Goal: Transaction & Acquisition: Purchase product/service

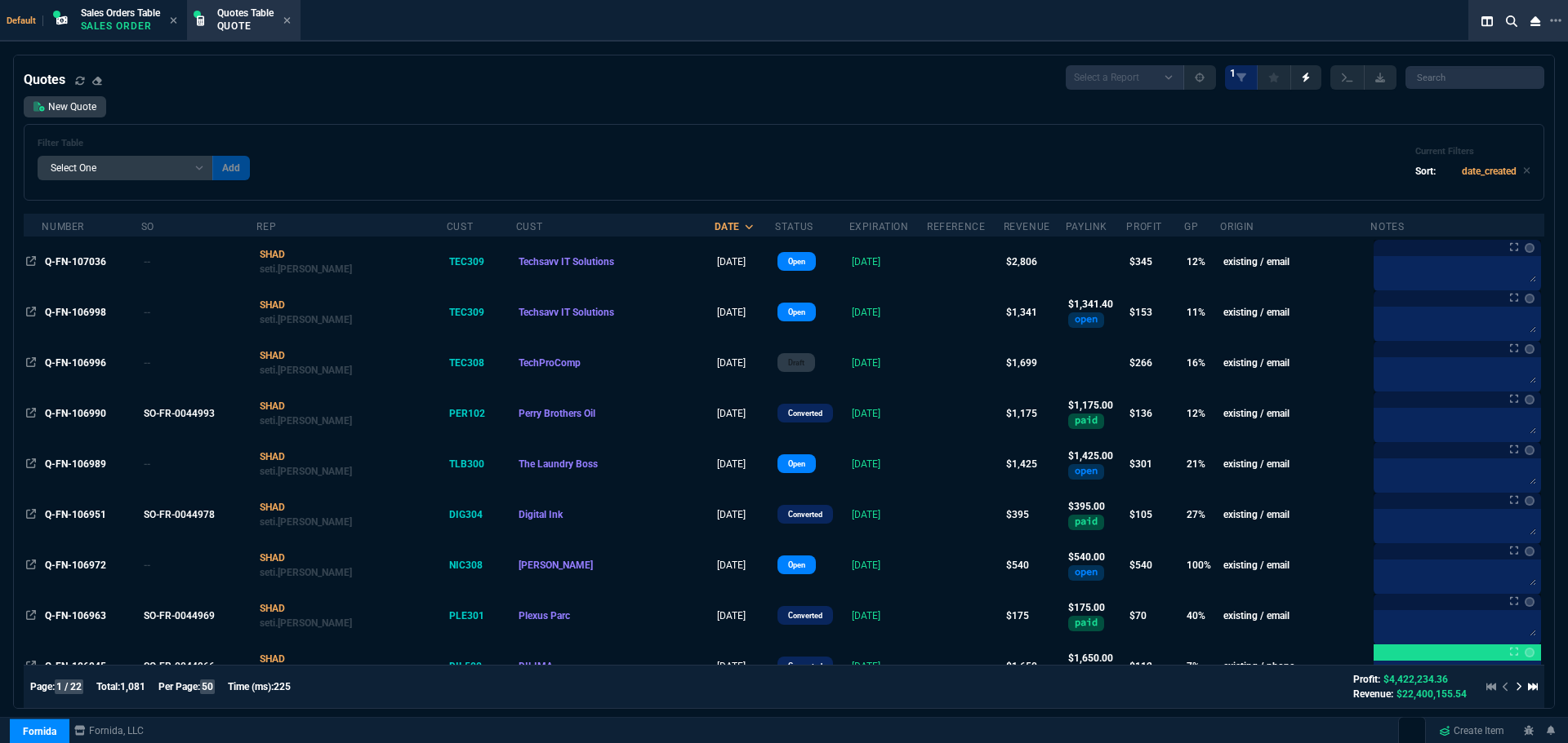
select select "4: SHAD"
select select
click at [54, 110] on link "New Quote" at bounding box center [64, 106] width 83 height 21
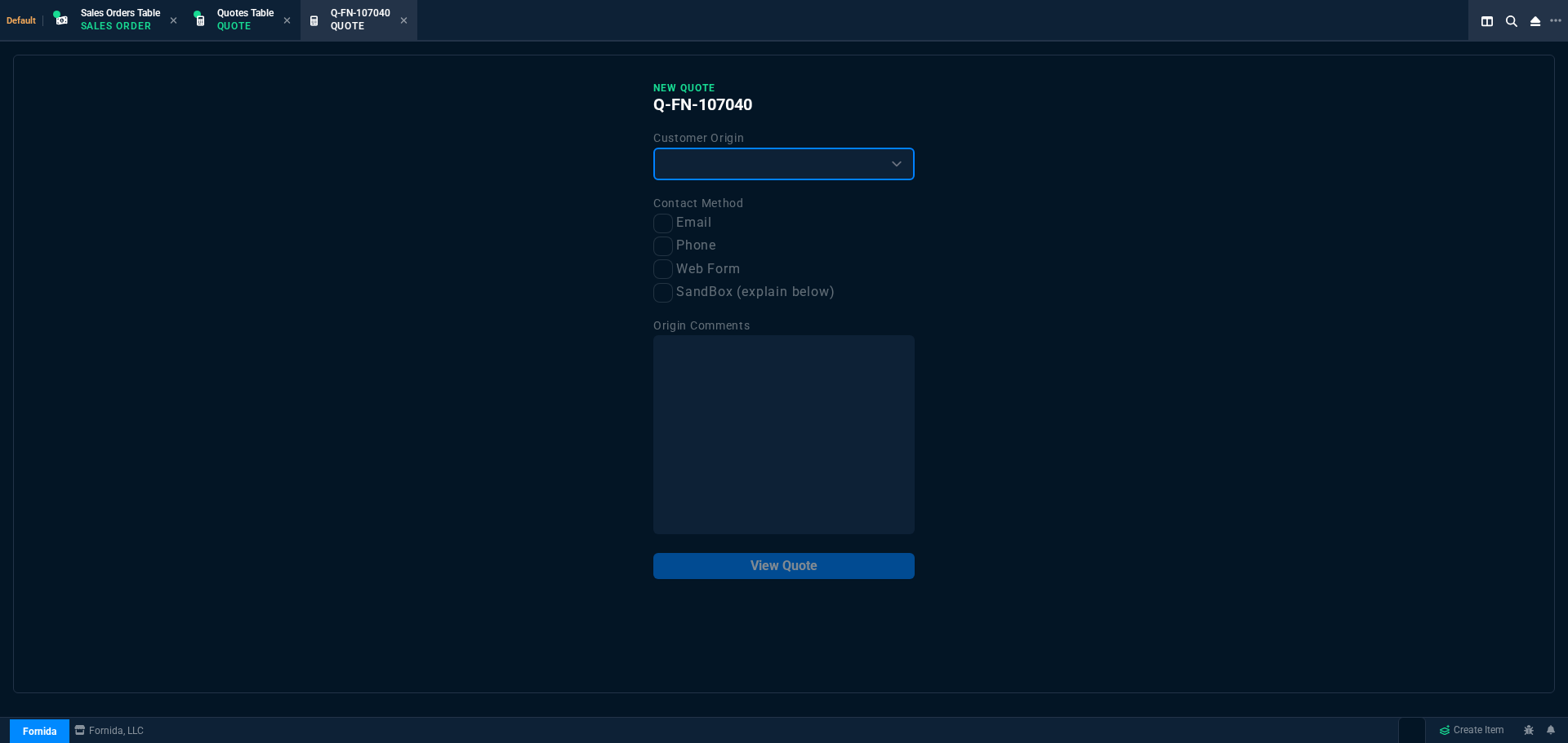
click at [713, 167] on select "Existing Customer Amazon Lead (first order) Website Lead (first order) Called (…" at bounding box center [784, 164] width 261 height 33
select select "existing"
click at [653, 149] on select "Existing Customer Amazon Lead (first order) Website Lead (first order) Called (…" at bounding box center [784, 164] width 261 height 33
click at [668, 228] on input "Email" at bounding box center [662, 223] width 19 height 19
checkbox input "true"
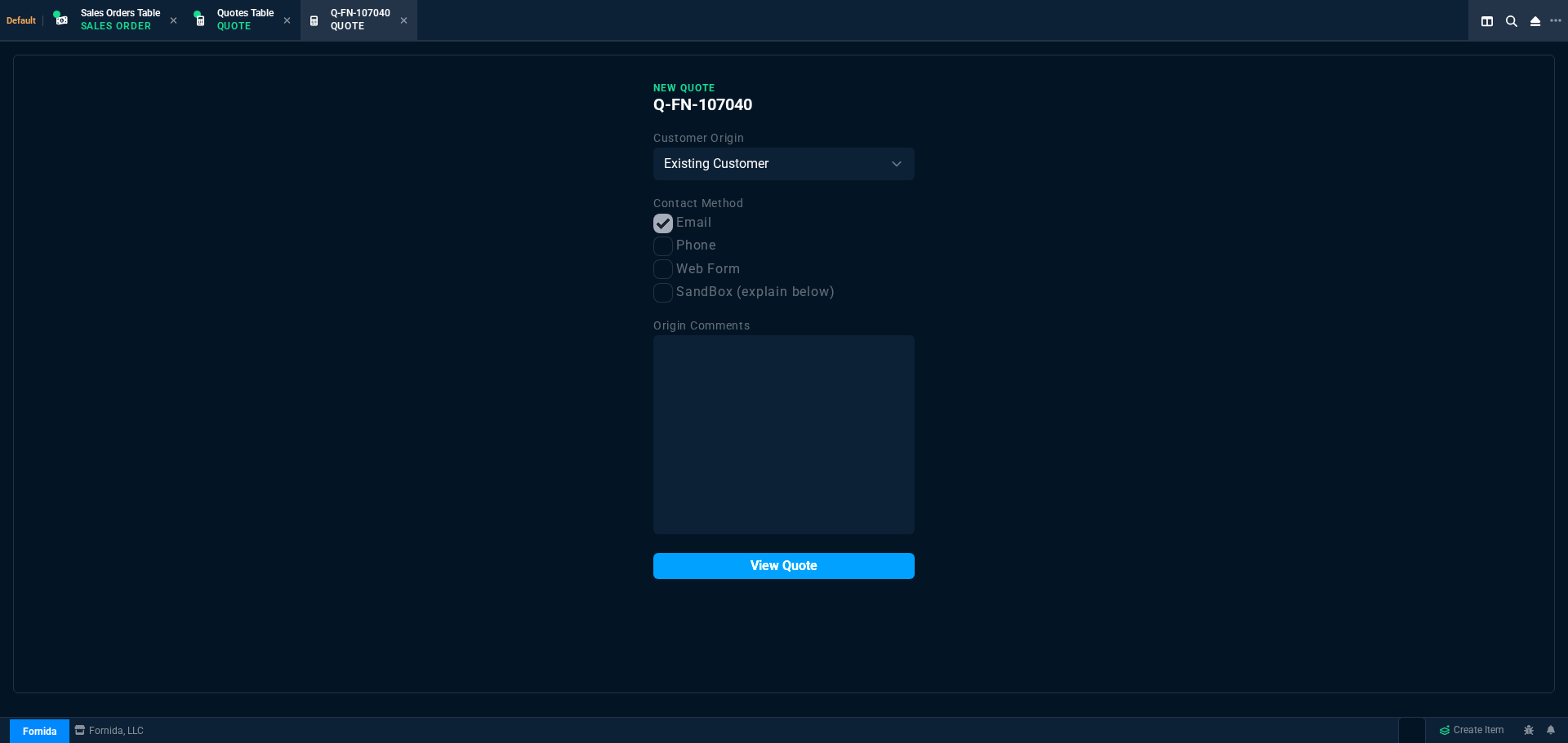
click at [759, 569] on button "View Quote" at bounding box center [784, 566] width 261 height 26
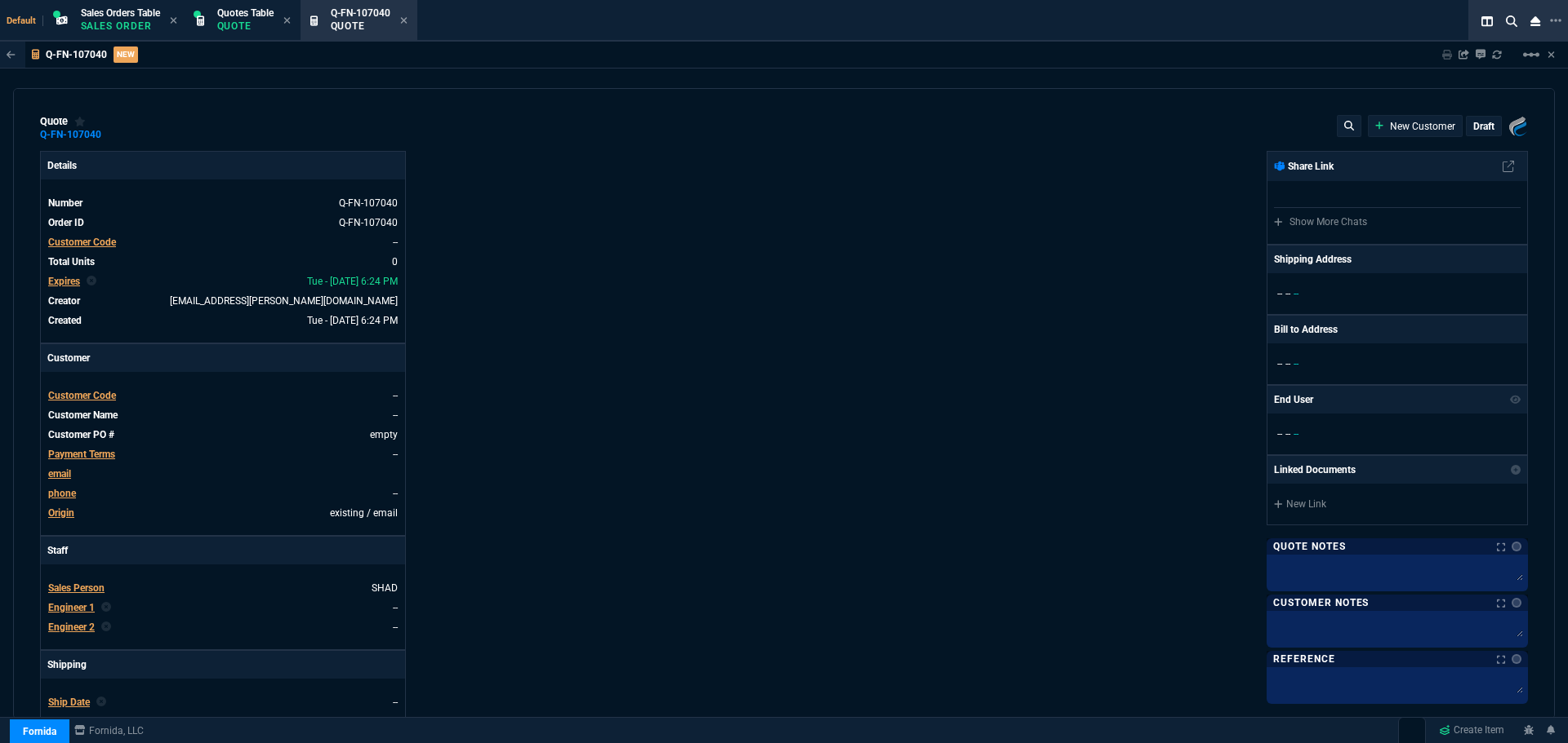
click at [110, 391] on span "Customer Code" at bounding box center [82, 396] width 68 height 12
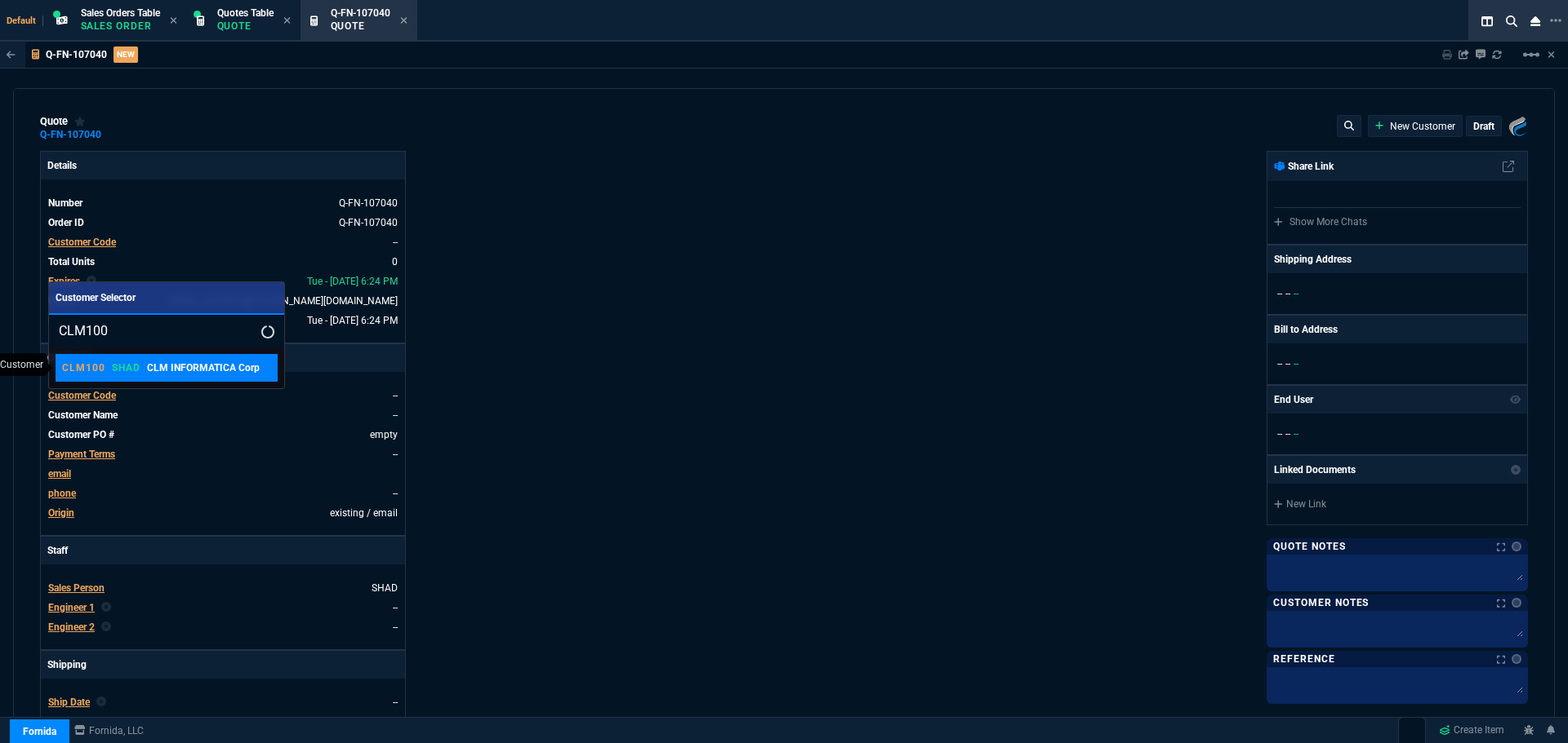
type input "CLM100"
click at [153, 368] on p "CLM INFORMATICA Corp" at bounding box center [203, 368] width 113 height 15
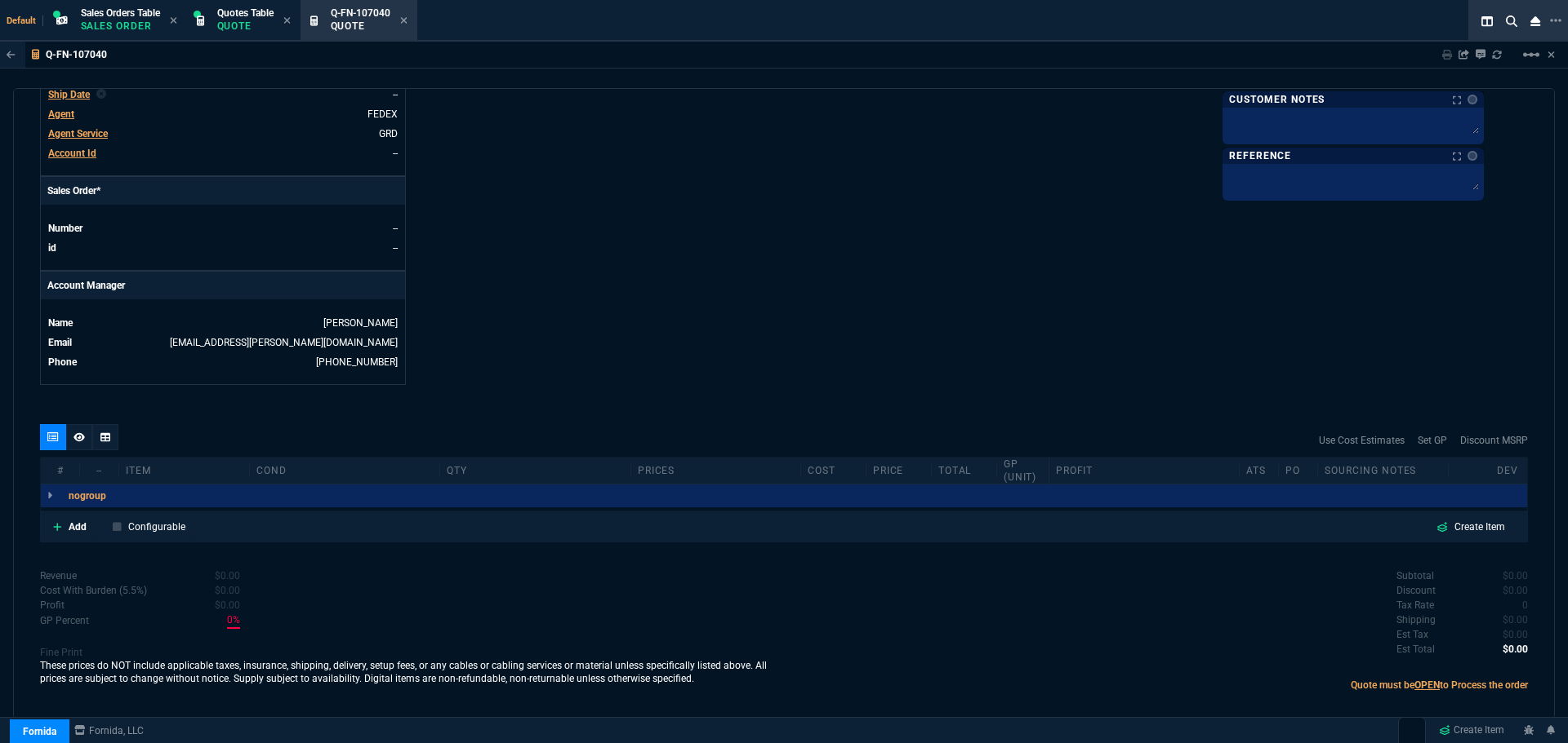
scroll to position [624, 0]
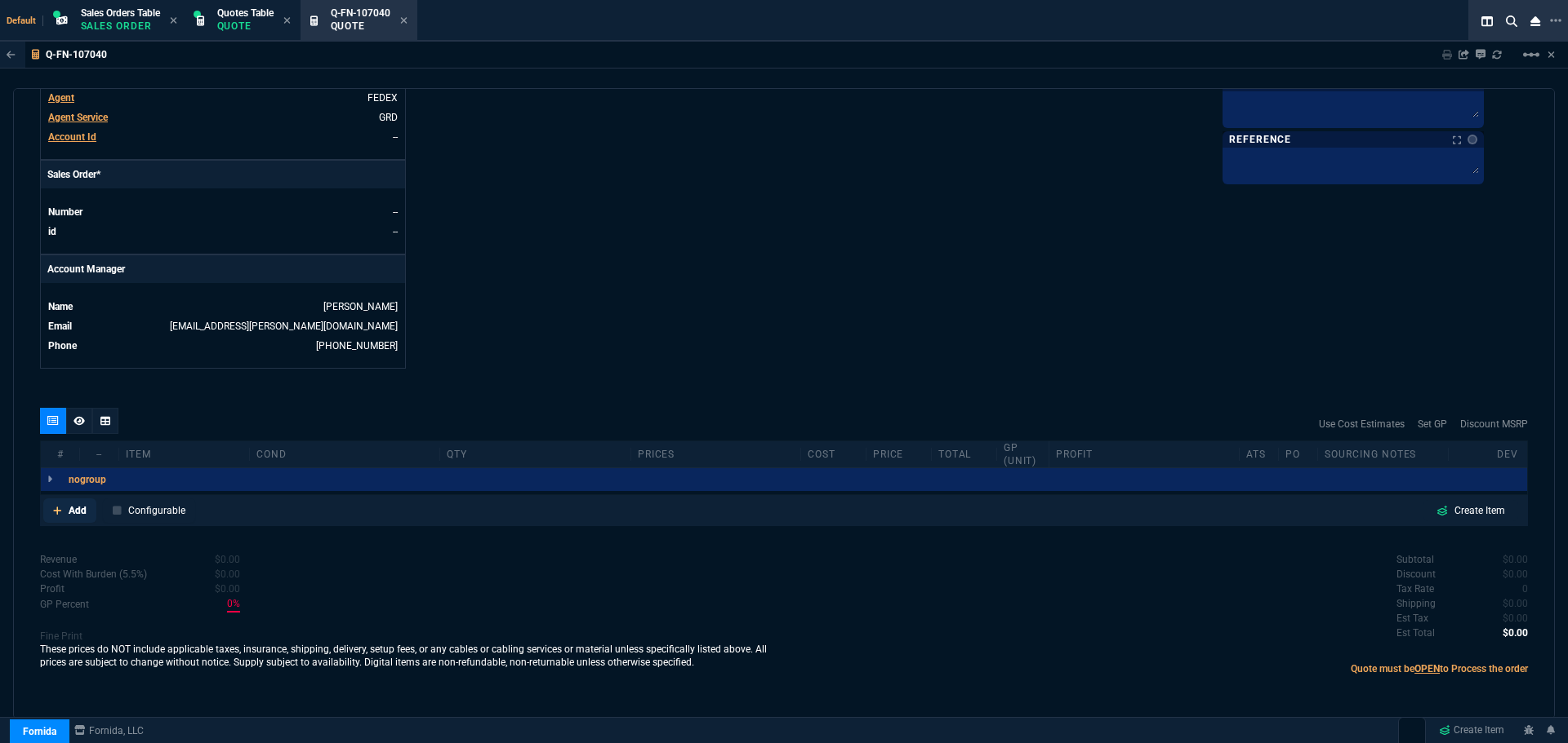
click at [72, 506] on p "Add" at bounding box center [77, 511] width 18 height 15
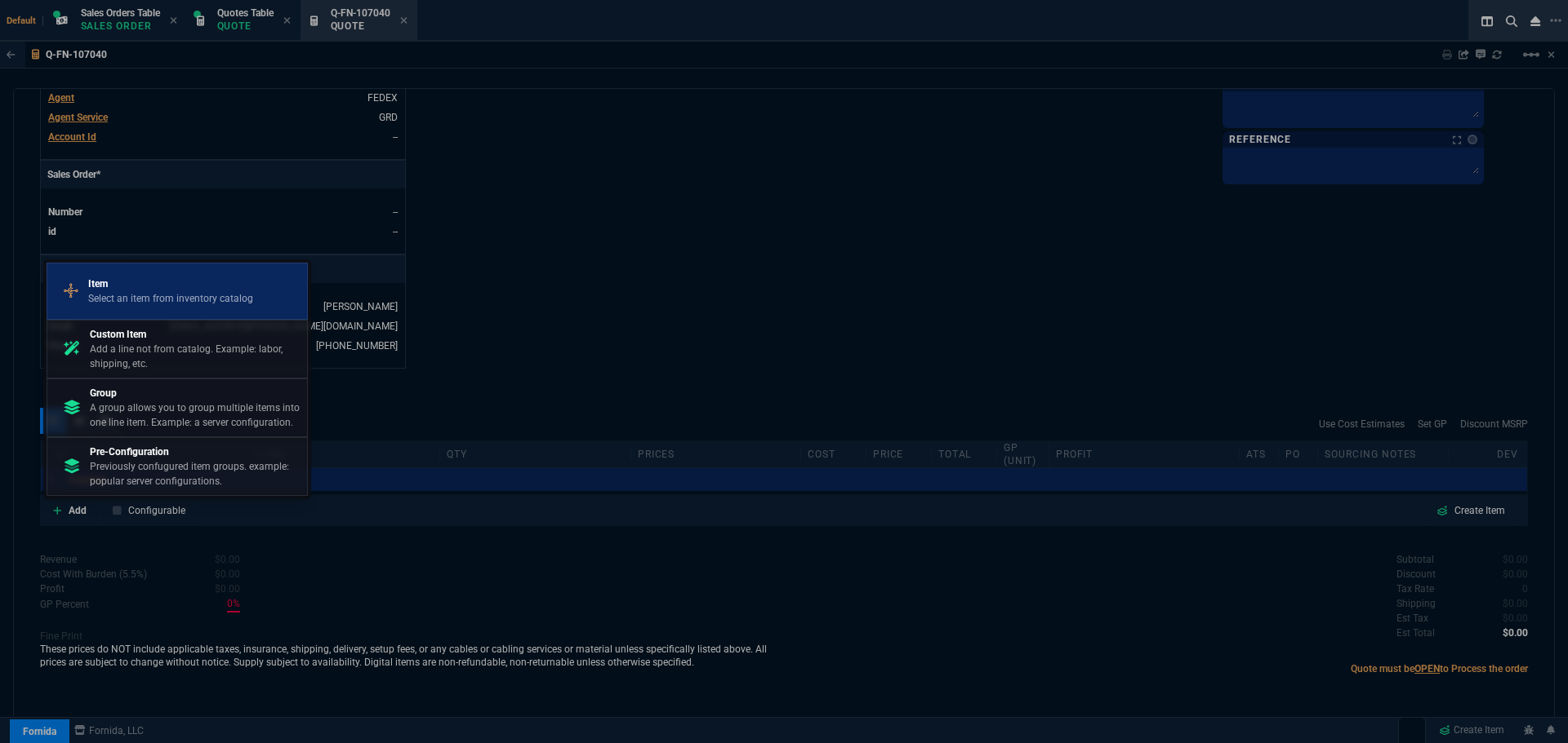
click at [130, 285] on p "Item" at bounding box center [170, 284] width 165 height 15
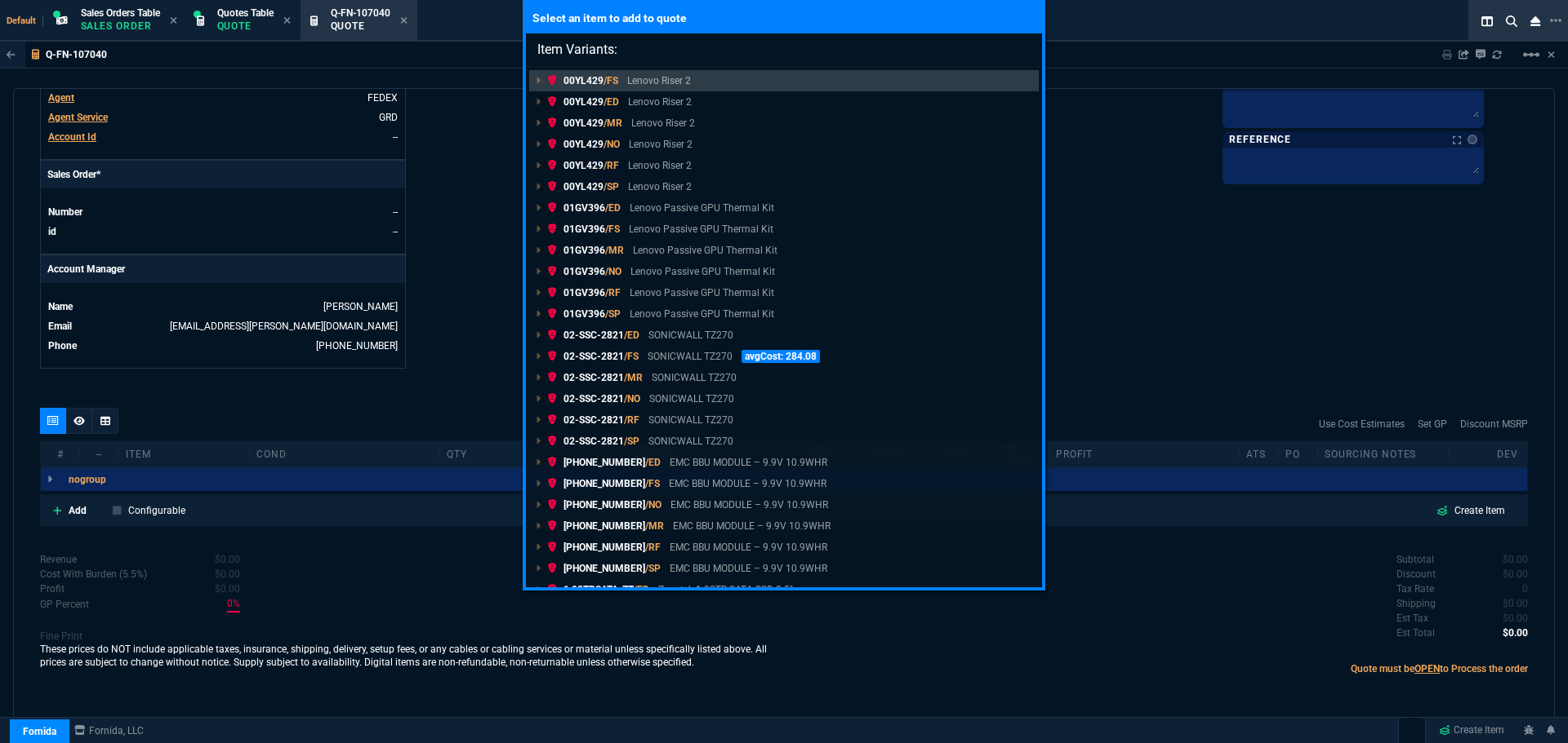
click at [705, 51] on input "Item Variants:" at bounding box center [784, 49] width 516 height 33
paste input "862-BBFP"
type input "Item Variants: 862-BBFP"
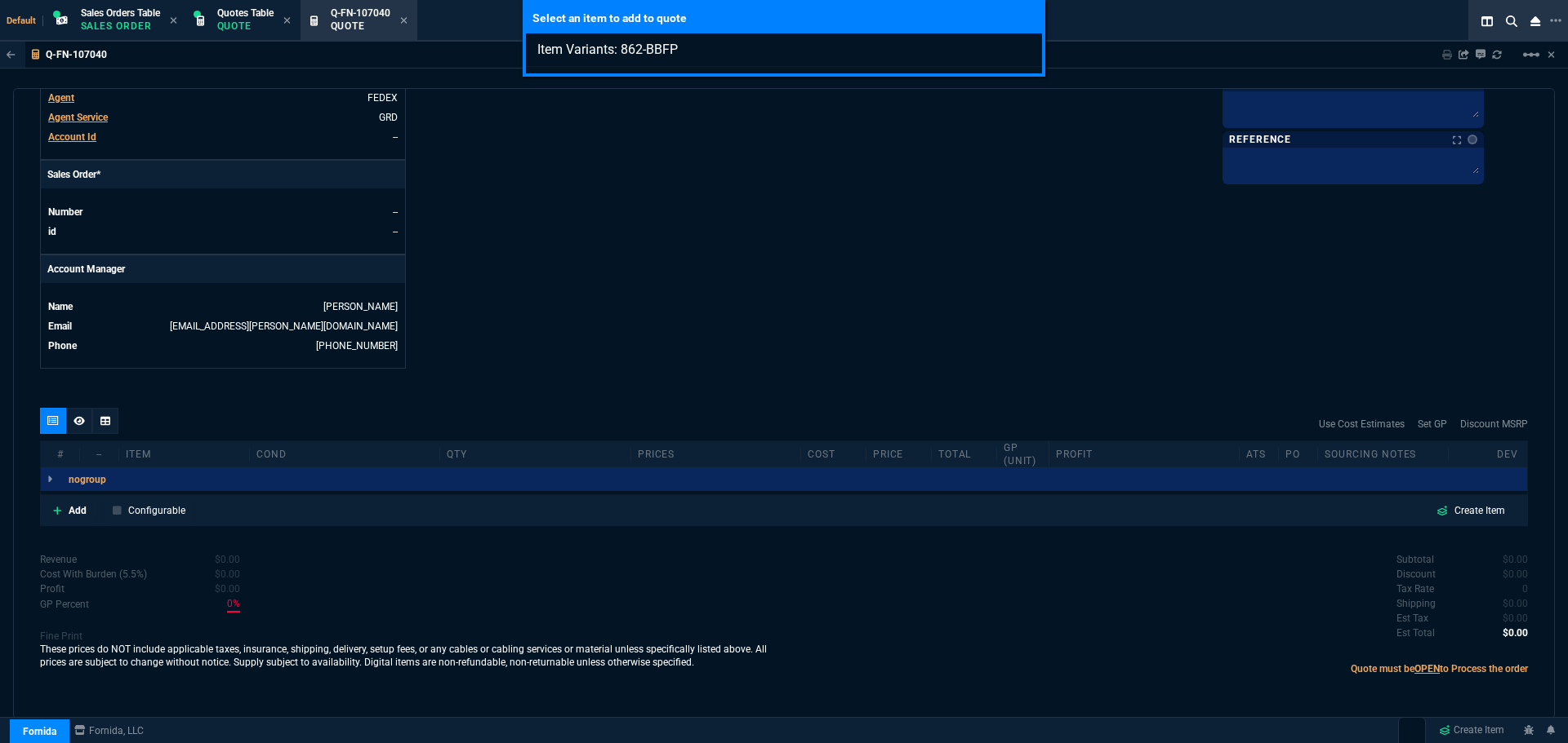
click at [1025, 52] on input "Item Variants: 862-BBFP" at bounding box center [784, 49] width 516 height 33
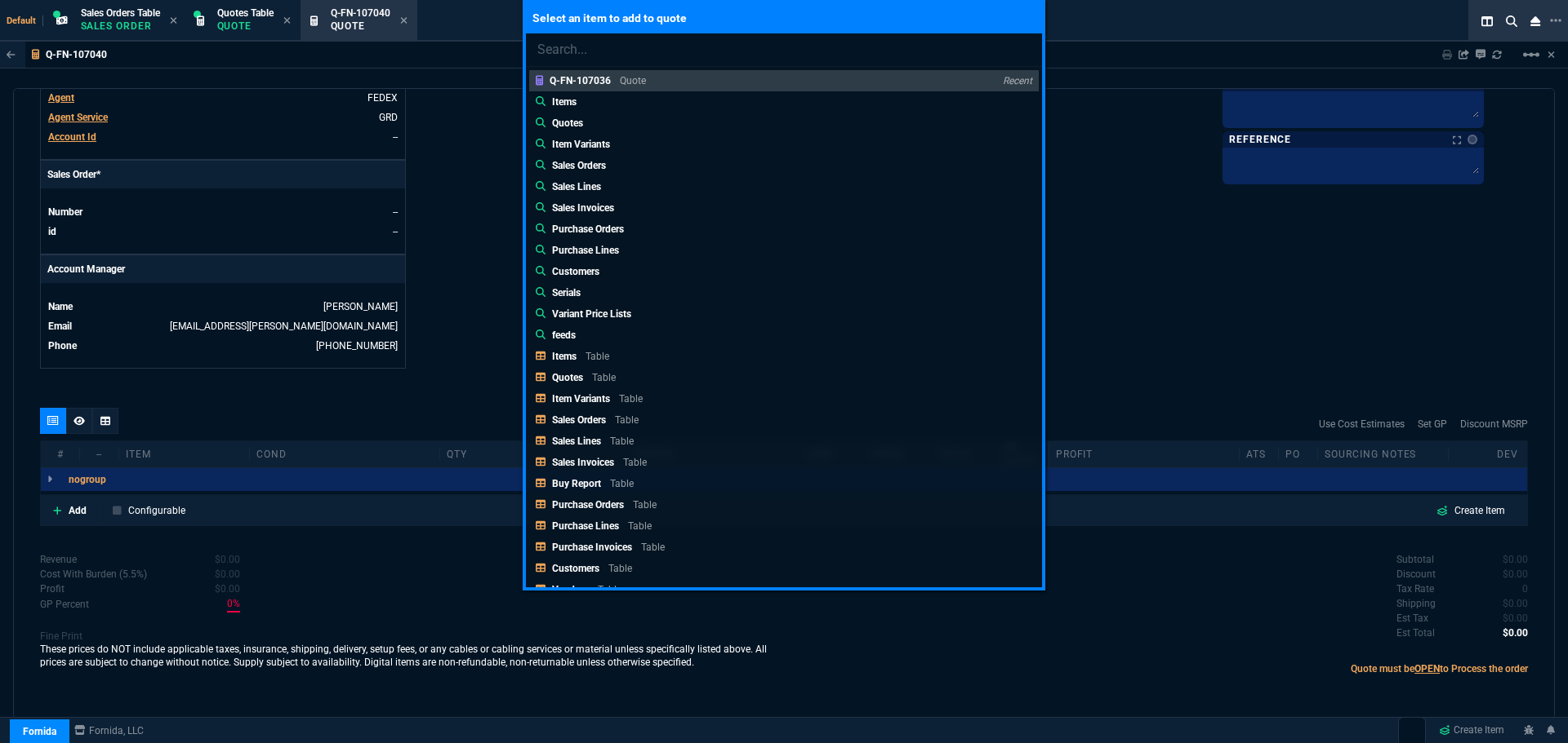
click at [75, 510] on div "Select an item to add to quote Q-FN-107036 Quote Recent Items Quotes Item Varia…" at bounding box center [784, 372] width 1568 height 743
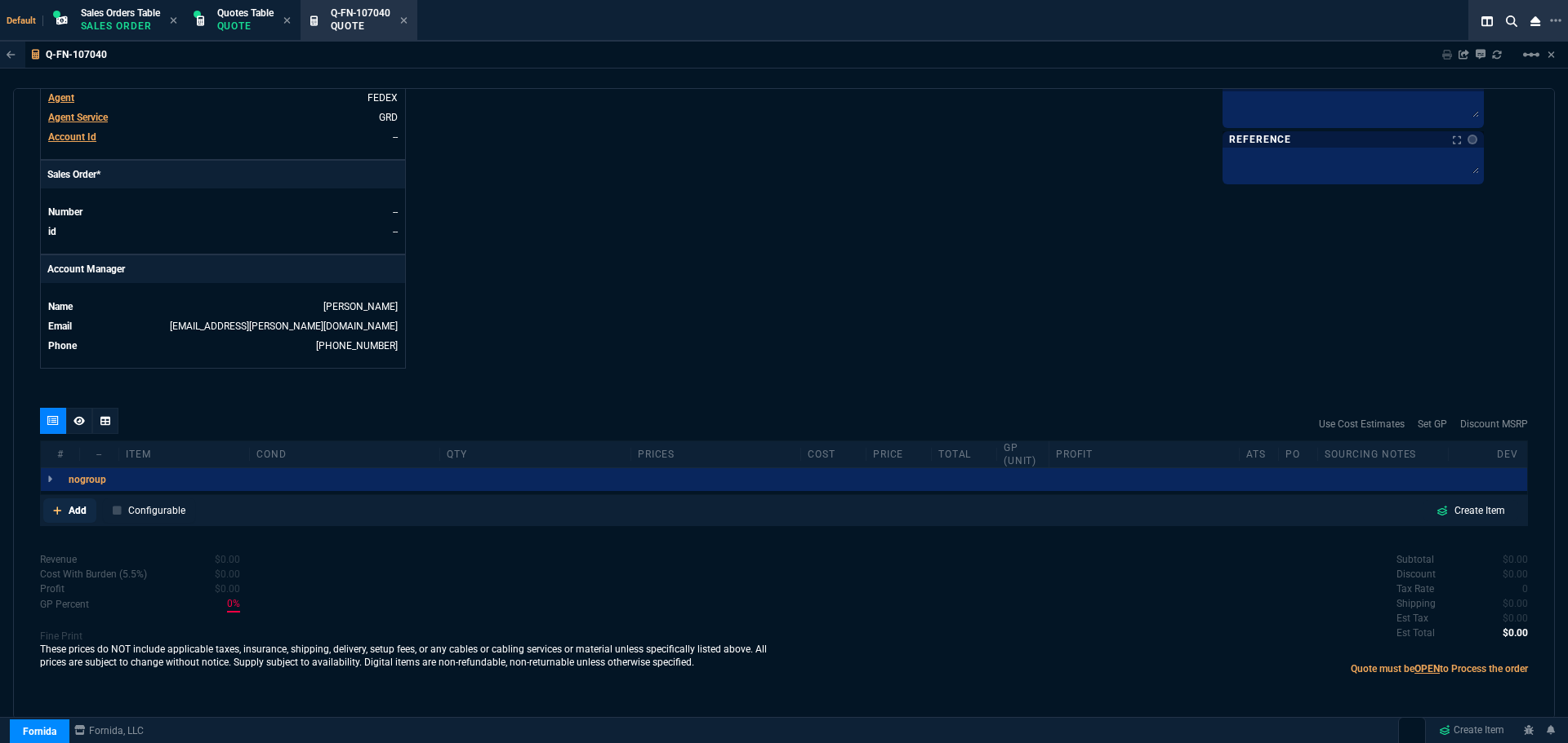
click at [75, 509] on p "Add" at bounding box center [77, 511] width 18 height 15
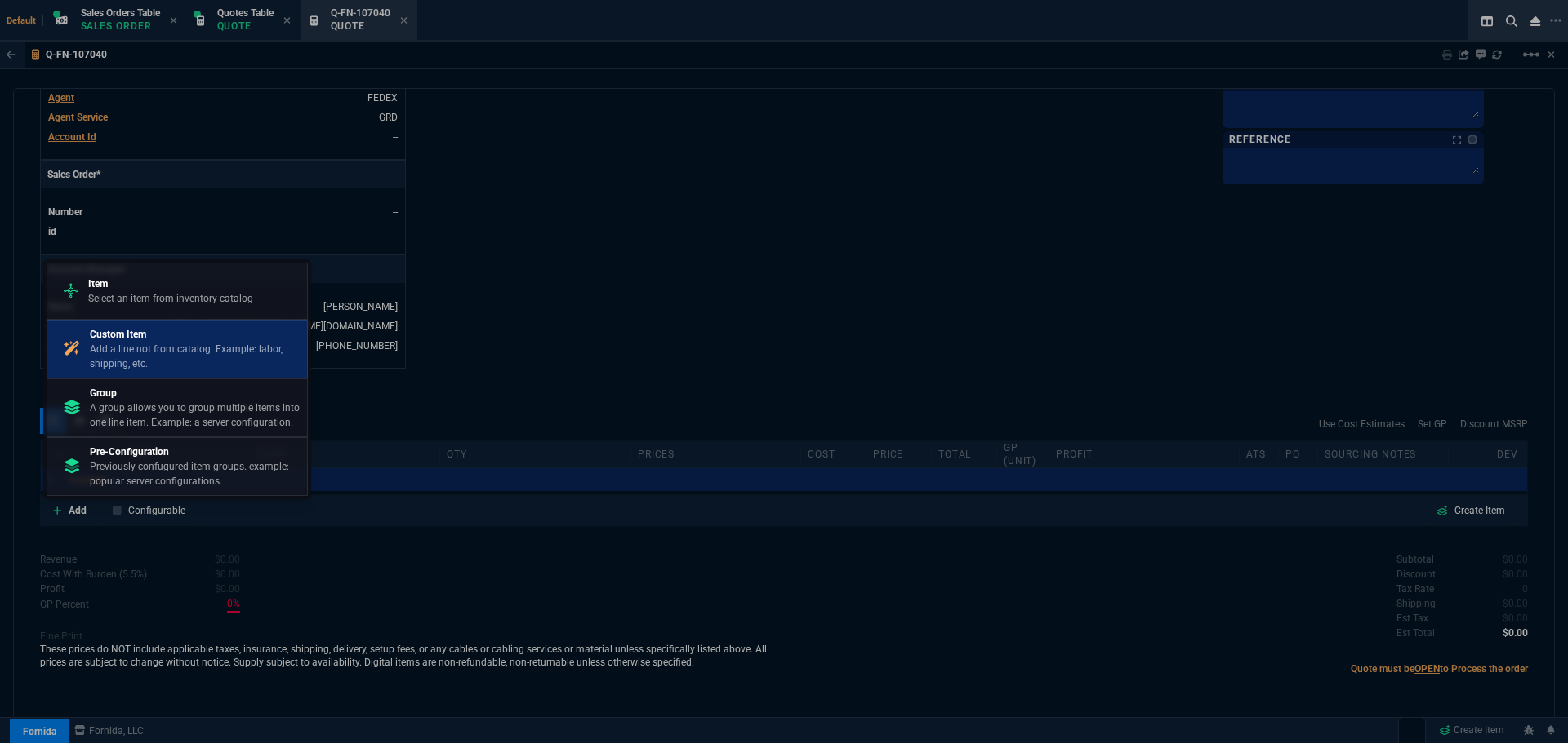
click at [160, 365] on p "Add a line not from catalog. Example: labor, shipping, etc." at bounding box center [195, 356] width 211 height 29
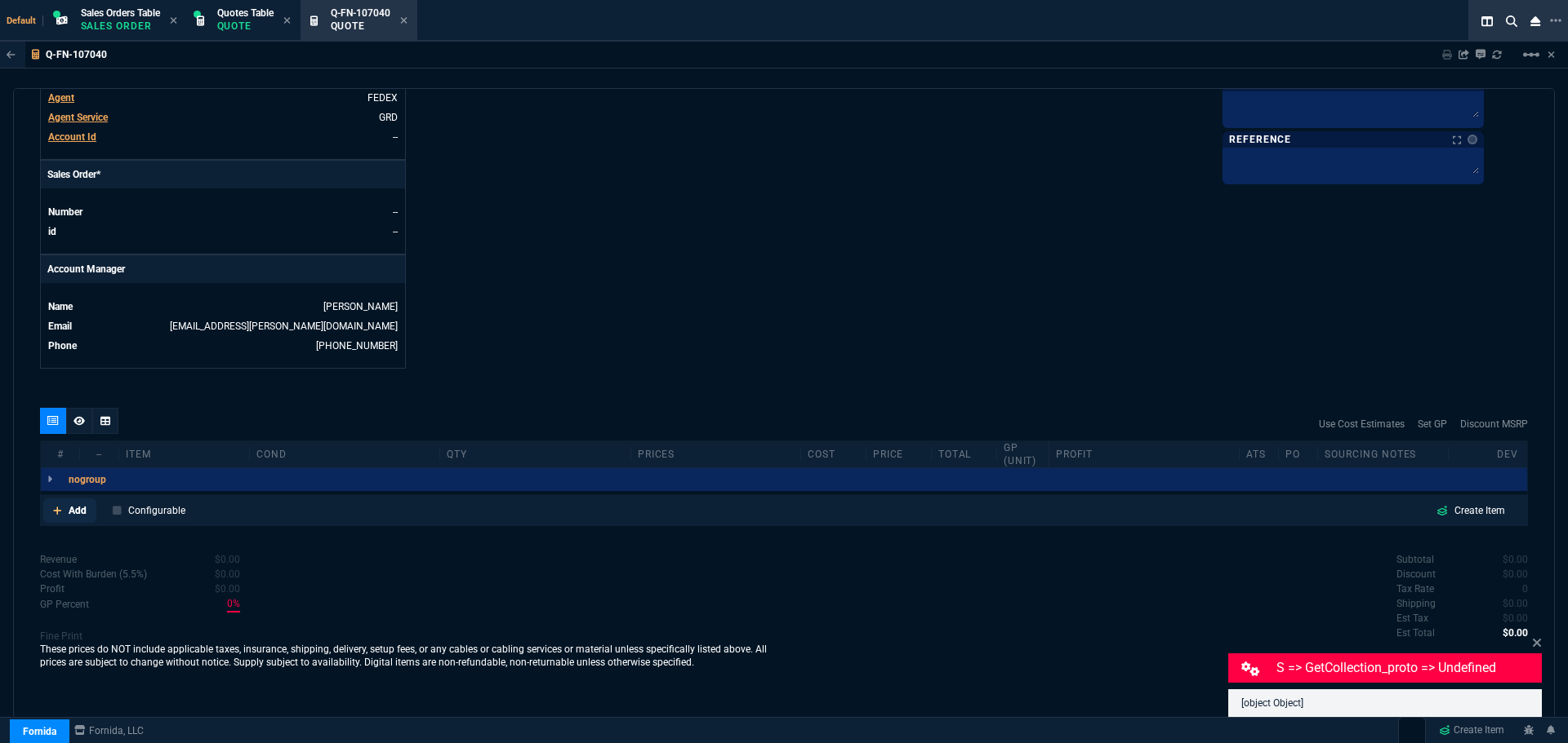
click at [77, 509] on p "Add" at bounding box center [77, 511] width 18 height 15
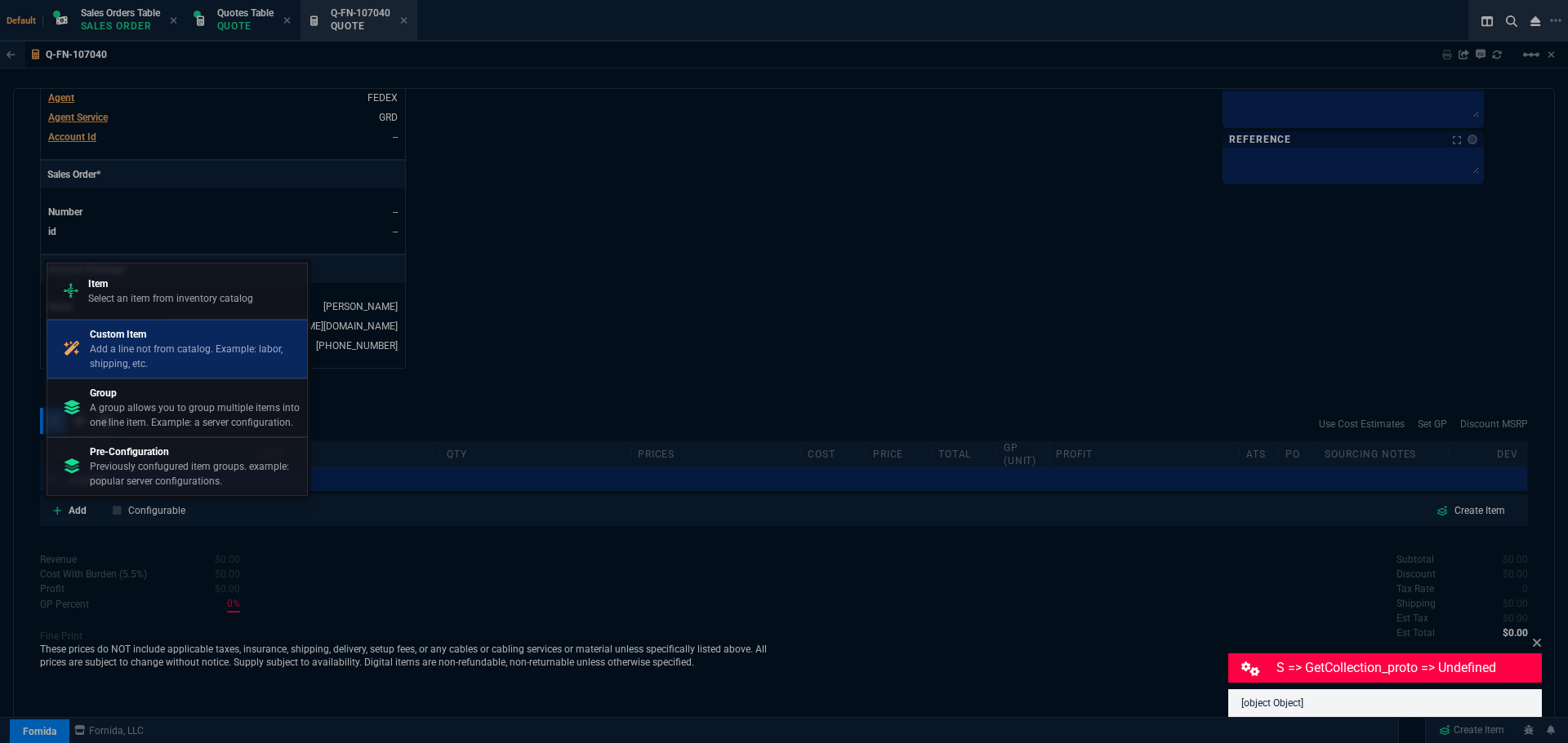
click at [182, 336] on p "Custom Item" at bounding box center [195, 335] width 211 height 15
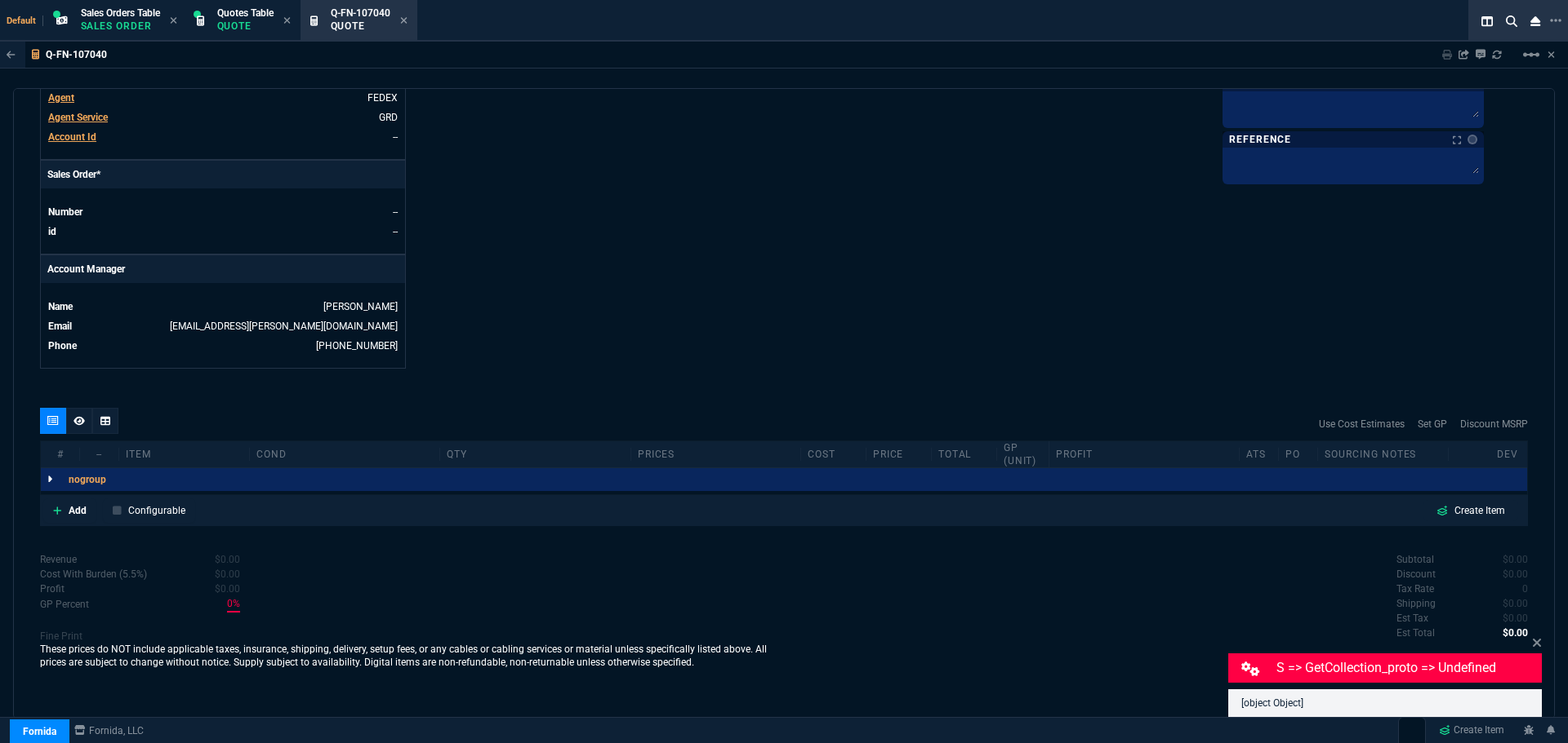
click at [50, 481] on icon at bounding box center [50, 480] width 5 height 10
click at [48, 480] on icon at bounding box center [50, 480] width 5 height 10
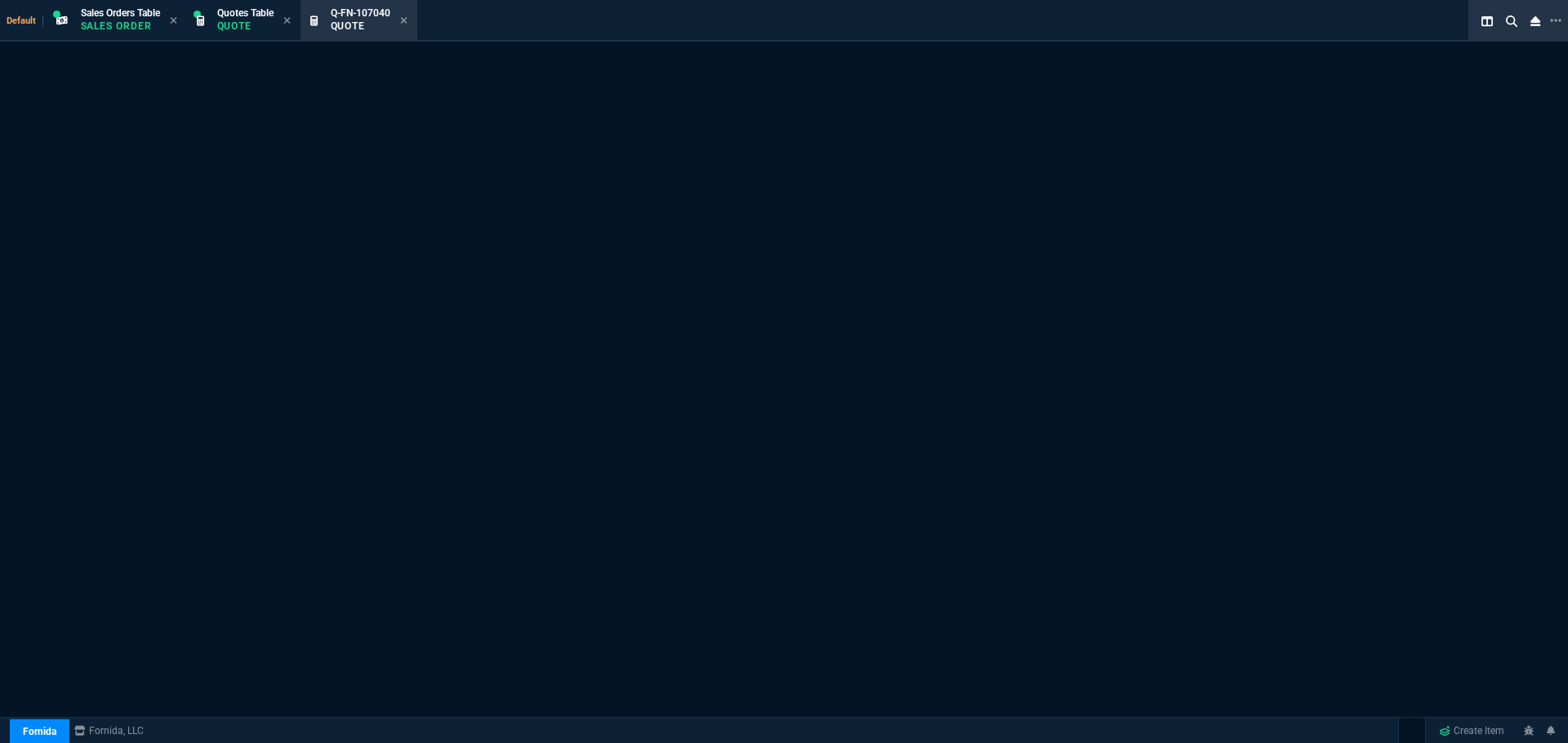
select select "12: ROSS"
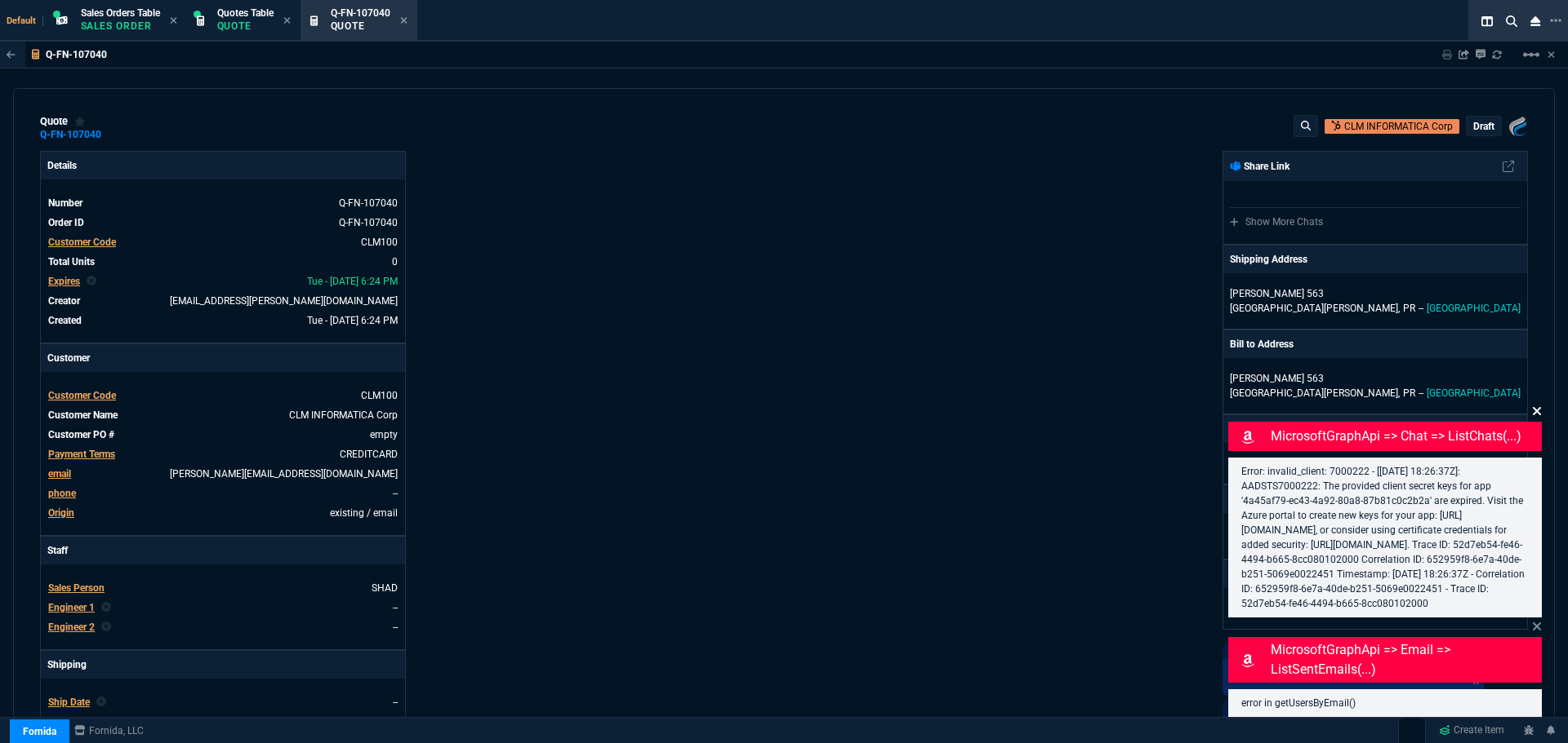
click at [1537, 407] on icon at bounding box center [1537, 412] width 8 height 8
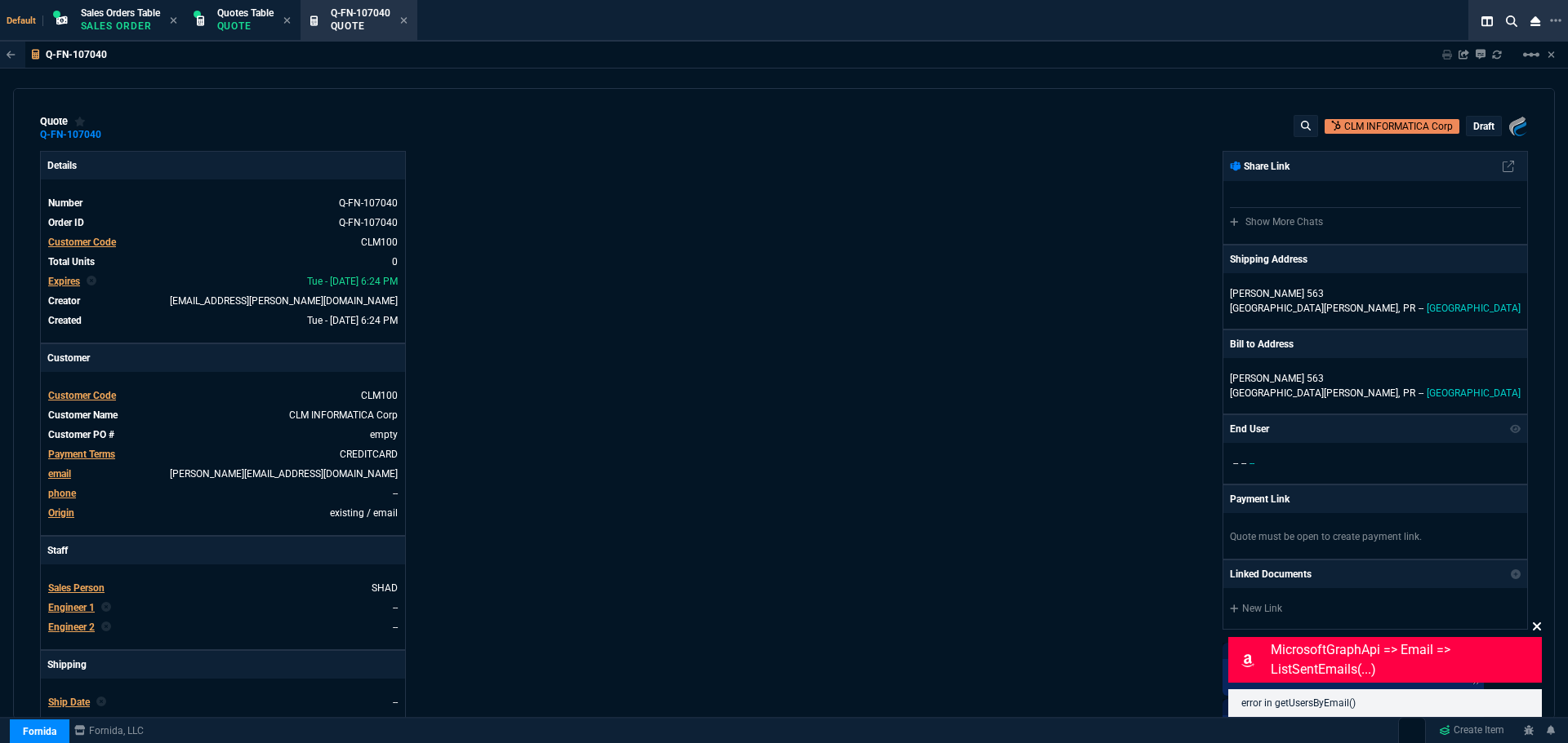
click at [1536, 624] on icon at bounding box center [1537, 627] width 10 height 13
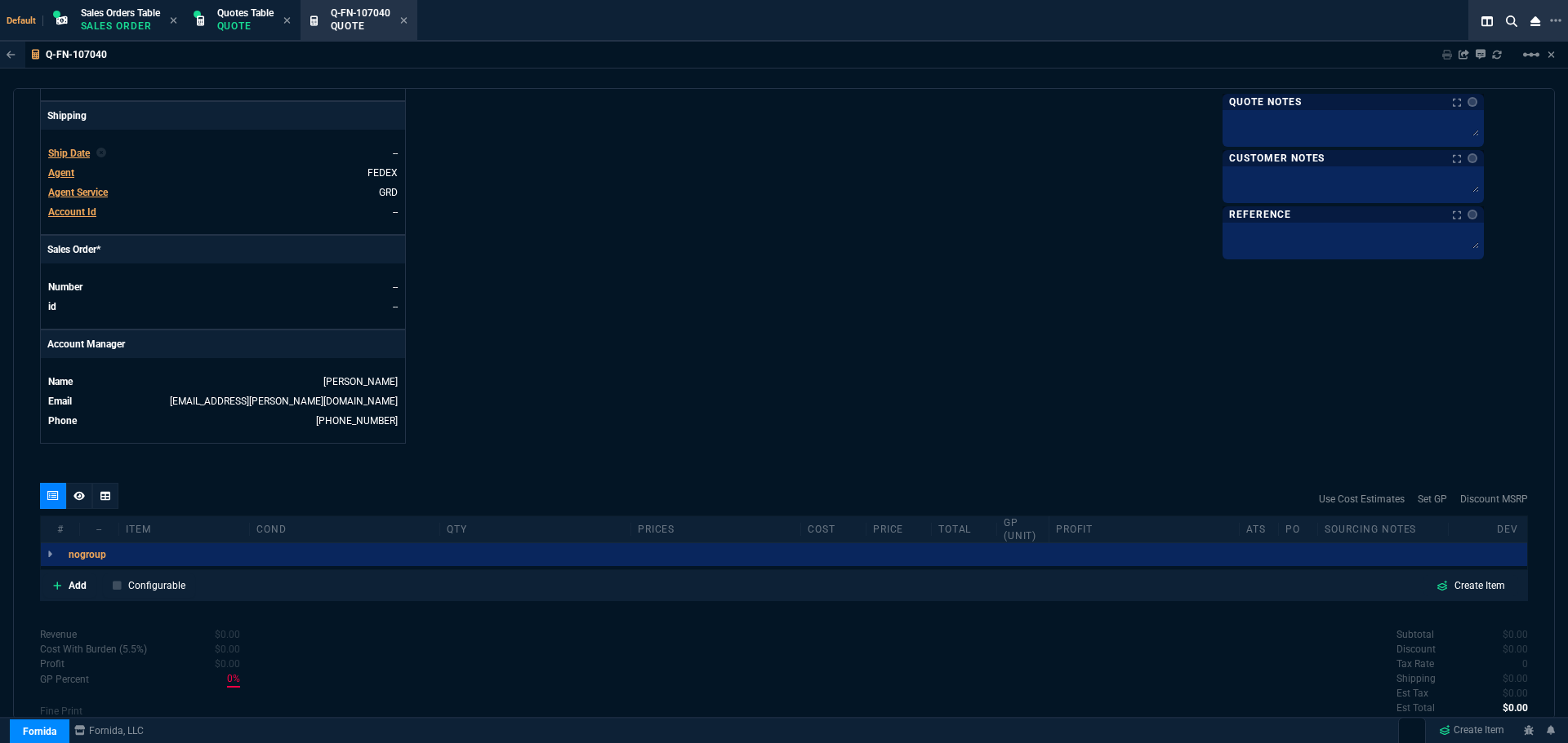
scroll to position [571, 0]
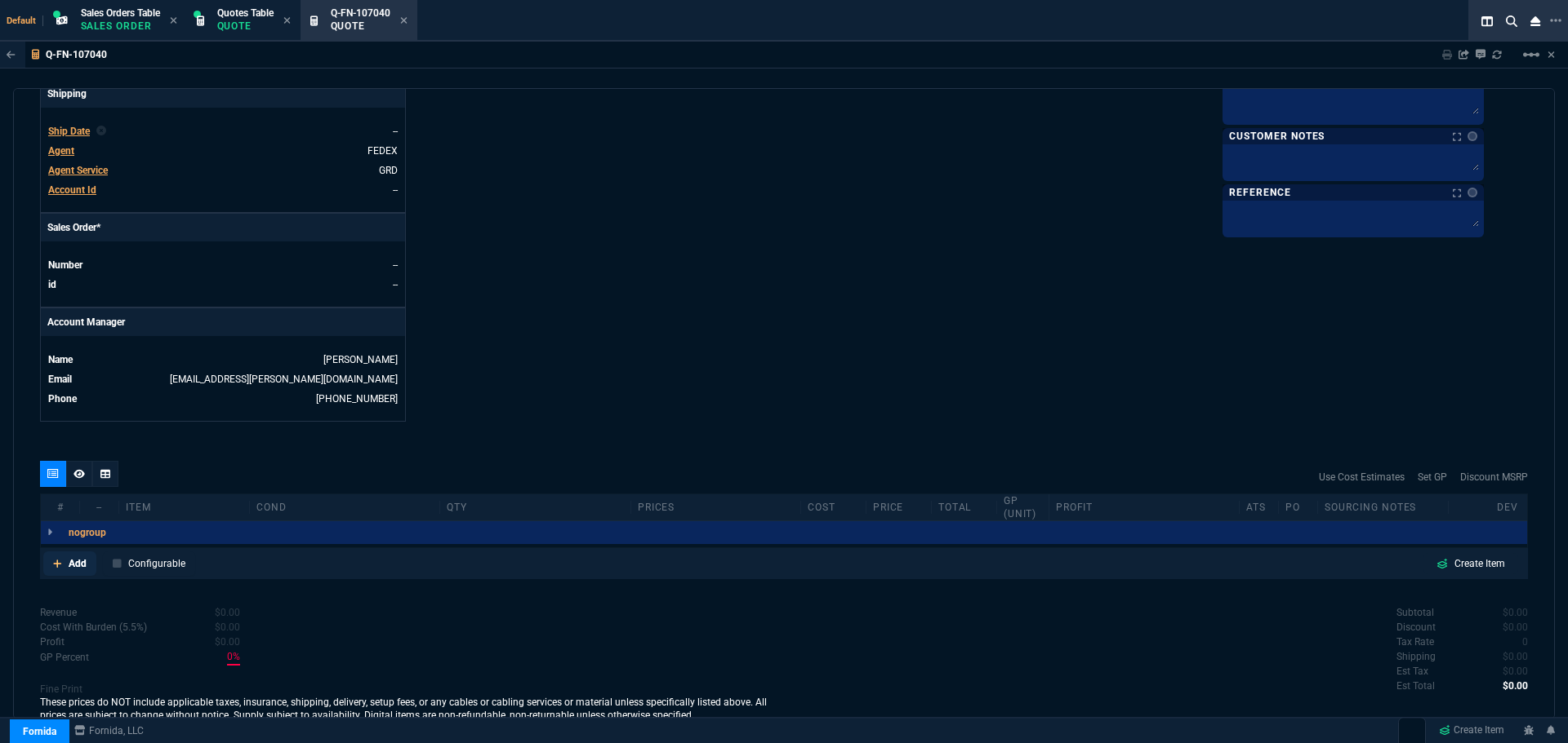
click at [64, 568] on link "Add" at bounding box center [69, 563] width 53 height 24
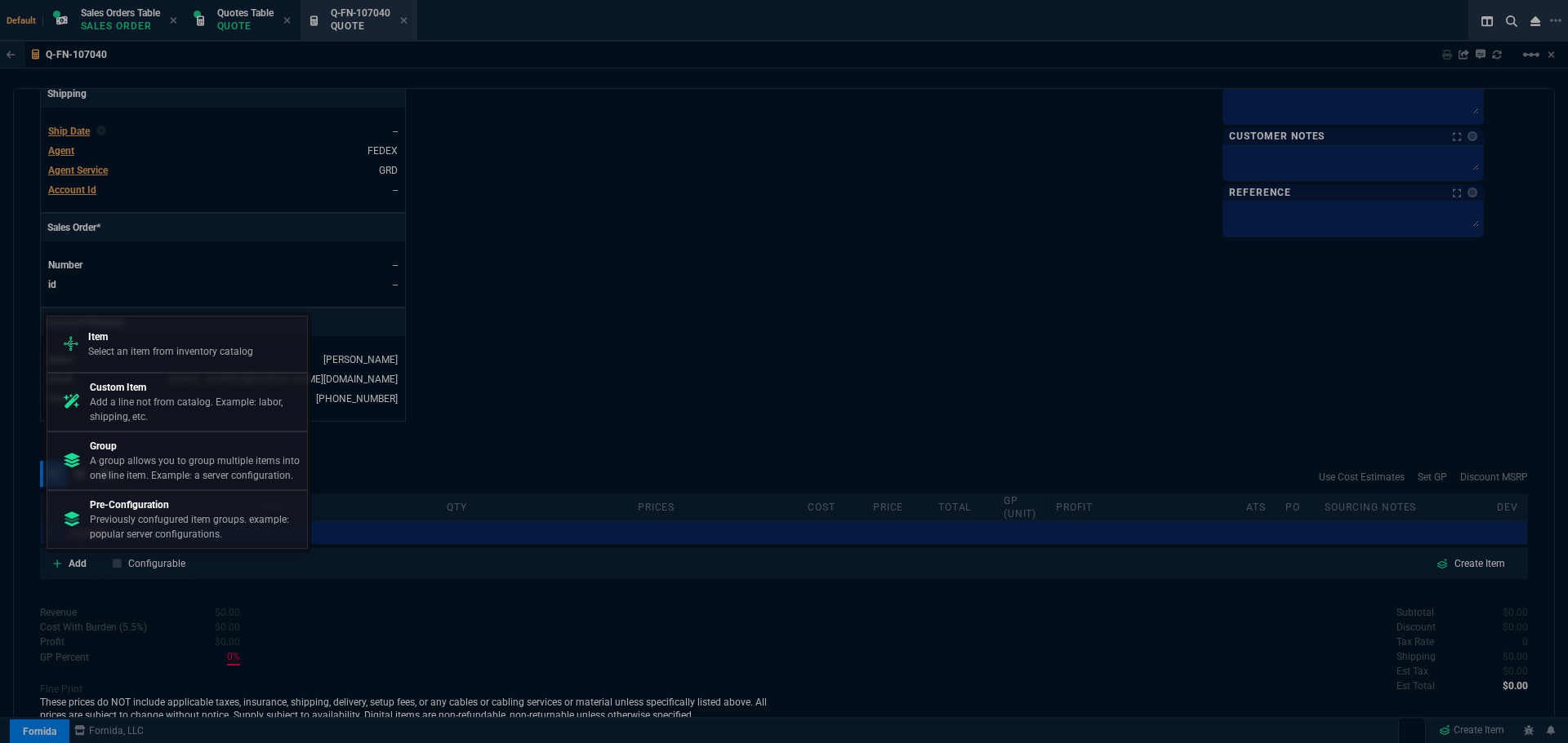
drag, startPoint x: 140, startPoint y: 387, endPoint x: 858, endPoint y: 100, distance: 773.2
click at [141, 387] on p "Custom Item" at bounding box center [195, 387] width 211 height 15
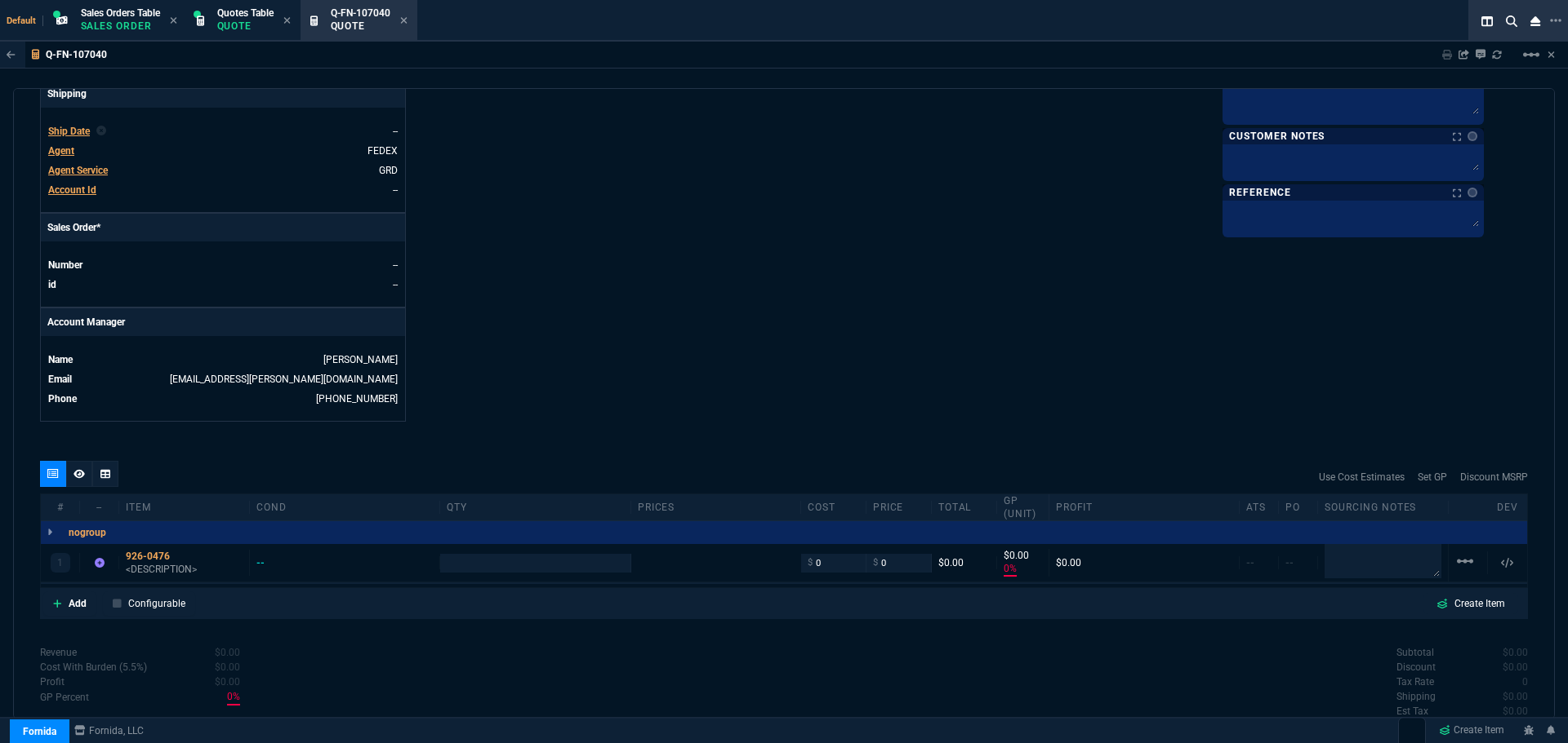
type input "0"
click at [72, 609] on p "Add" at bounding box center [77, 604] width 18 height 15
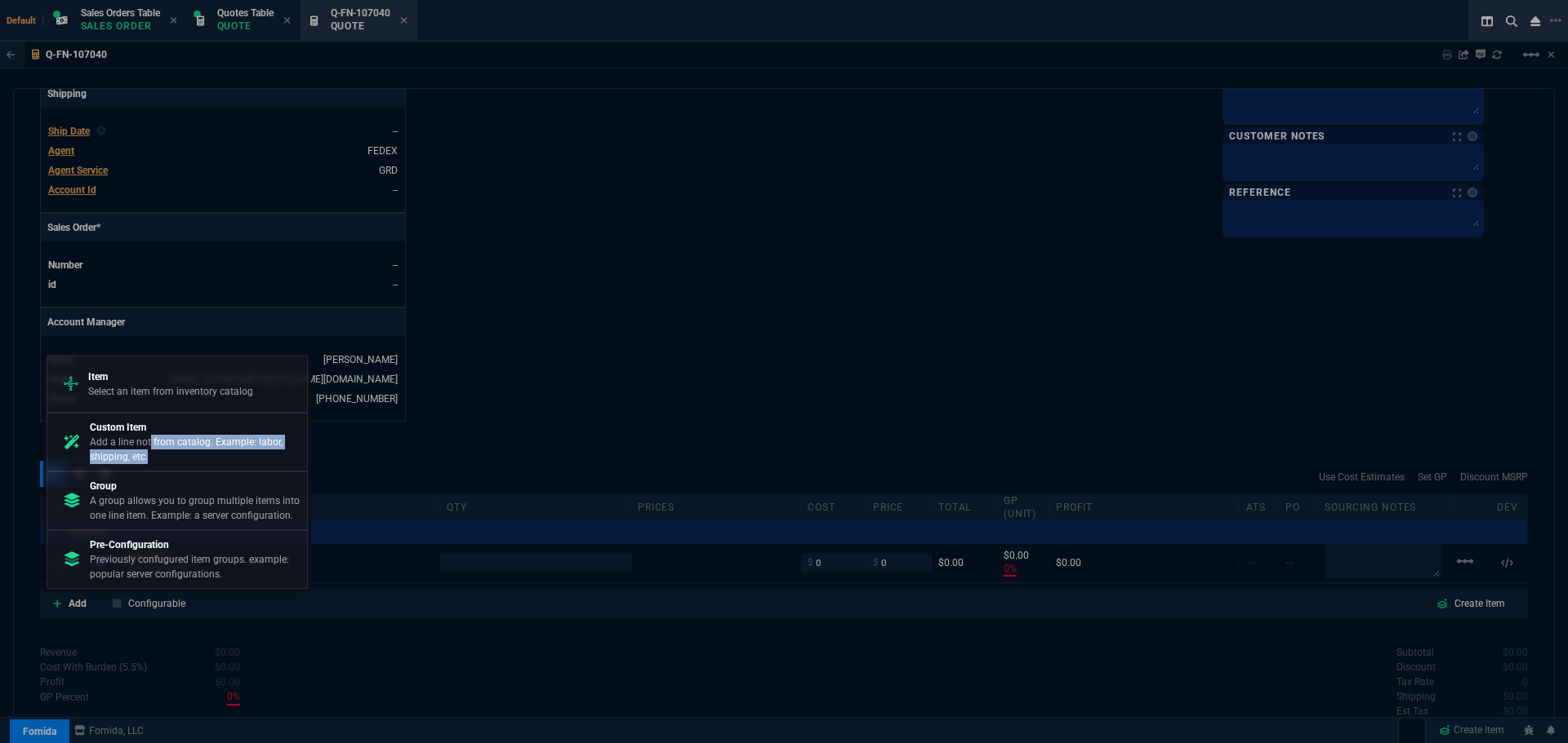
drag, startPoint x: 149, startPoint y: 450, endPoint x: 839, endPoint y: 98, distance: 774.6
click at [149, 449] on p "Add a line not from catalog. Example: labor, shipping, etc." at bounding box center [195, 449] width 211 height 29
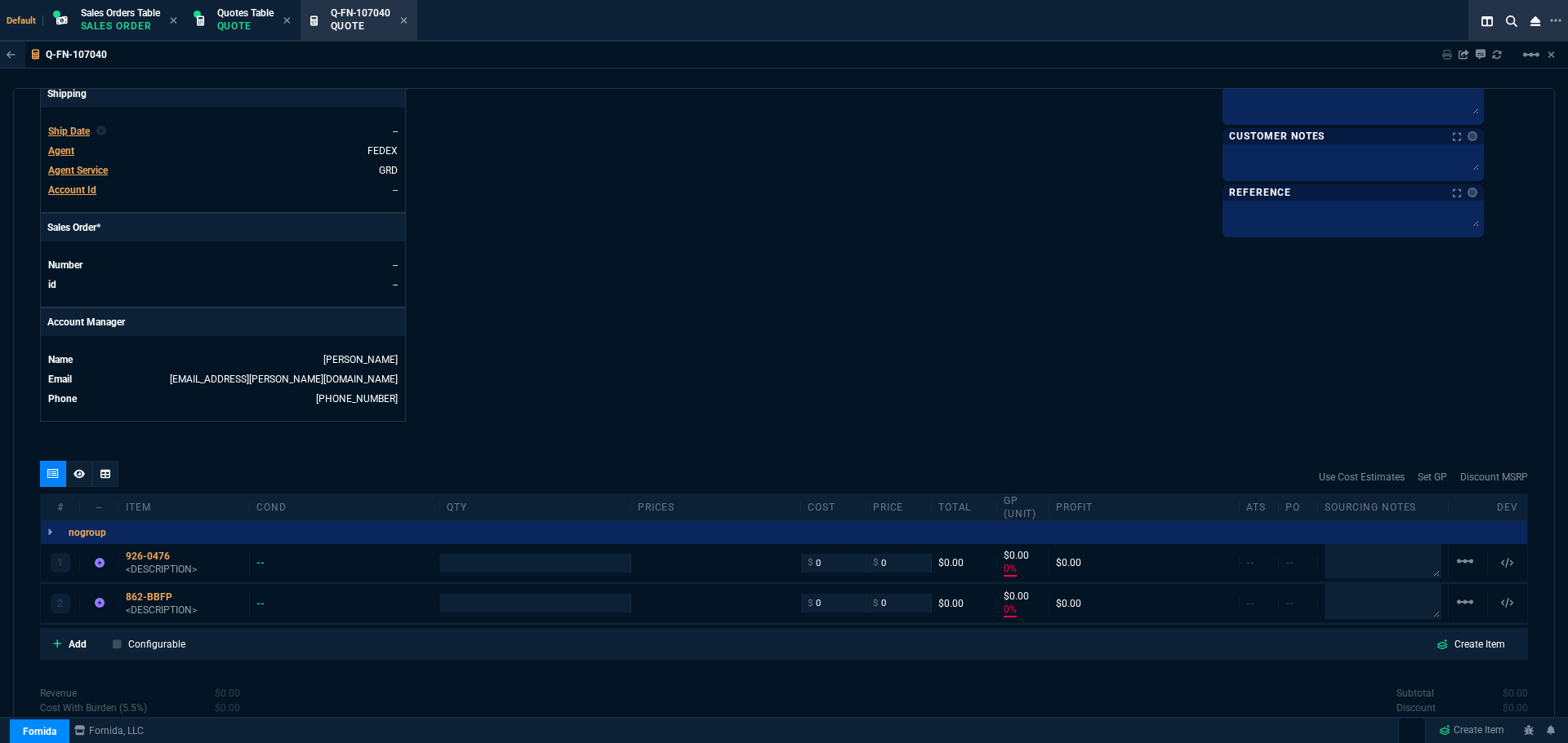
type input "1"
type input "0"
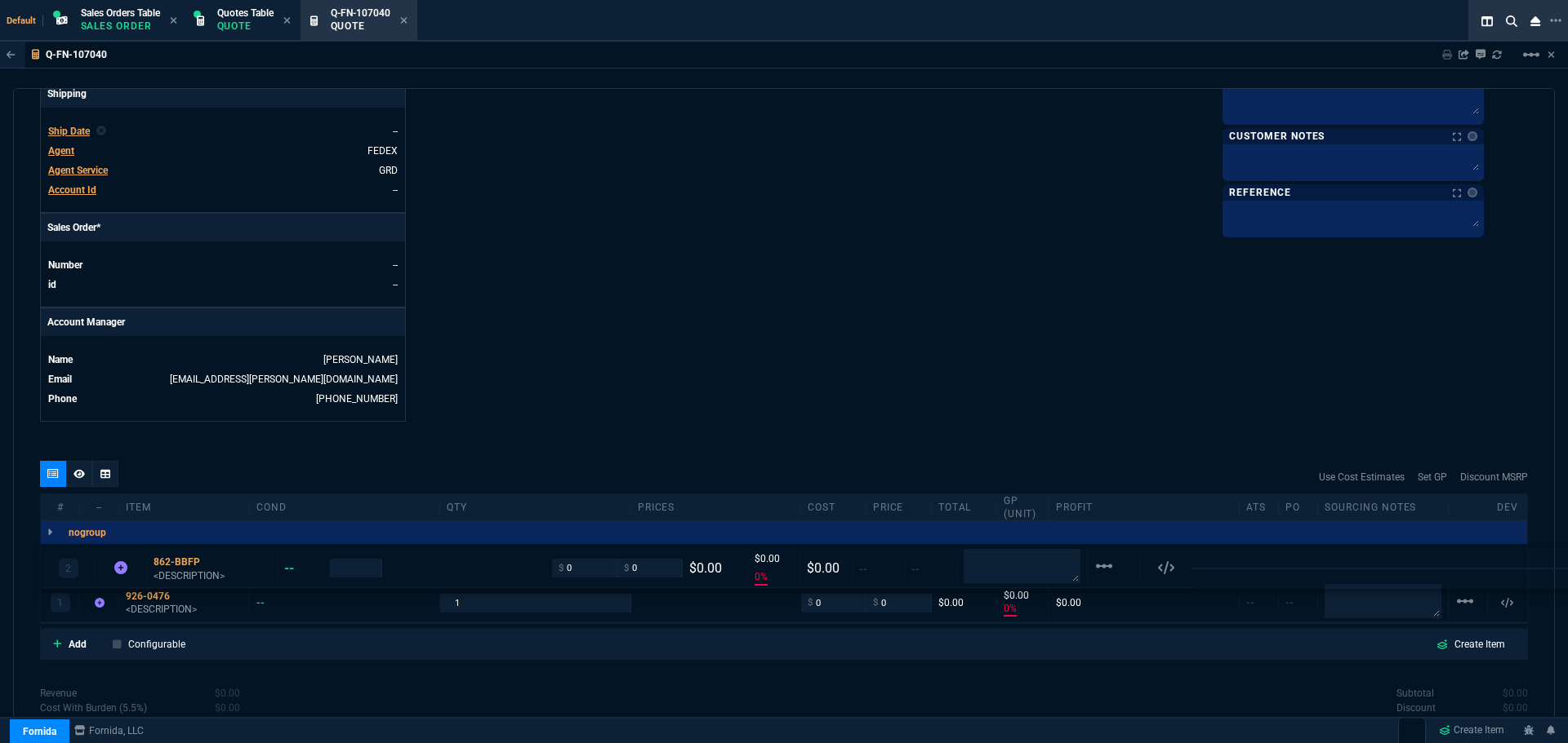
drag, startPoint x: 64, startPoint y: 607, endPoint x: 65, endPoint y: 566, distance: 41.0
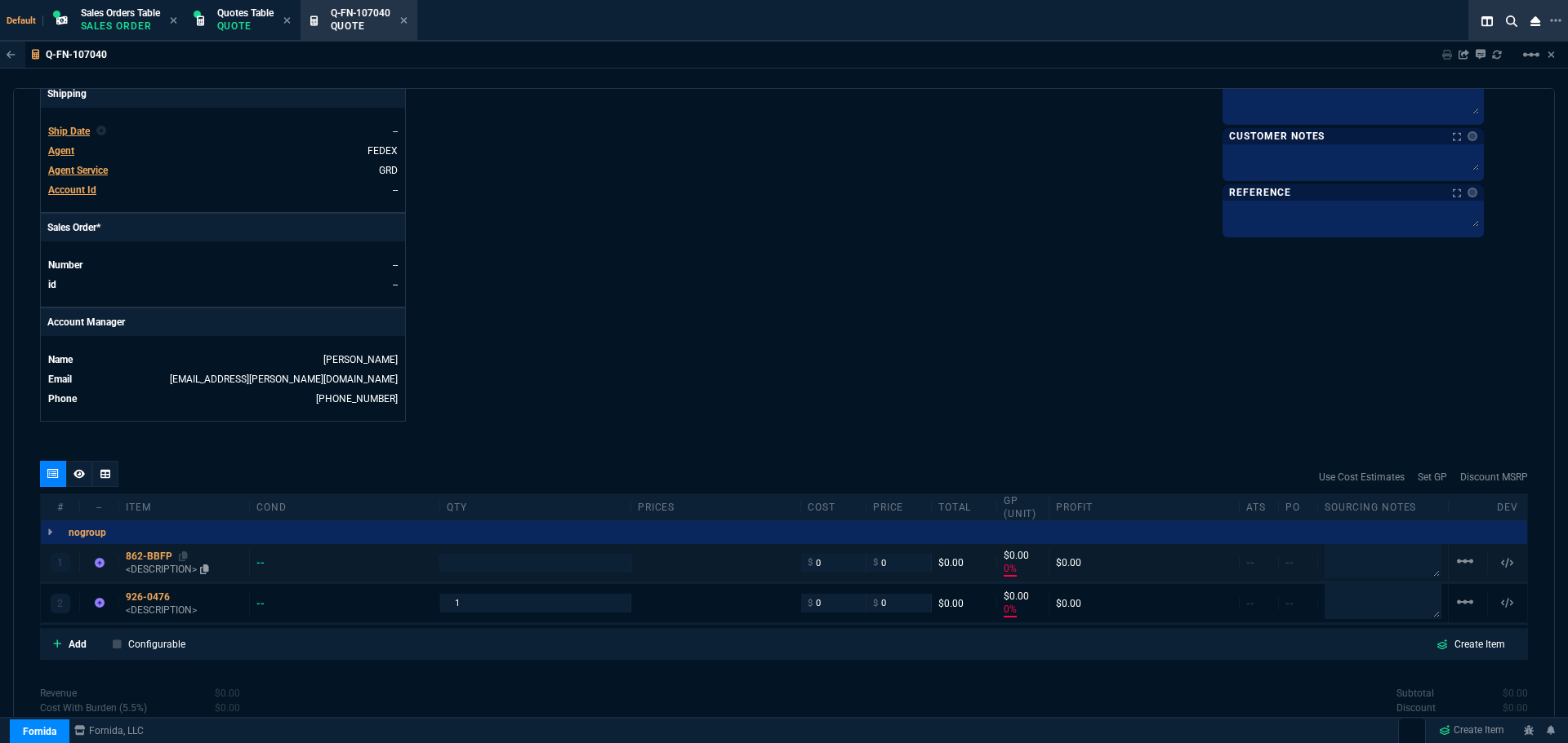
click at [144, 559] on div "862-BBFP" at bounding box center [183, 556] width 116 height 13
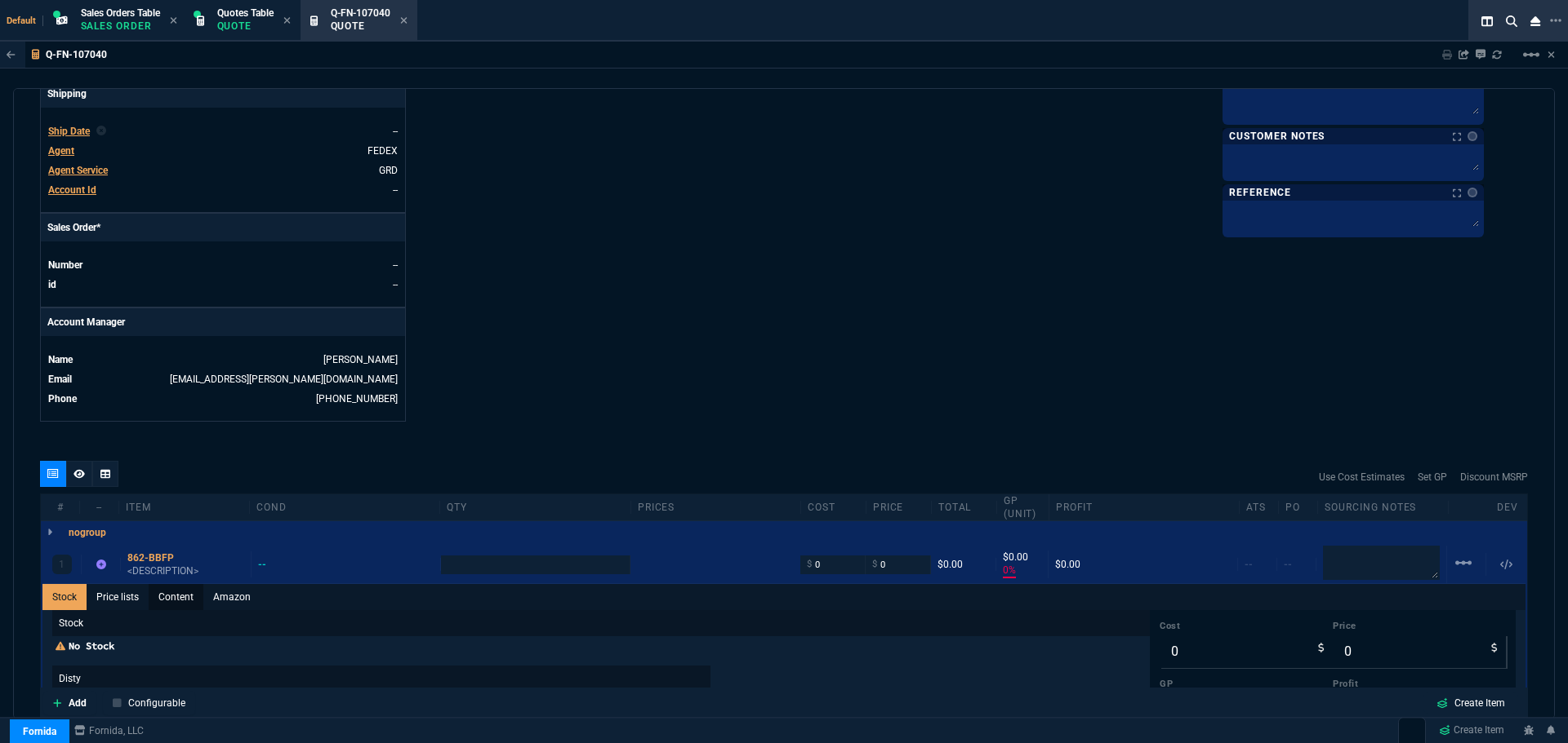
click at [187, 597] on link "Content" at bounding box center [176, 597] width 54 height 26
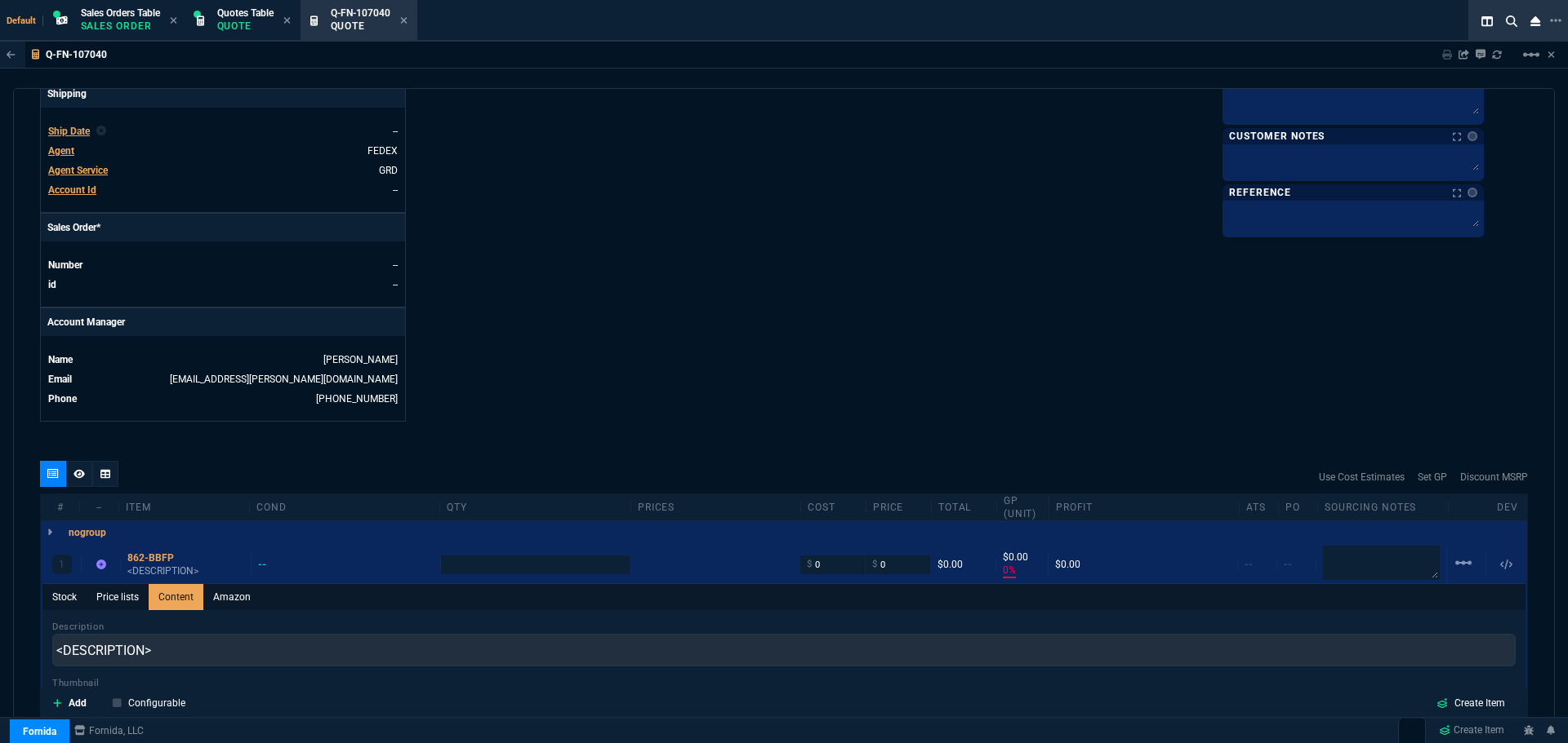
scroll to position [0, 0]
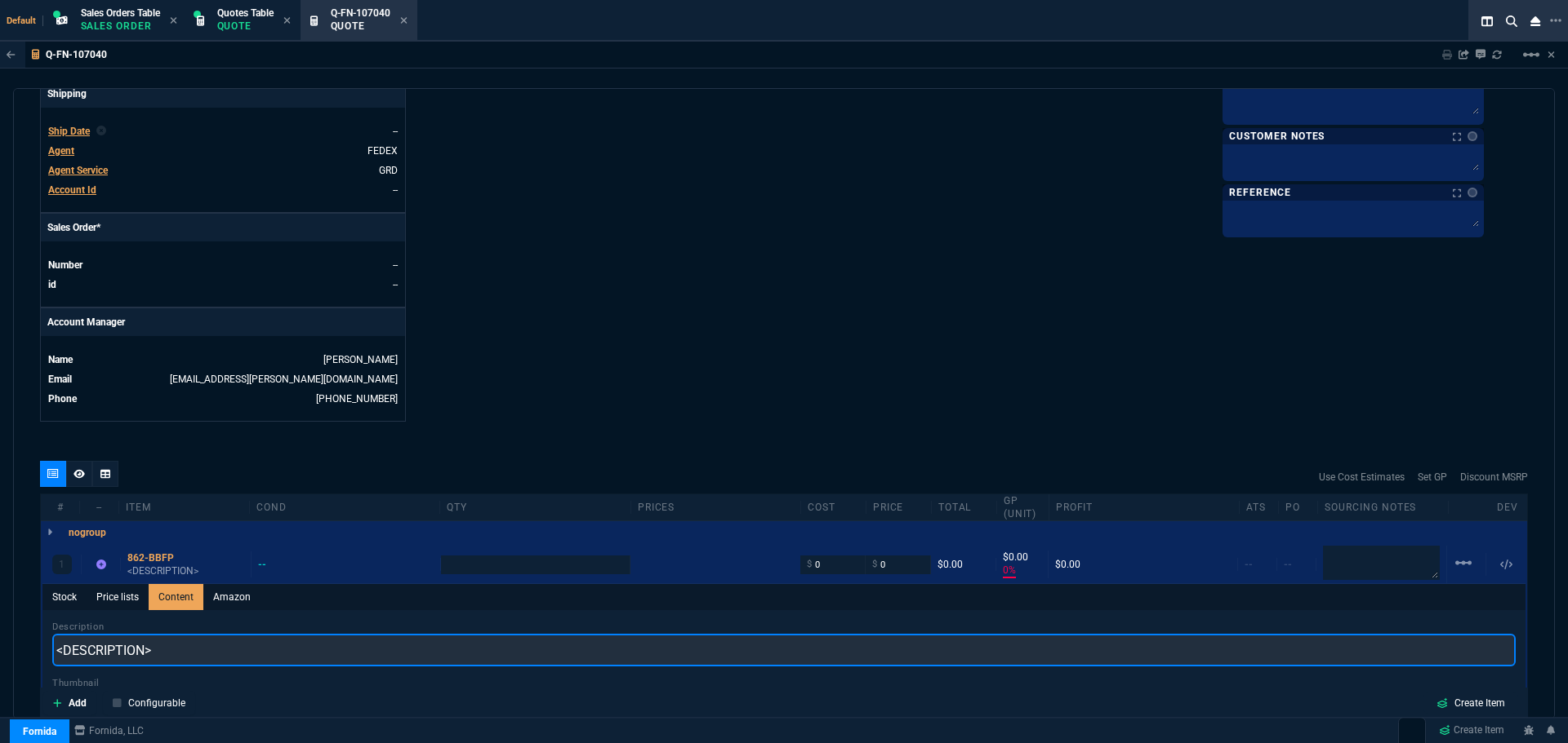
click at [188, 655] on input "<DESCRIPTION>" at bounding box center [784, 650] width 1463 height 33
click at [188, 653] on input "<DESCRIPTION>" at bounding box center [784, 650] width 1463 height 33
paste input "ProSupport and Next Business Day Onsite Service Reinstate"
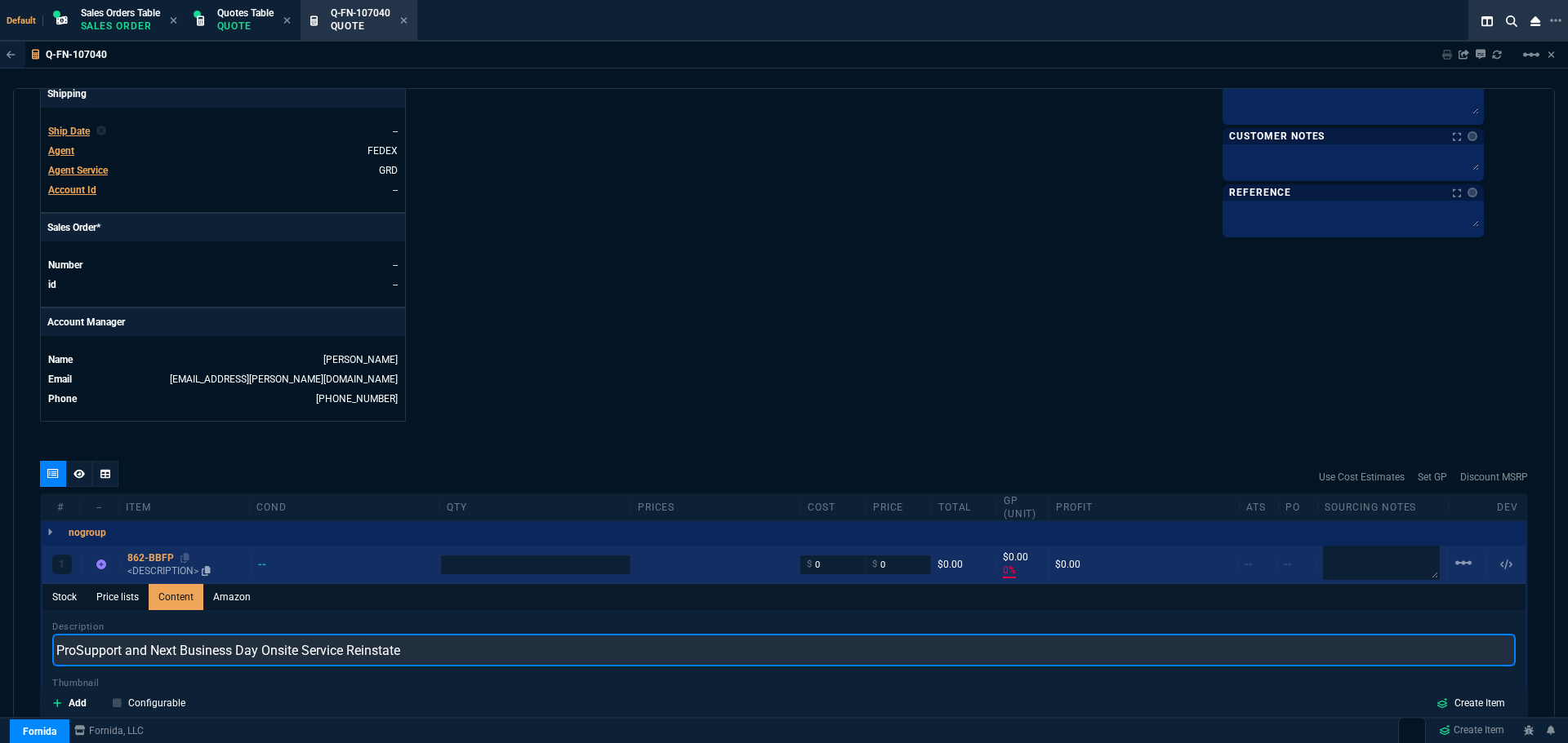
type input "ProSupport and Next Business Day Onsite Service Reinstate"
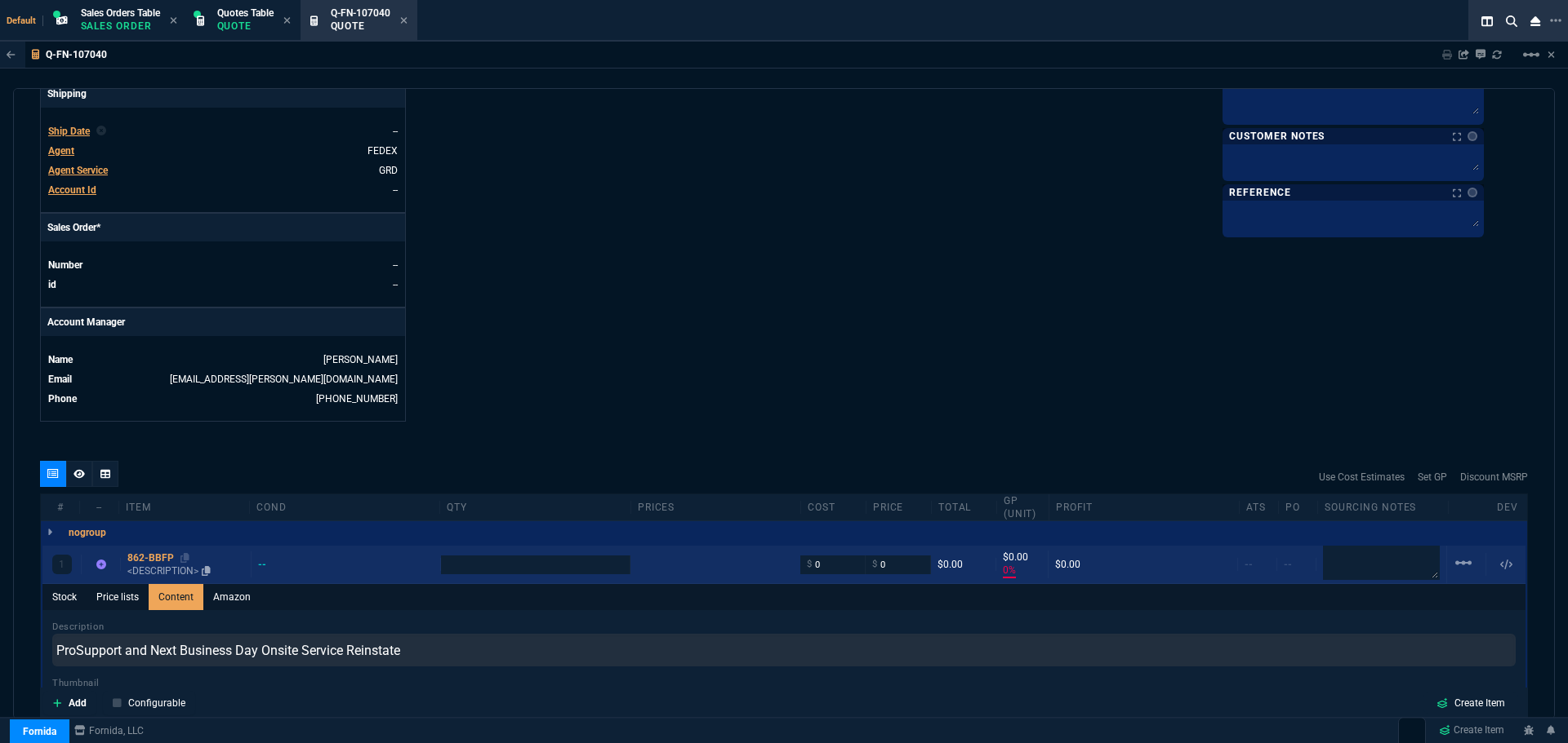
click at [141, 556] on div "862-BBFP" at bounding box center [185, 558] width 116 height 13
type input "1"
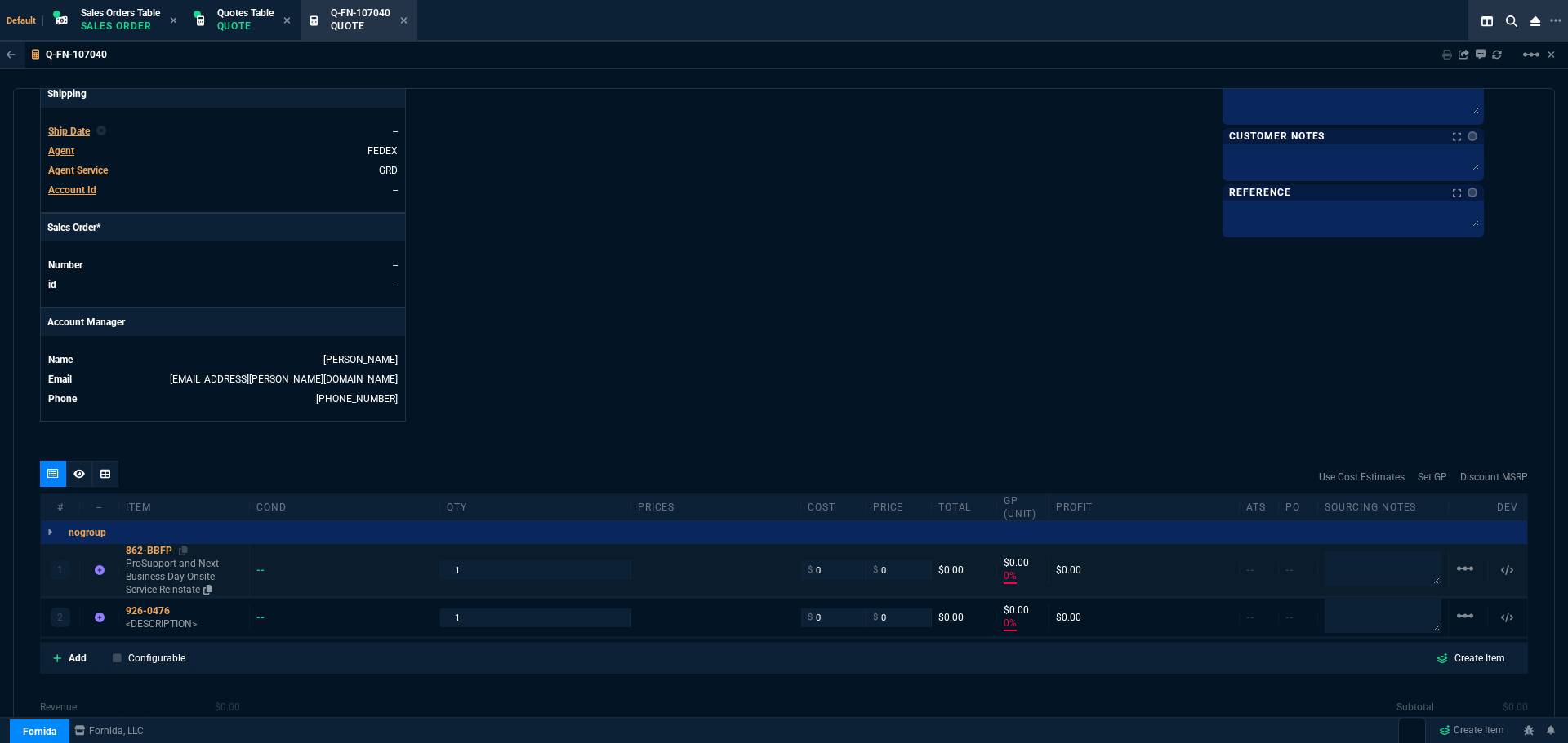
type input "0"
click at [138, 611] on div "926-0476" at bounding box center [183, 612] width 116 height 13
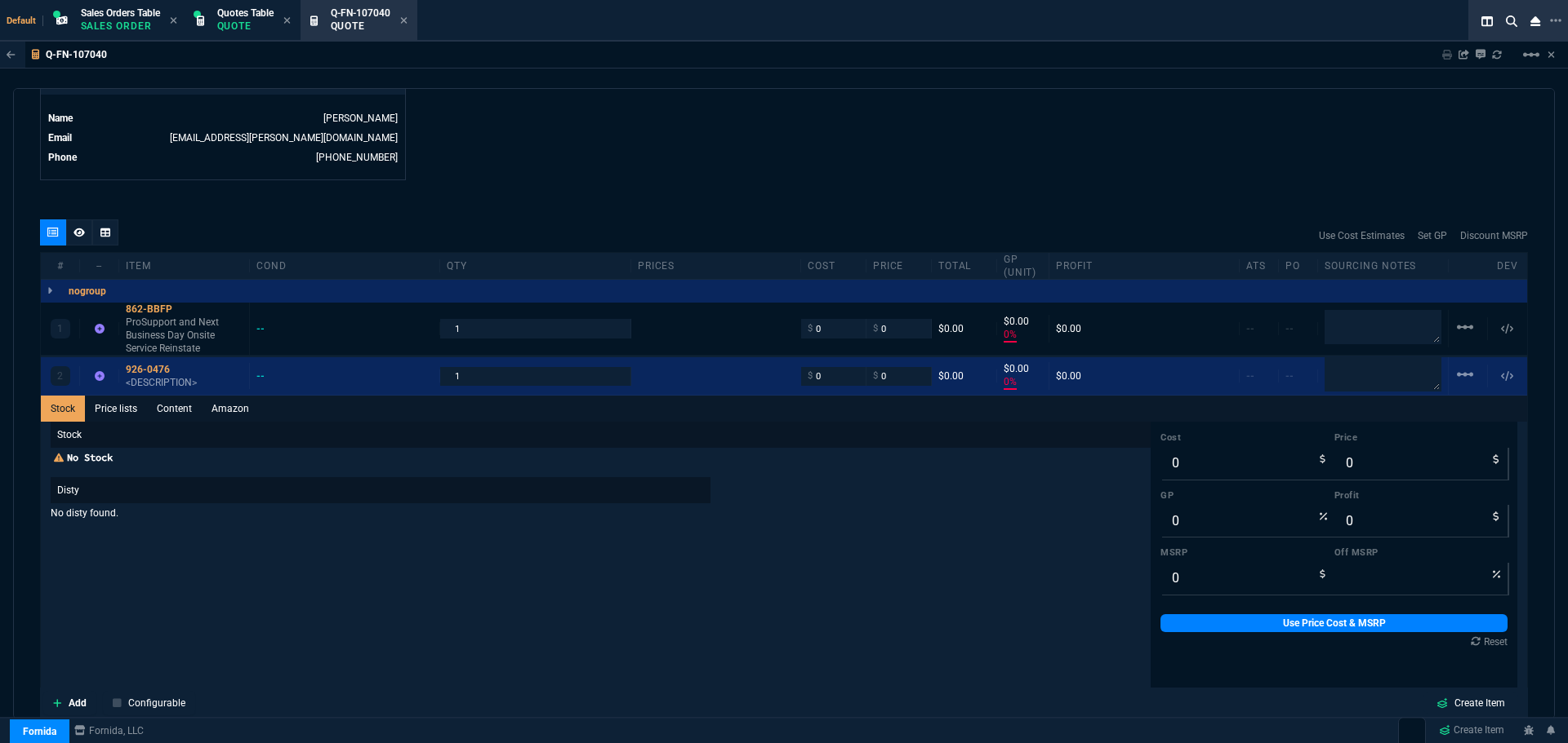
scroll to position [816, 0]
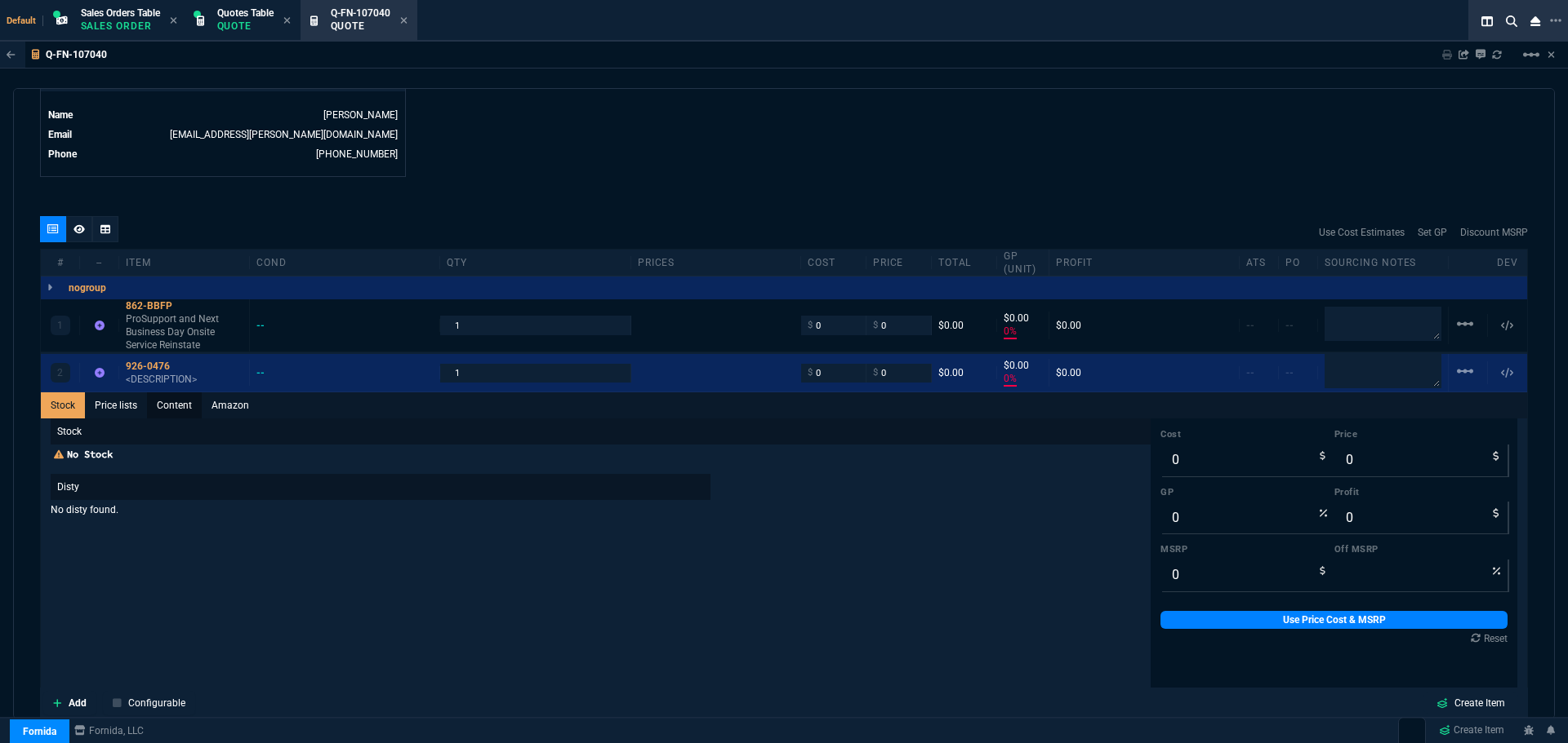
click at [177, 410] on link "Content" at bounding box center [174, 405] width 54 height 26
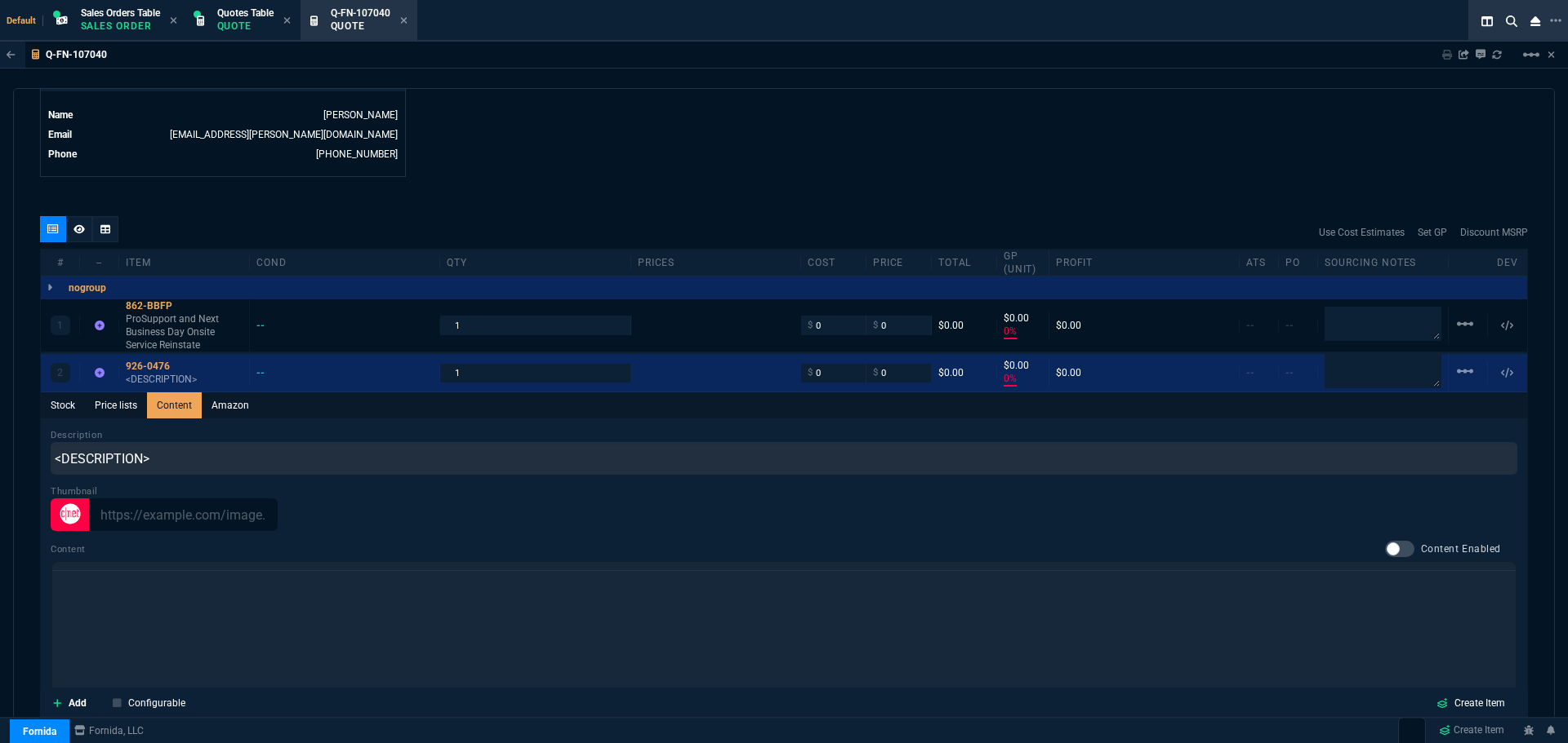
scroll to position [0, 0]
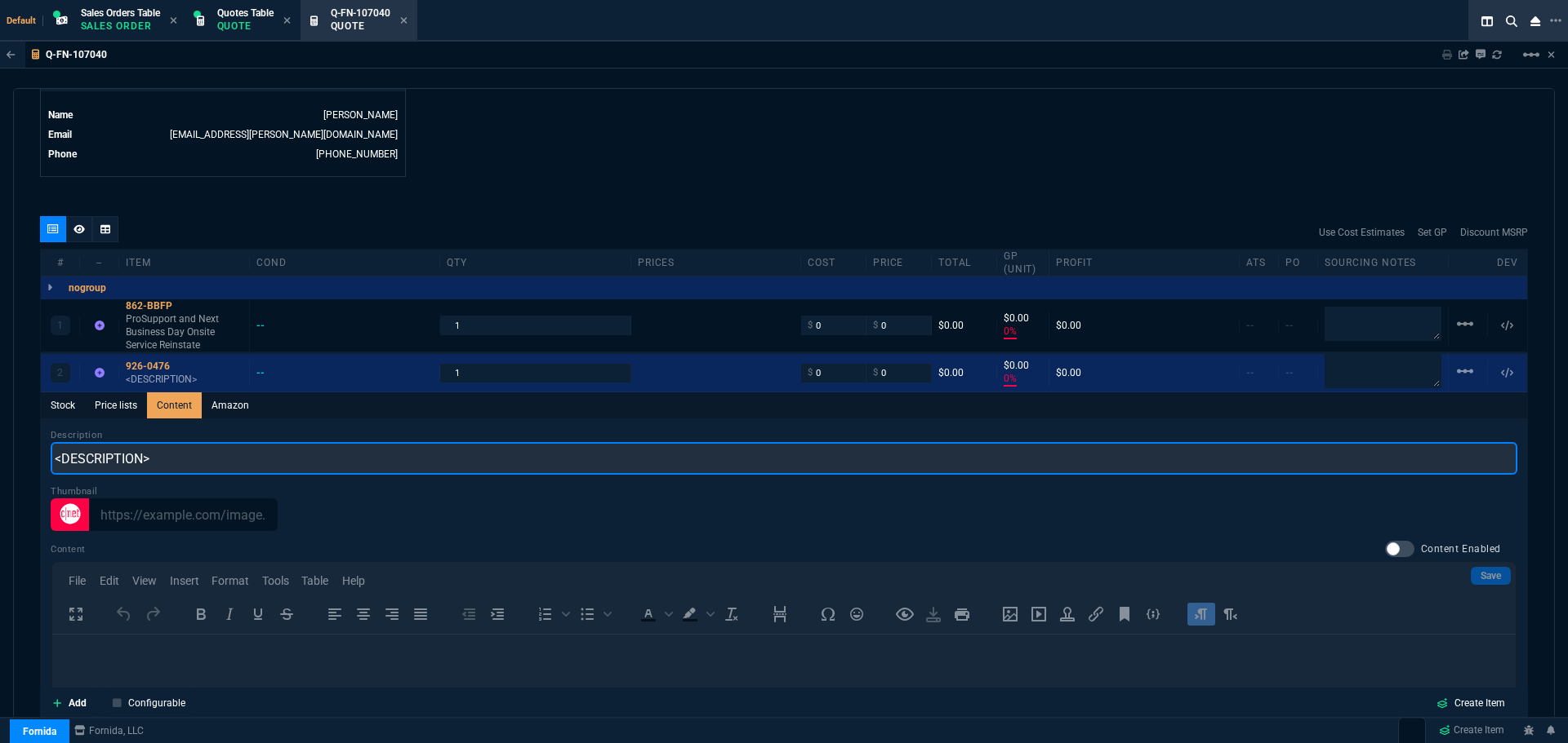
click at [172, 454] on input "<DESCRIPTION>" at bounding box center [784, 459] width 1467 height 33
click at [172, 453] on input "<DESCRIPTION>" at bounding box center [784, 459] width 1467 height 33
paste input "Custom Other Services, Reinstatement Fee,Technician,Quantity 1, Ent Low End"
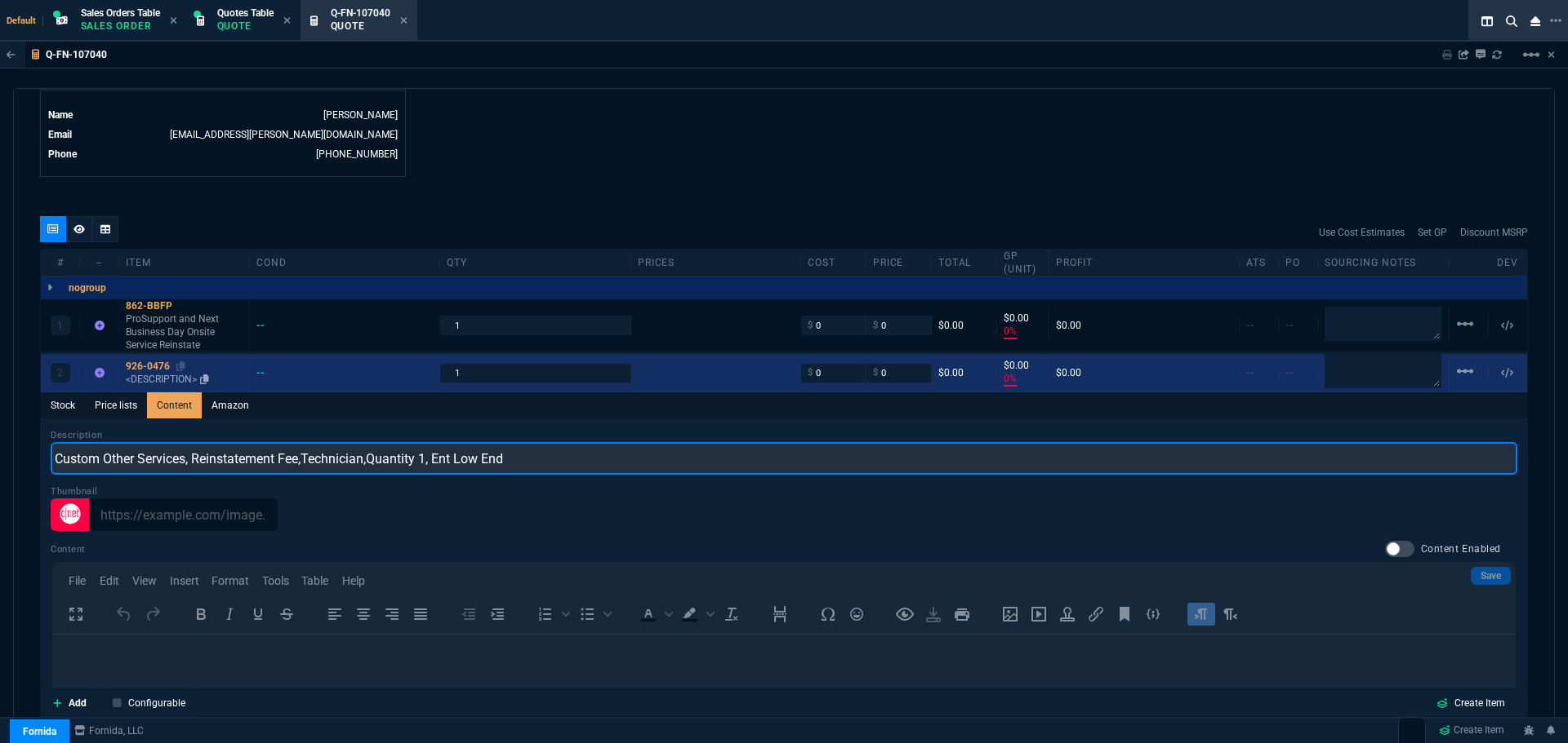
type input "Custom Other Services, Reinstatement Fee,Technician,Quantity 1, Ent Low End"
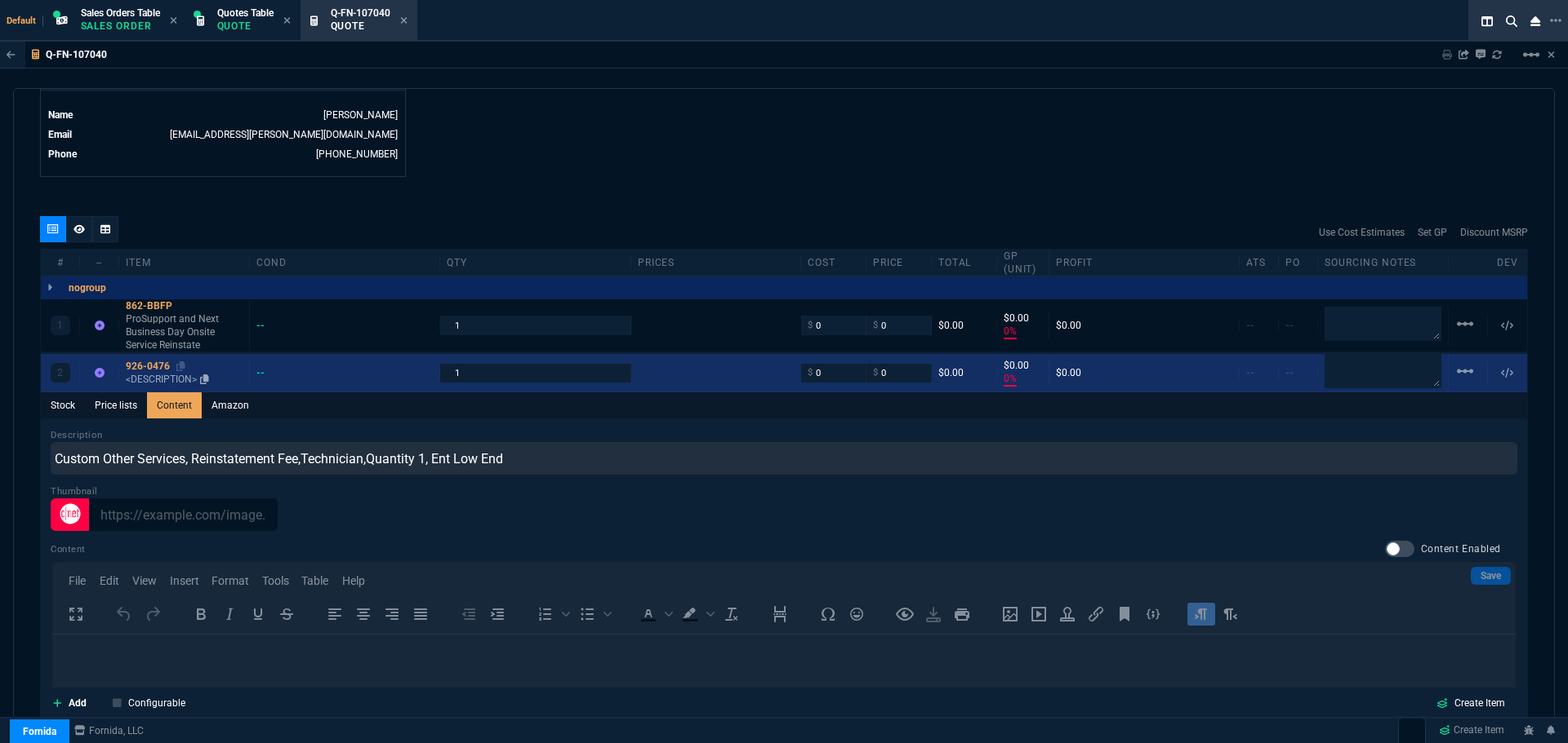
click at [169, 366] on div "926-0476" at bounding box center [183, 366] width 116 height 13
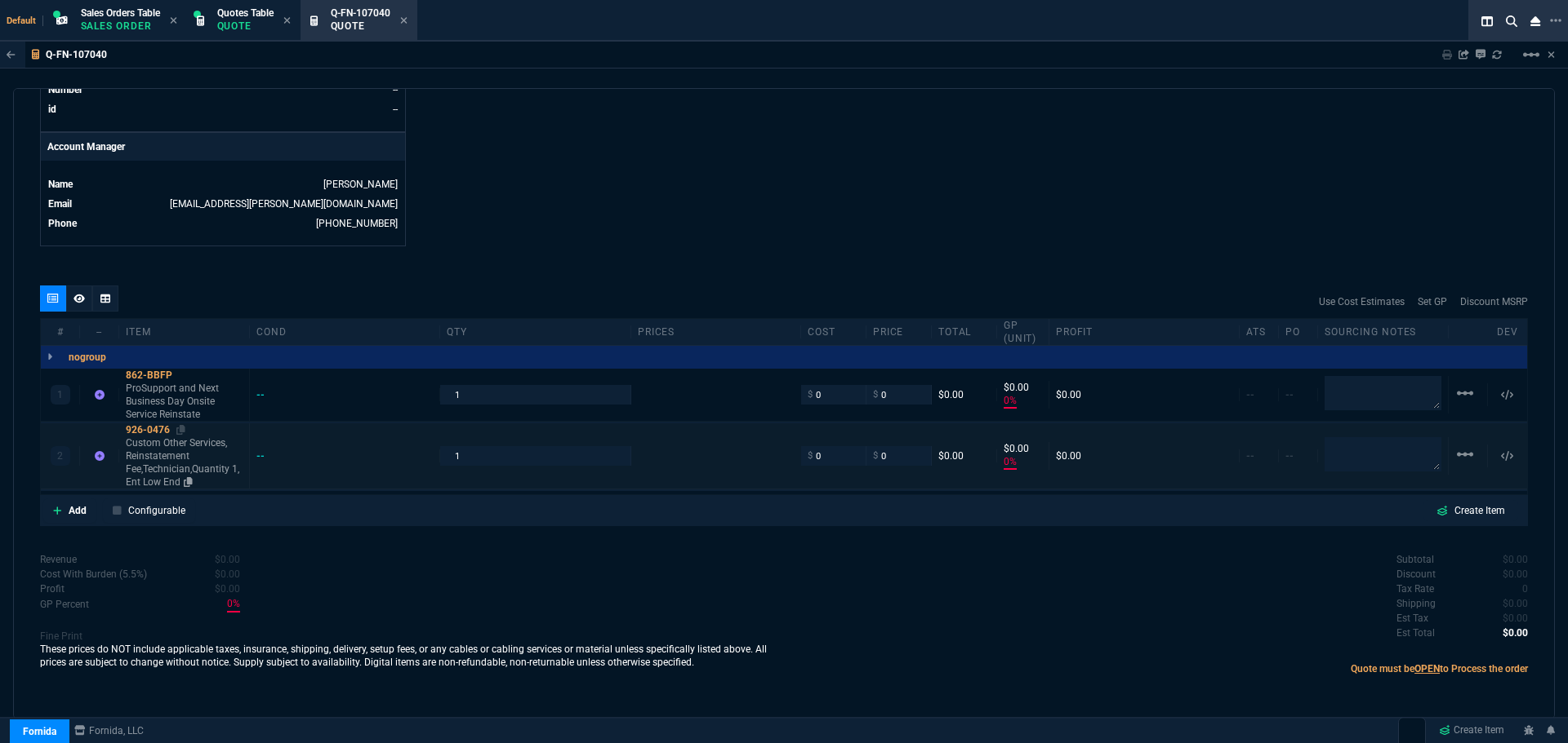
type input "0"
click at [822, 392] on input "0" at bounding box center [833, 394] width 51 height 18
type input "848.29"
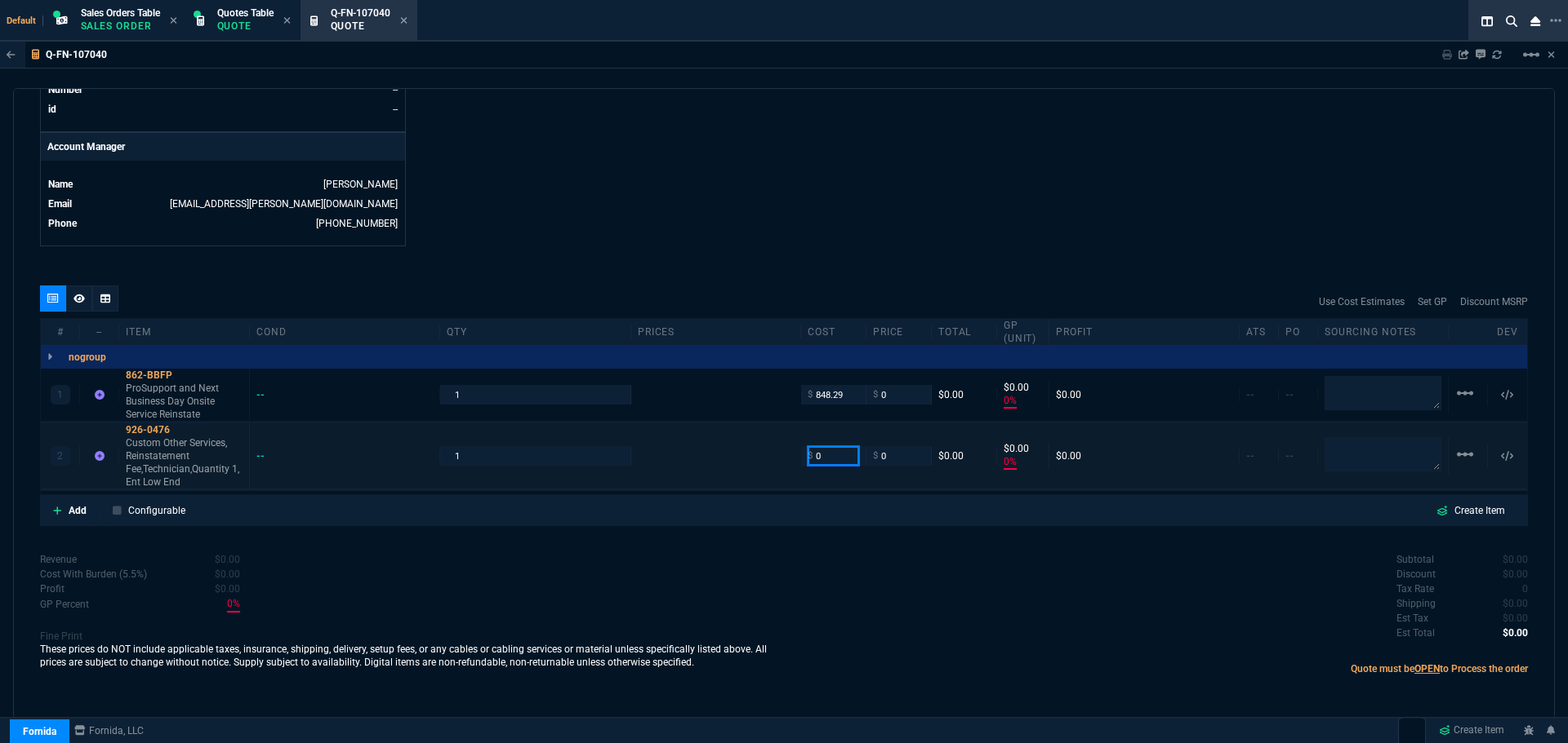
click at [823, 455] on input "0" at bounding box center [833, 455] width 51 height 18
type input "848.29"
type input "-100"
type input "-848"
type input "109.45"
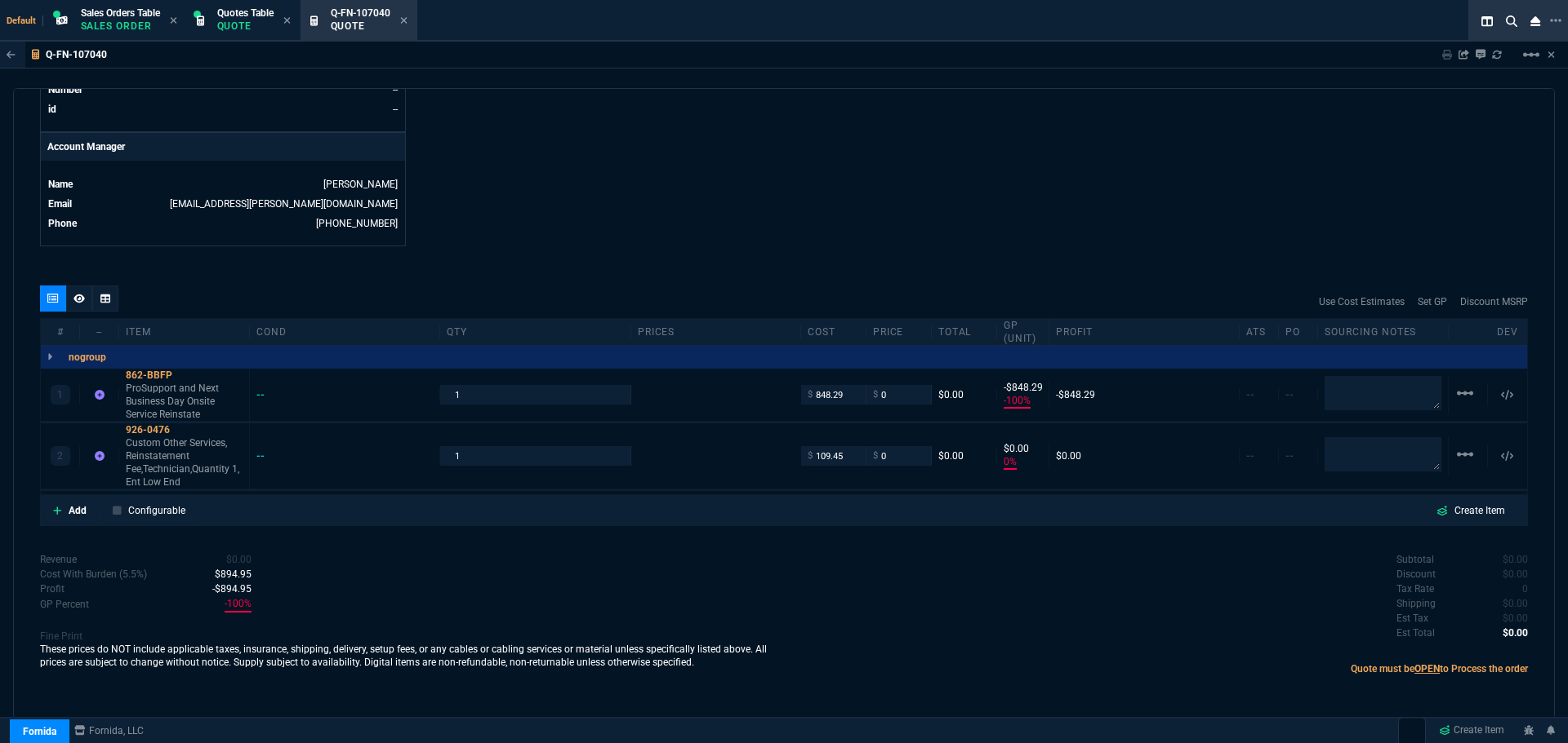
click at [794, 541] on div "quote Q-FN-107040 CLM INFORMATICA Corp draft Fornida, LLC 2609 Technology Dr Su…" at bounding box center [784, 403] width 1541 height 632
type input "109.45"
type input "-100"
type input "-109"
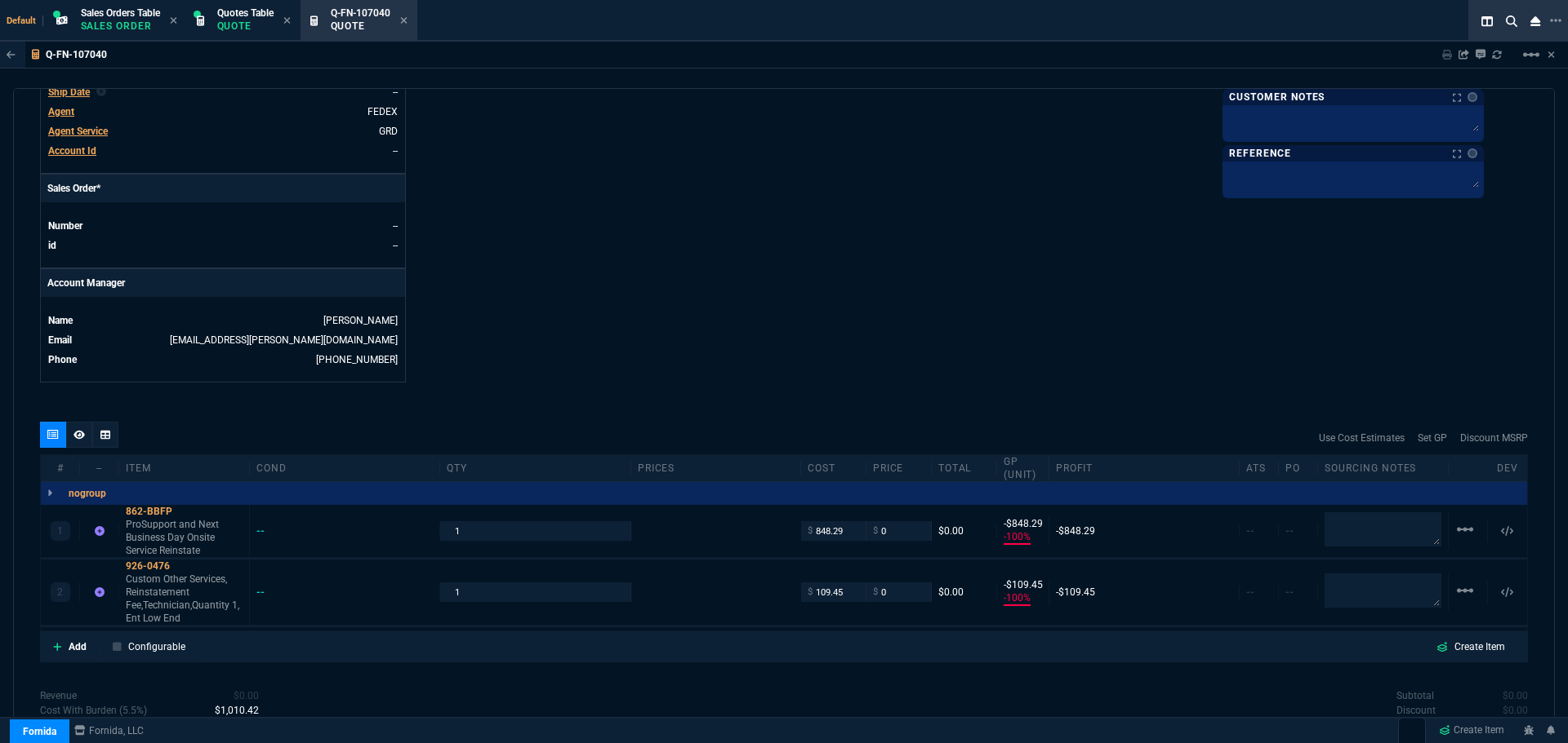
scroll to position [257, 0]
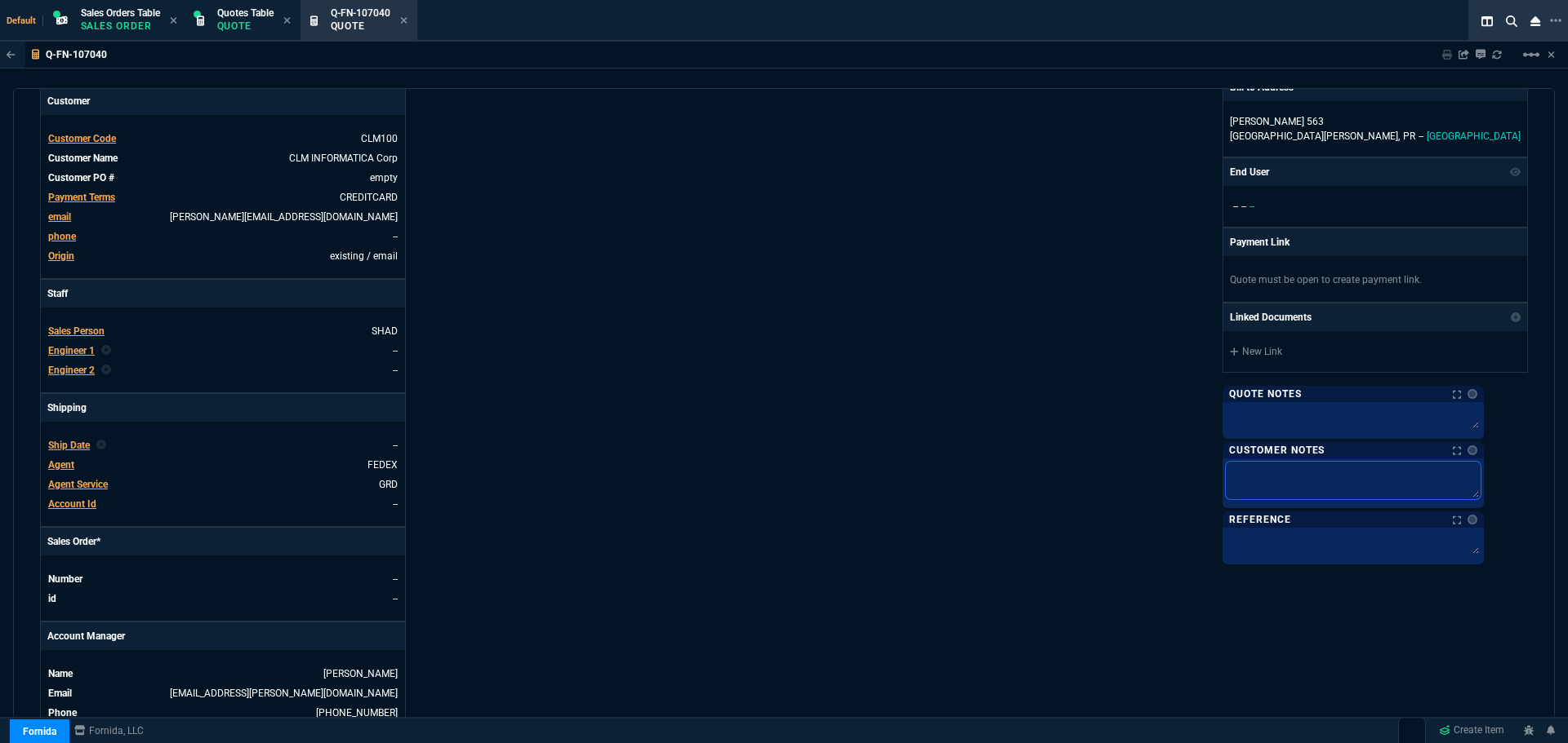
click at [1303, 477] on textarea at bounding box center [1353, 480] width 254 height 38
paste textarea "New Contract End Date"
type textarea "New Contract End Date"
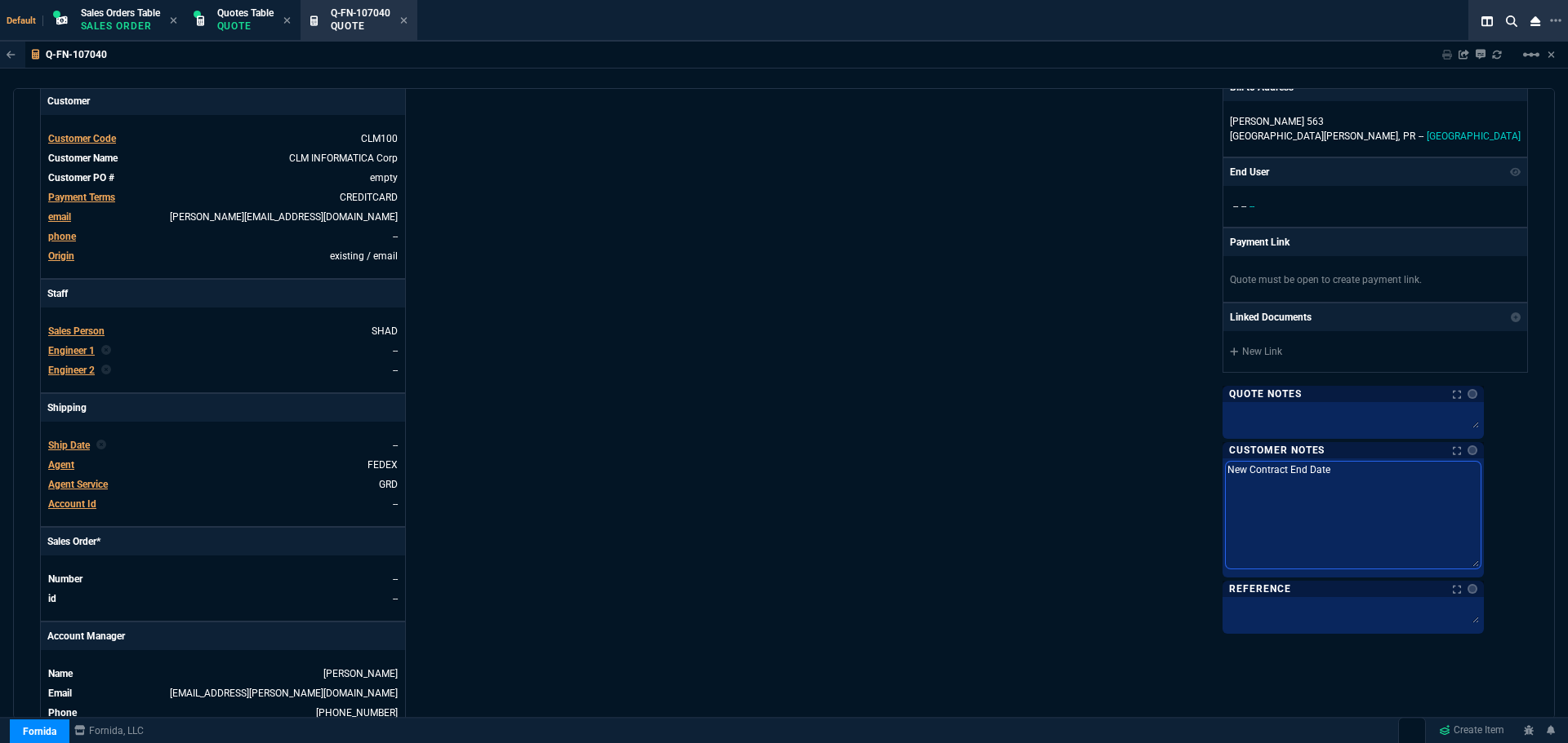
drag, startPoint x: 1513, startPoint y: 491, endPoint x: 1488, endPoint y: 589, distance: 101.1
click at [1480, 569] on textarea "New Contract End Date" at bounding box center [1353, 515] width 254 height 107
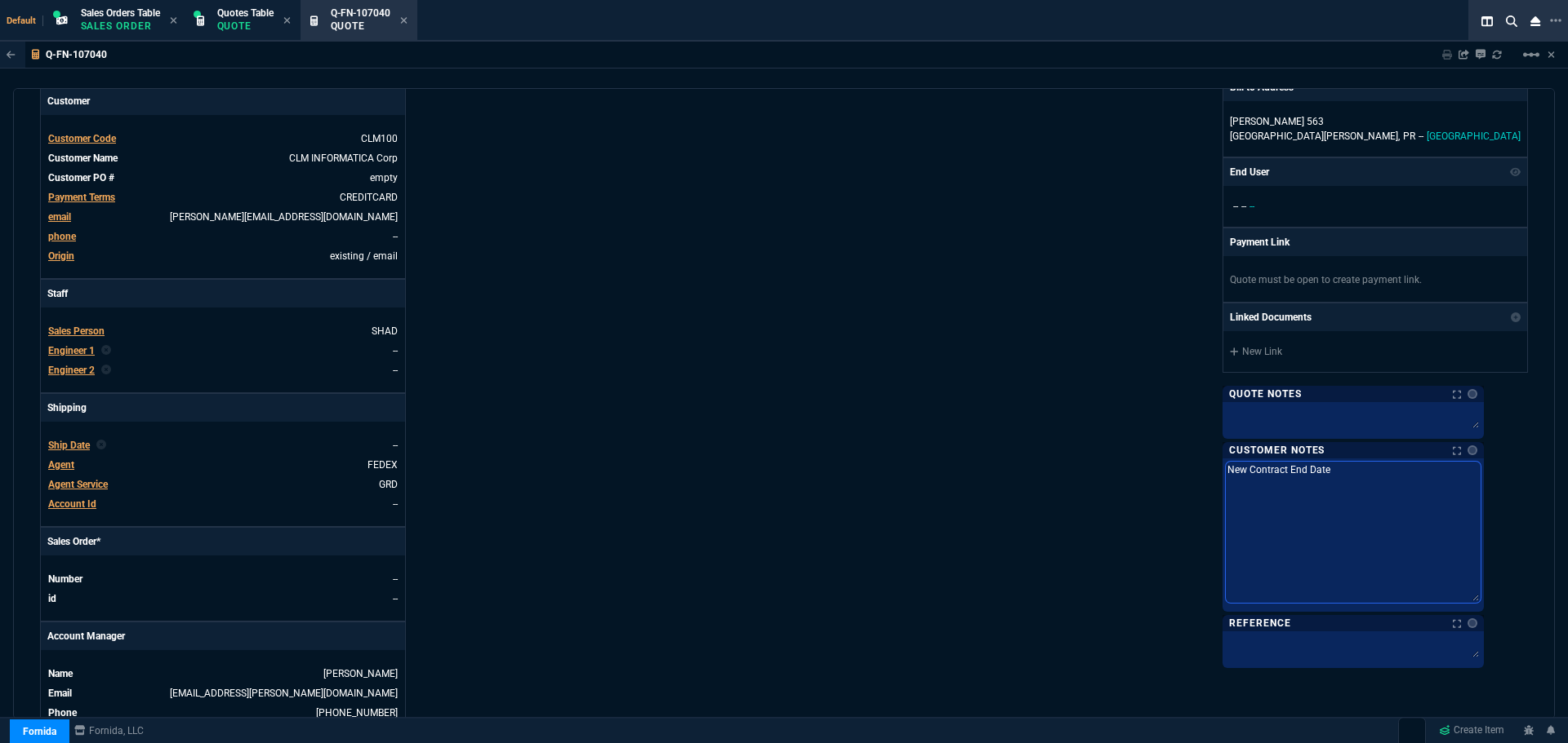
click at [1376, 471] on textarea "New Contract End Date" at bounding box center [1353, 532] width 254 height 141
type textarea "New Contract End Date :"
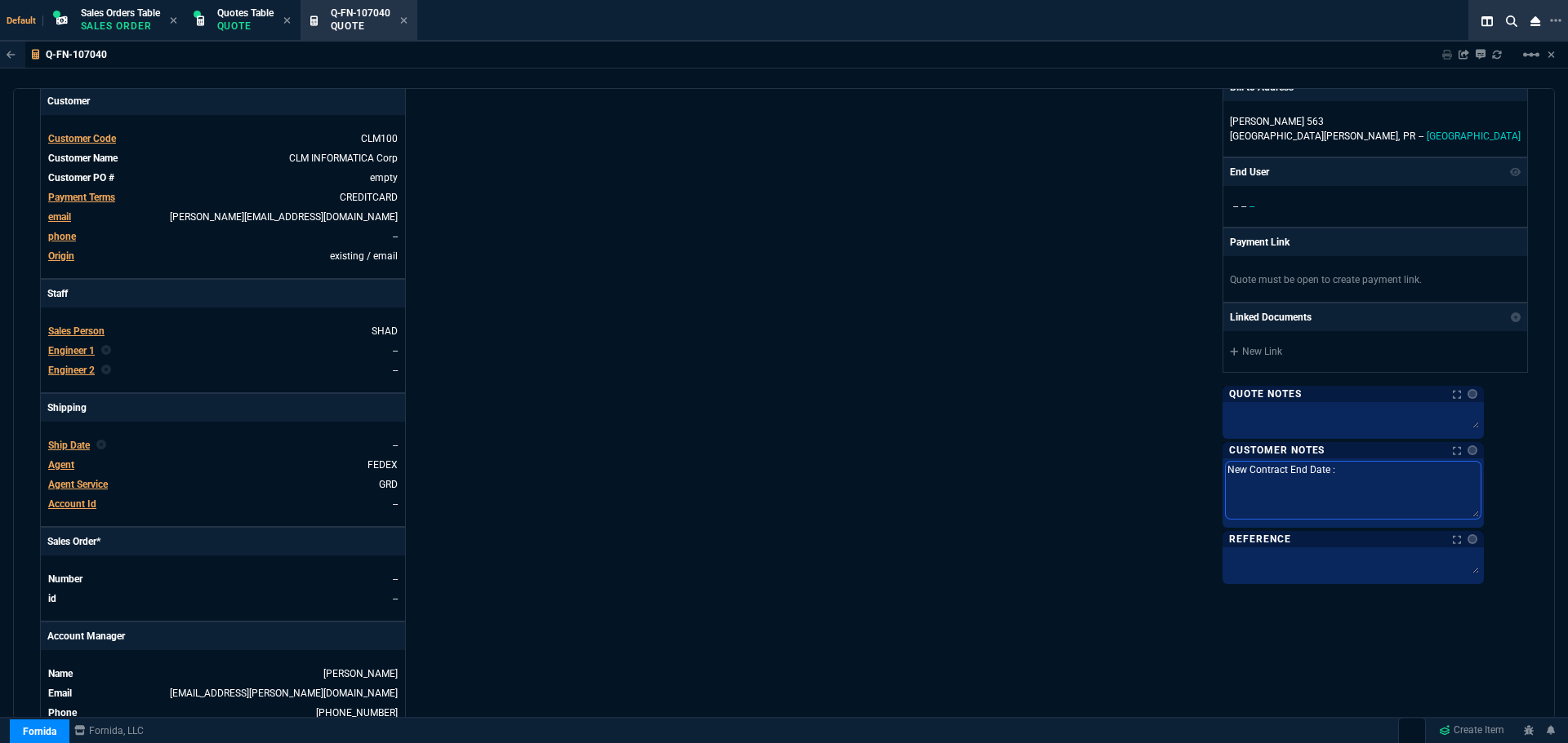
click at [1378, 474] on textarea "New Contract End Date :" at bounding box center [1353, 490] width 254 height 57
paste textarea "Apr. 27, 2027"
type textarea "New Contract End Date : Apr. 27, 2027"
click at [1055, 523] on div "Fornida, LLC 2609 Technology Dr Suite 300 Plano, TX 75074 Share Link Show More …" at bounding box center [1155, 315] width 743 height 842
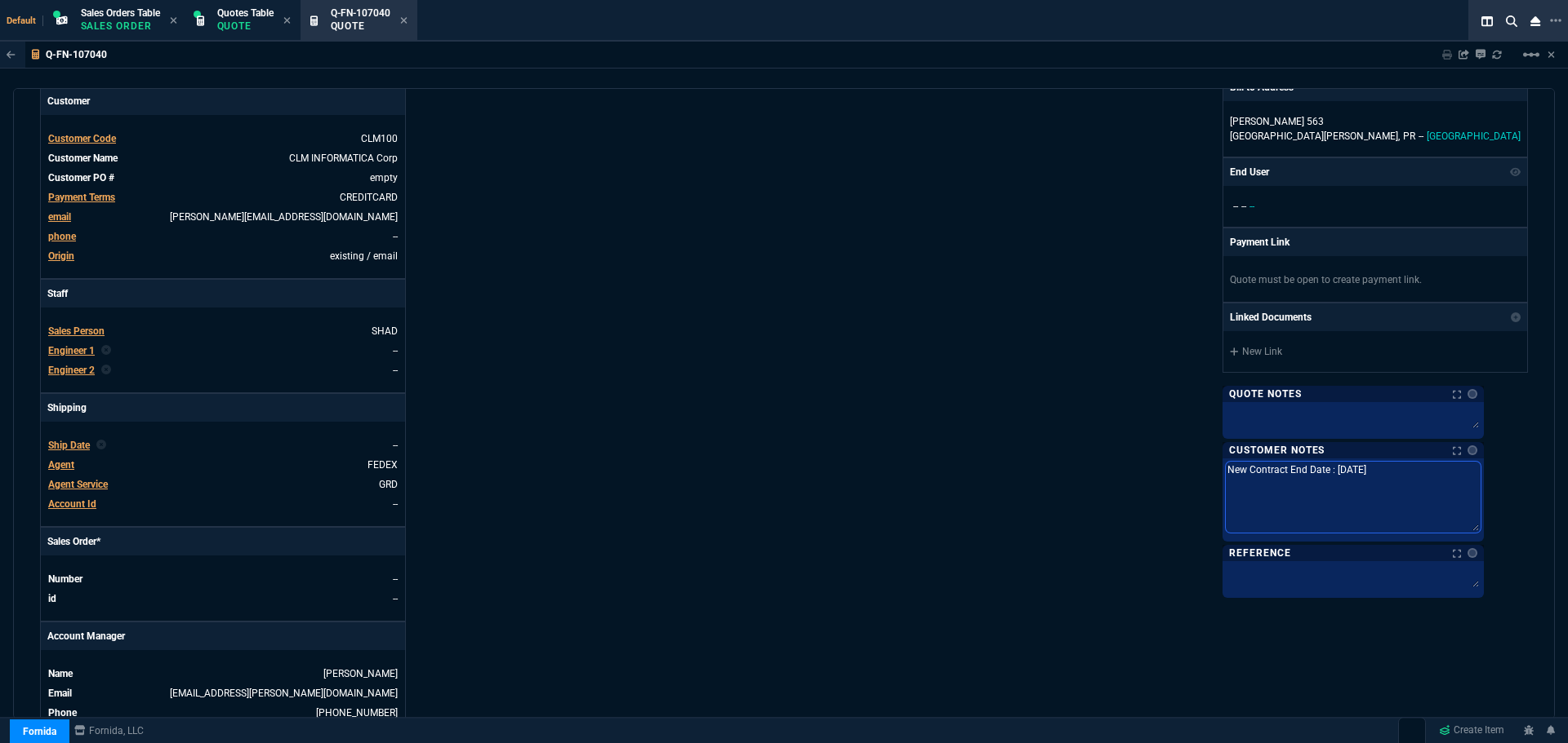
click at [1451, 477] on textarea "New Contract End Date : Apr. 27, 2027" at bounding box center [1353, 497] width 254 height 71
type textarea "New Contract End Date : Apr. 27, 2027"
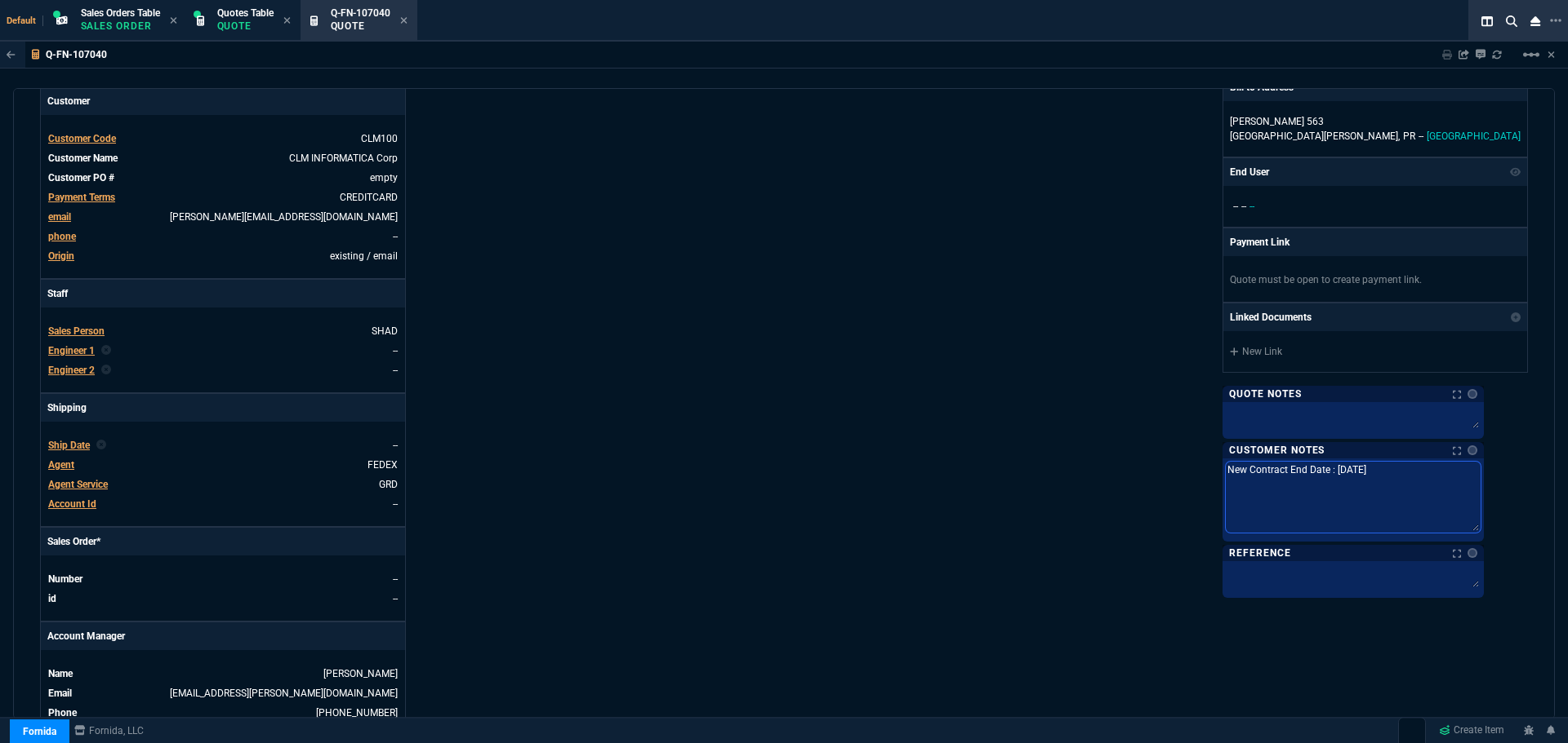
type textarea "New Contract End Date : Apr. 27, 2027 T"
type textarea "New Contract End Date : Apr. 27, 2027 Th"
type textarea "New Contract End Date : Apr. 27, 2027 Thi"
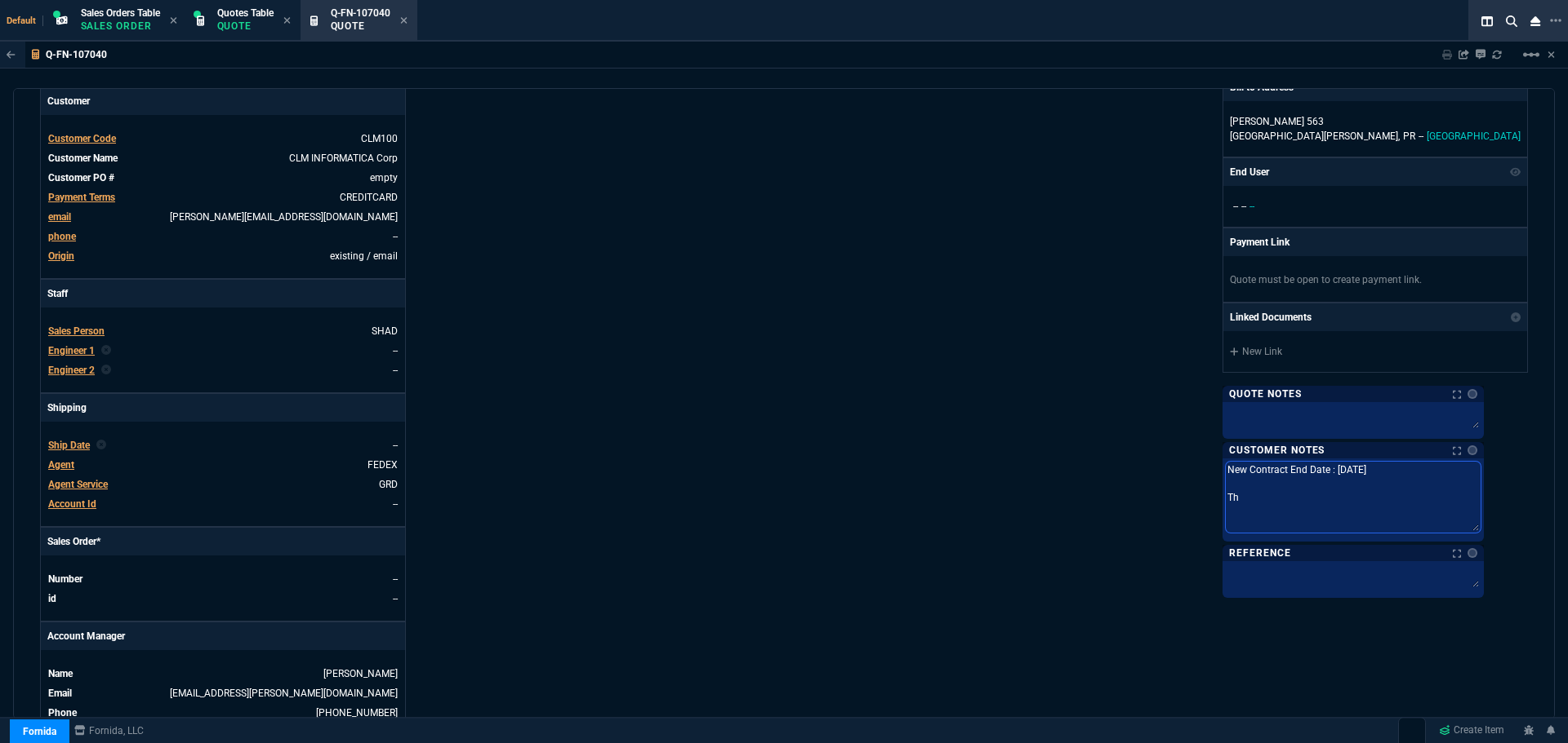
type textarea "New Contract End Date : Apr. 27, 2027 Thi"
type textarea "New Contract End Date : Apr. 27, 2027 This"
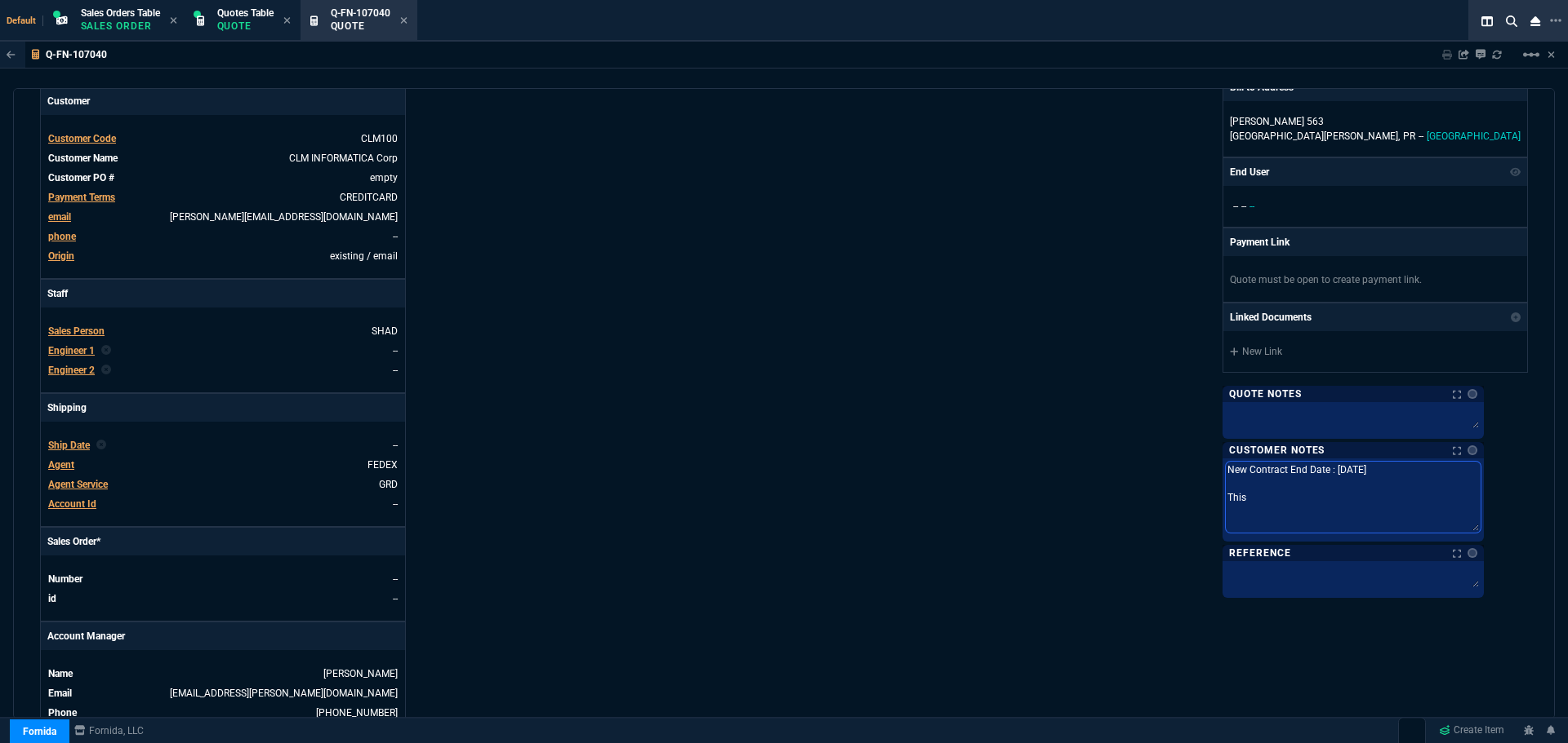
type textarea "New Contract End Date : Apr. 27, 2027 This i"
type textarea "New Contract End Date : Apr. 27, 2027 This is"
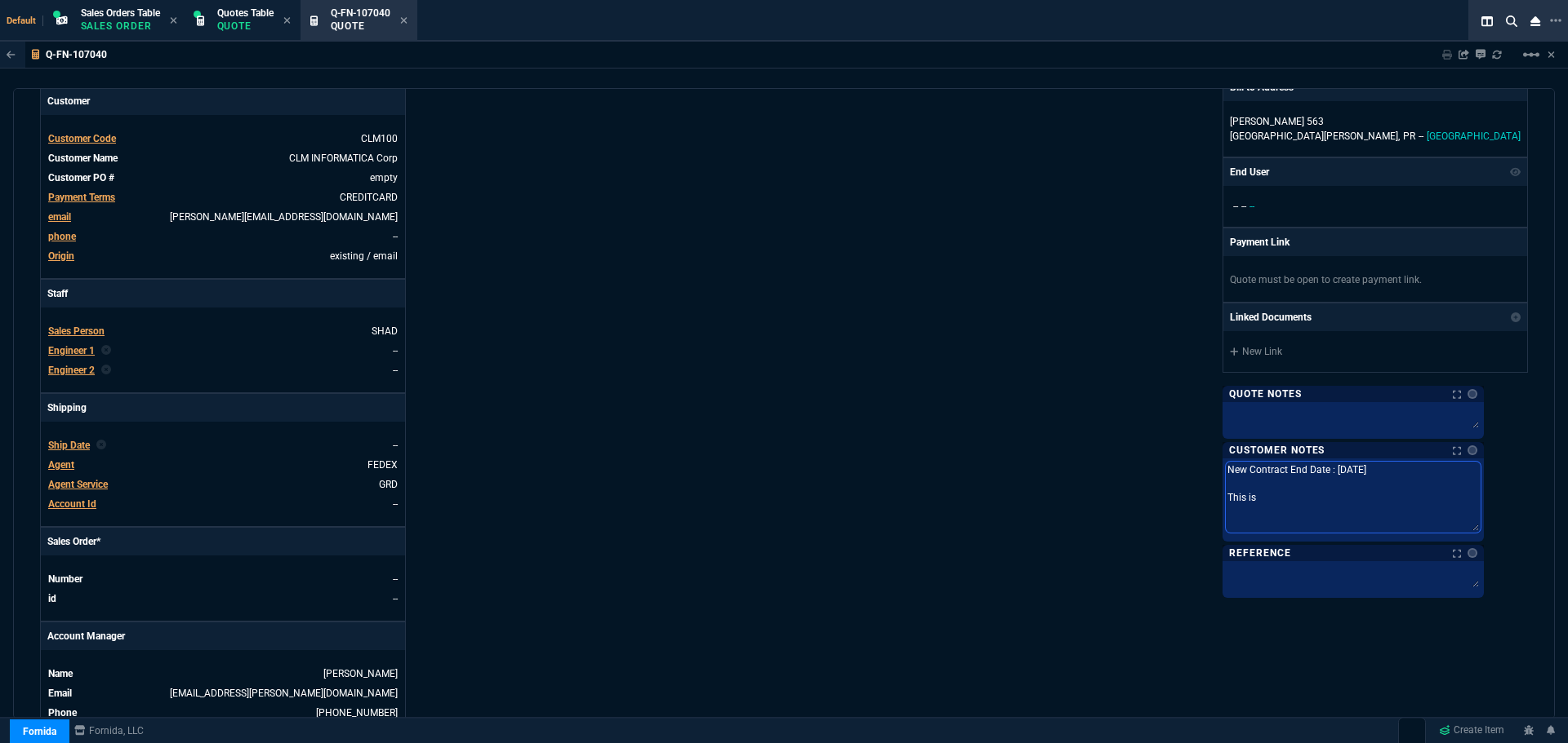
type textarea "New Contract End Date : Apr. 27, 2027 This is"
type textarea "New Contract End Date : Apr. 27, 2027 This is t"
type textarea "New Contract End Date : Apr. 27, 2027 This is th"
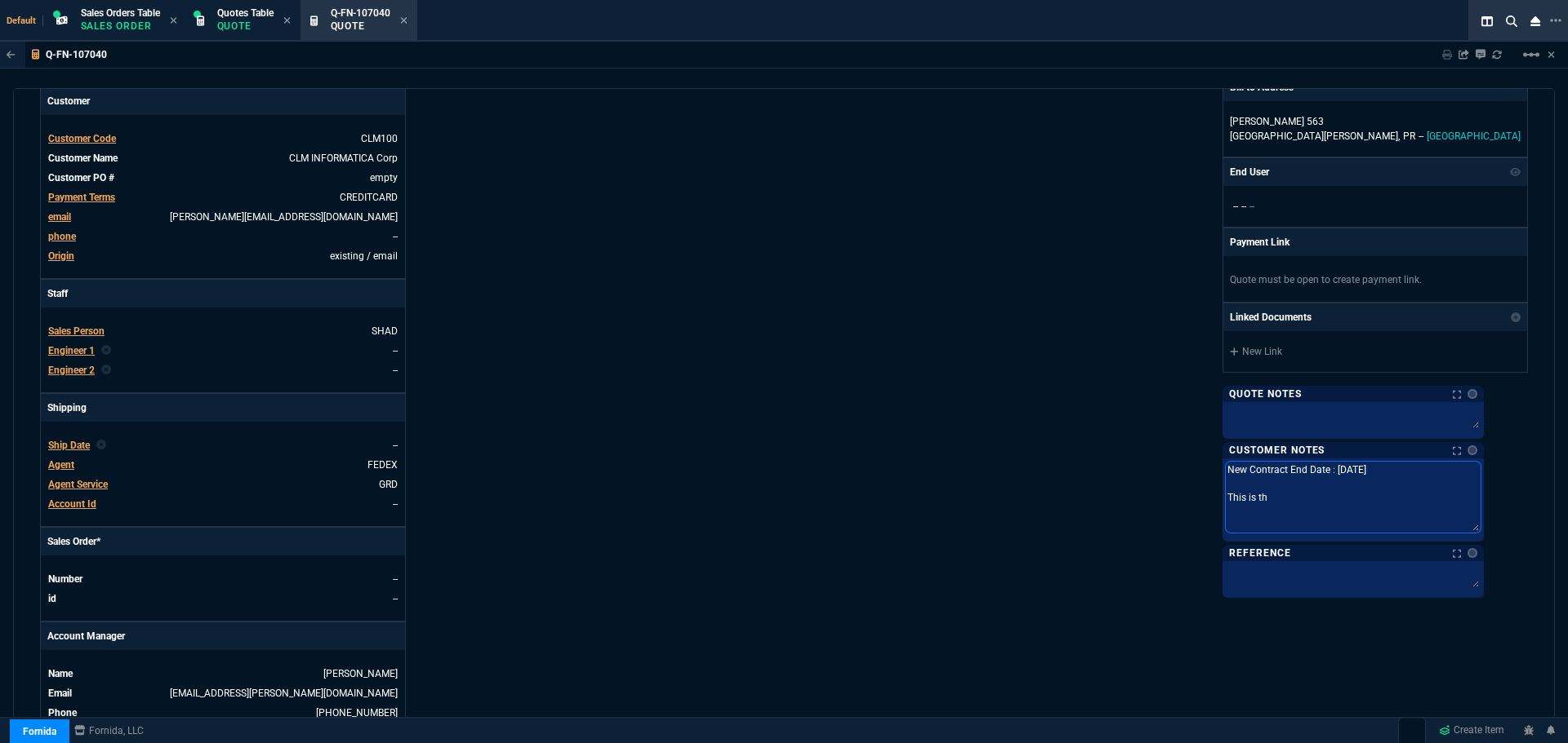
type textarea "New Contract End Date : Apr. 27, 2027 This is the"
type textarea "New Contract End Date : Apr. 27, 2027 This is the m"
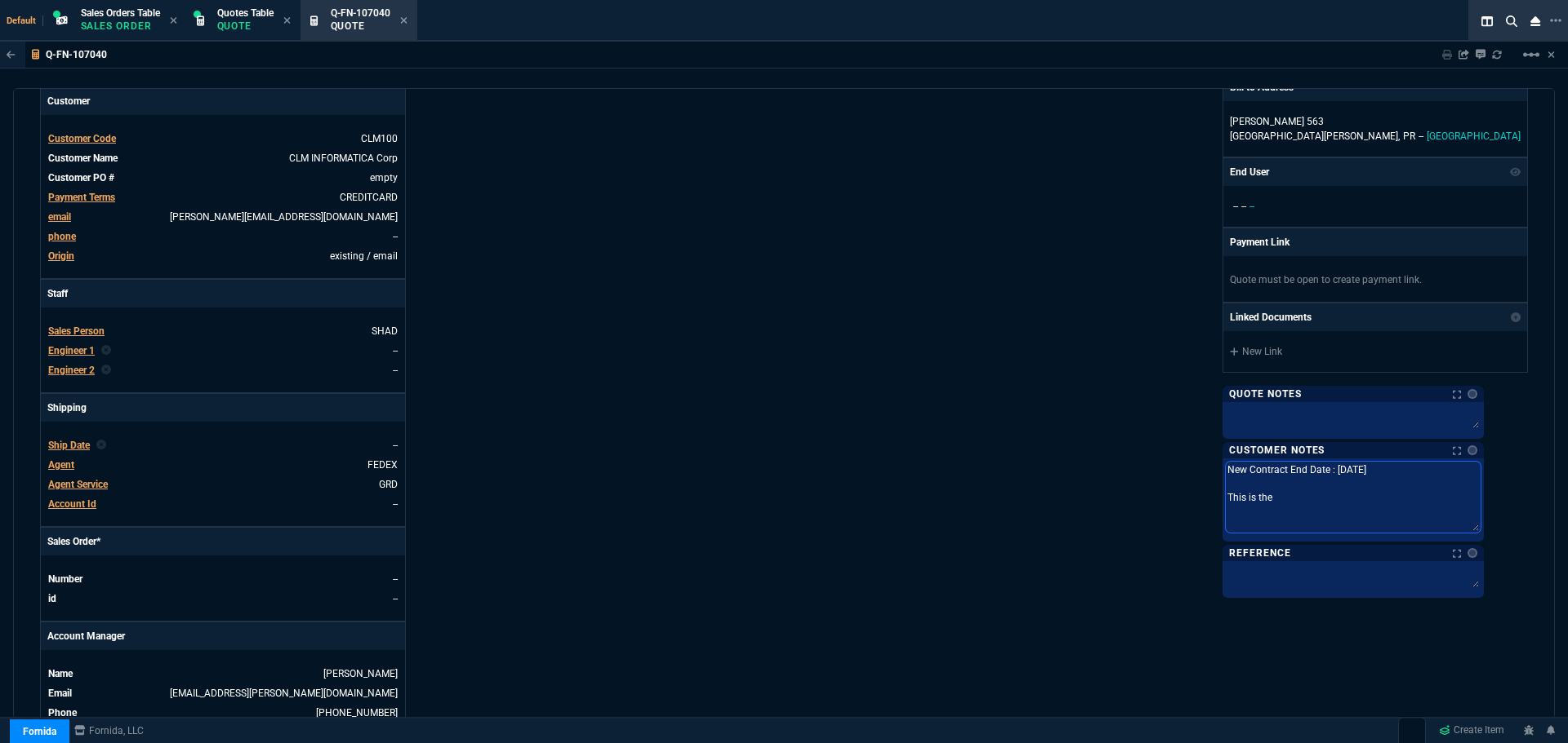
type textarea "New Contract End Date : Apr. 27, 2027 This is the m"
type textarea "New Contract End Date : Apr. 27, 2027 This is the ma"
type textarea "New Contract End Date : Apr. 27, 2027 This is the max"
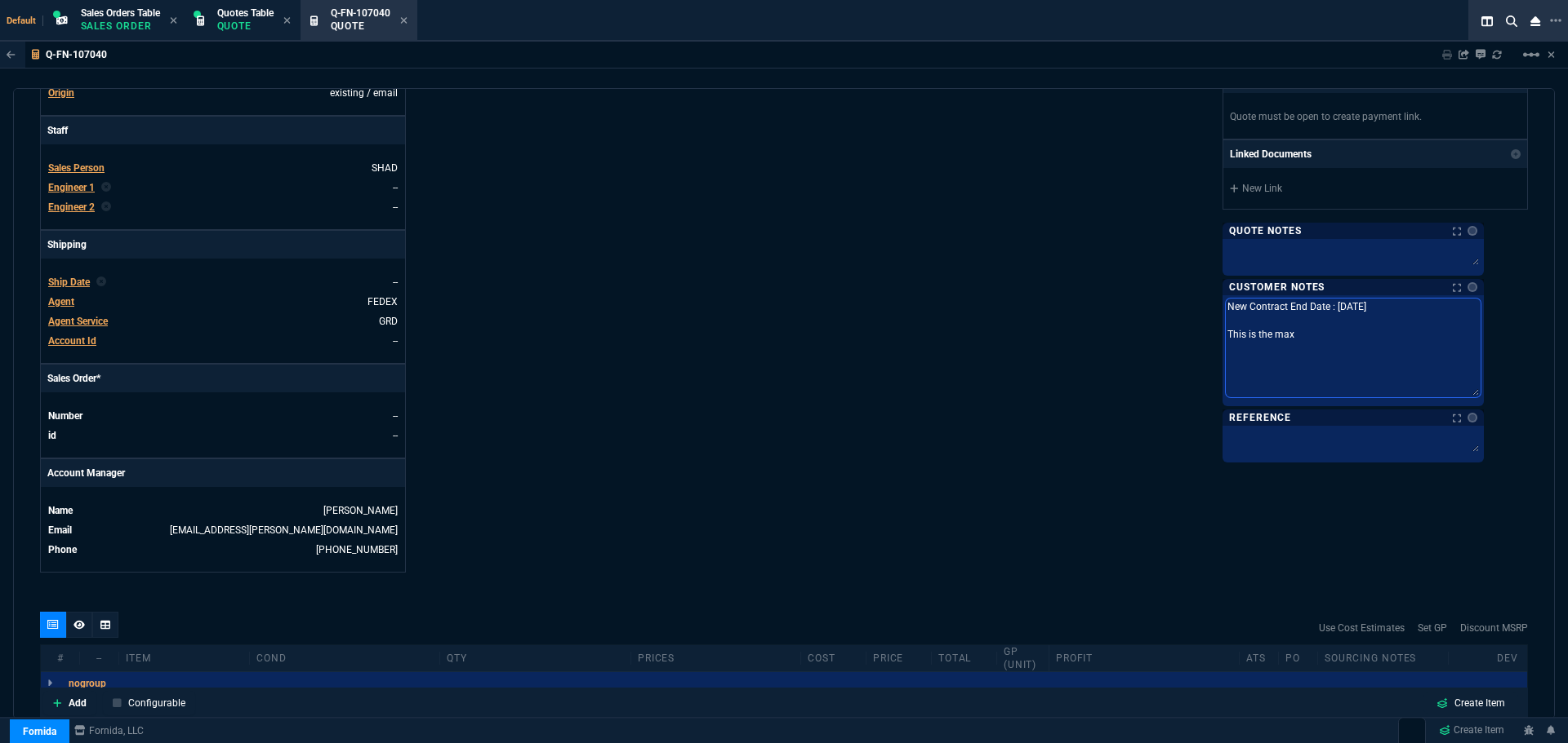
drag, startPoint x: 1510, startPoint y: 316, endPoint x: 1514, endPoint y: 418, distance: 102.1
click at [1521, 423] on div "quote Q-FN-107040 CLM INFORMATICA Corp draft Fornida, LLC 2609 Technology Dr Su…" at bounding box center [784, 403] width 1541 height 632
click at [1344, 329] on textarea "New Contract End Date : Apr. 27, 2027 This is the max" at bounding box center [1353, 348] width 254 height 99
click at [1340, 338] on textarea "New Contract End Date : Apr. 27, 2027 This is the max" at bounding box center [1353, 348] width 254 height 99
drag, startPoint x: 1338, startPoint y: 338, endPoint x: 1313, endPoint y: 336, distance: 25.1
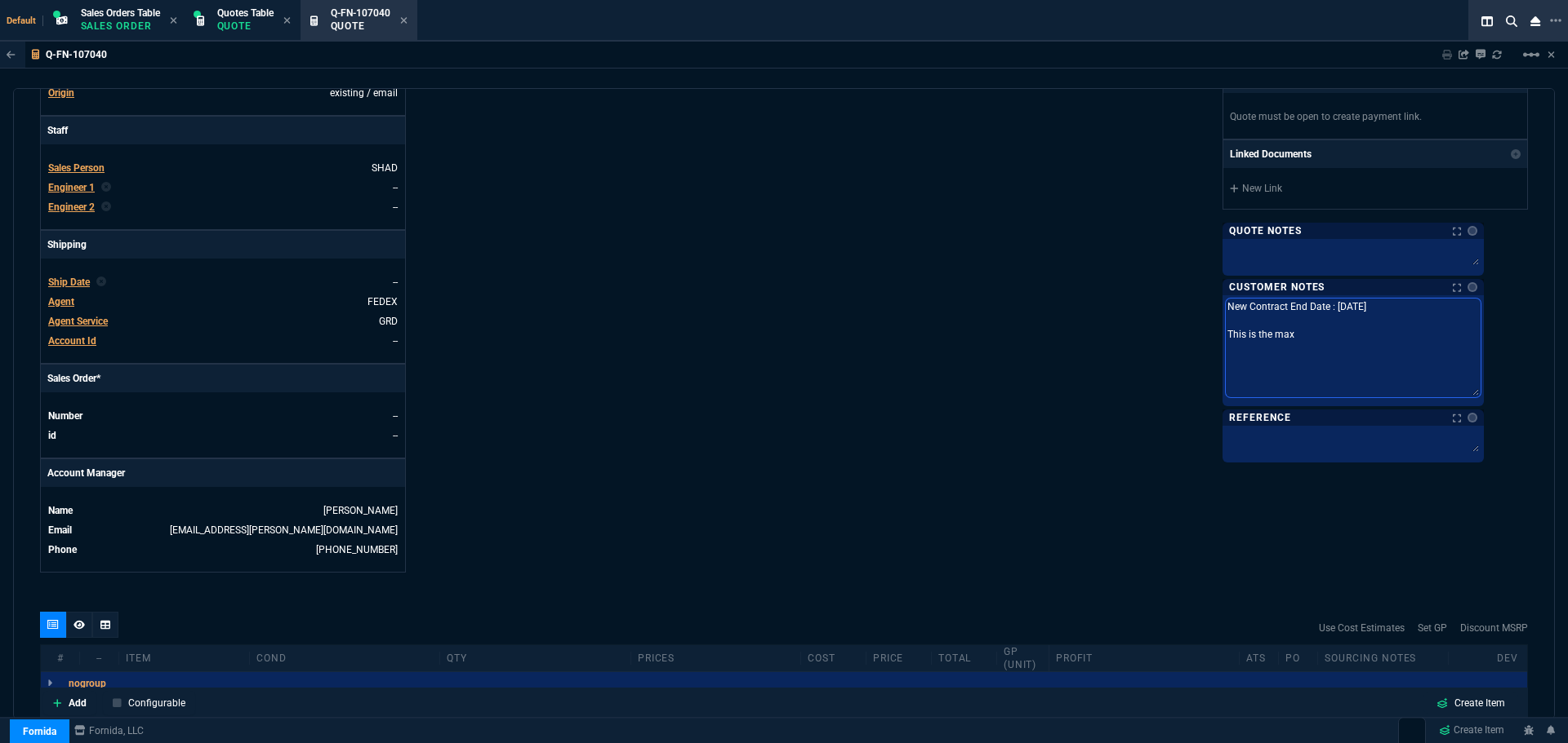
click at [1313, 336] on textarea "New Contract End Date : Apr. 27, 2027 This is the max" at bounding box center [1353, 348] width 254 height 99
paste textarea "the maximum warranty renewal quote for tag 4N5HN23."
type textarea "New Contract End Date : Apr. 27, 2027 This is the the maximum warranty renewal …"
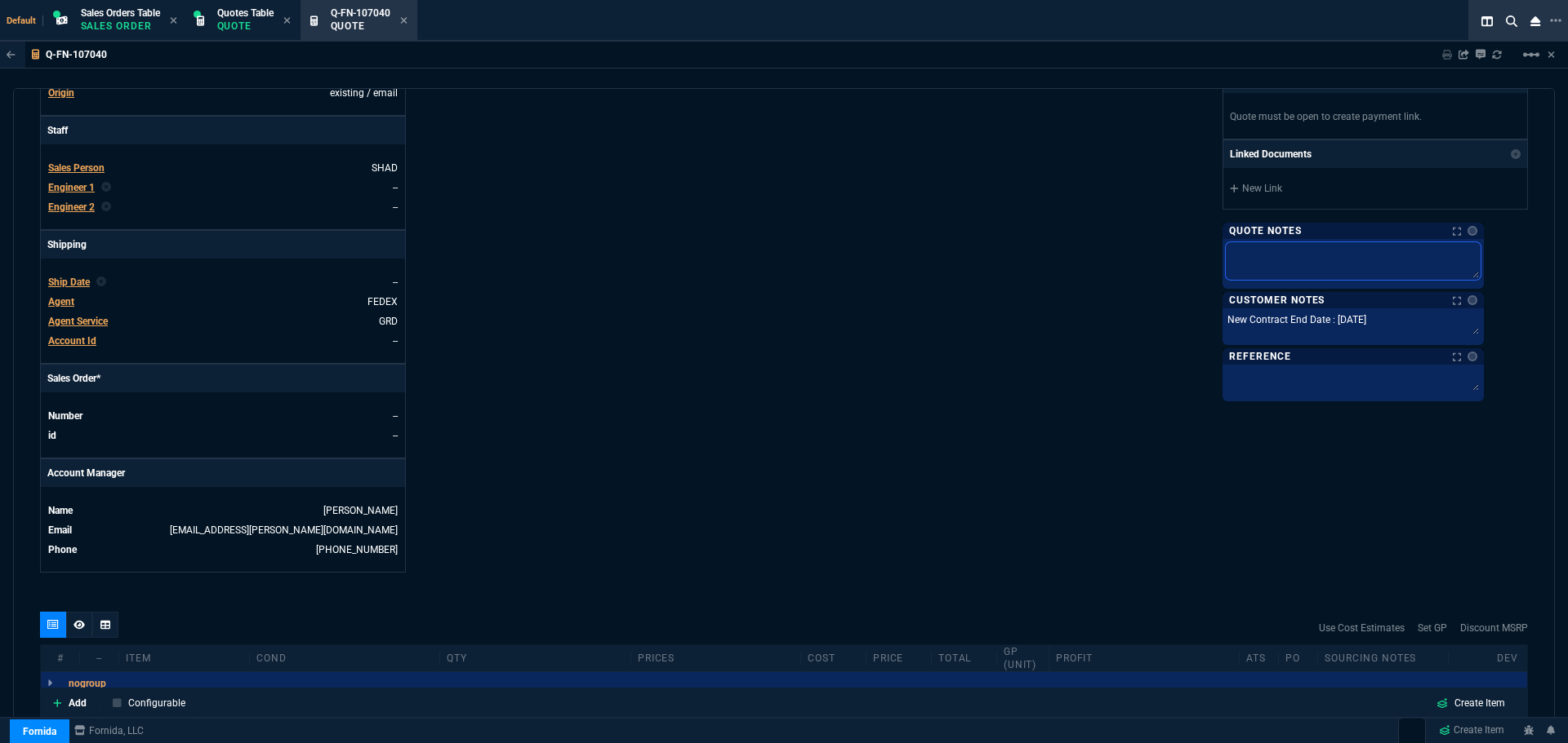
click at [1318, 254] on textarea at bounding box center [1353, 261] width 254 height 38
paste textarea "tag 4N5HN23."
type textarea "tag 4N5HN23."
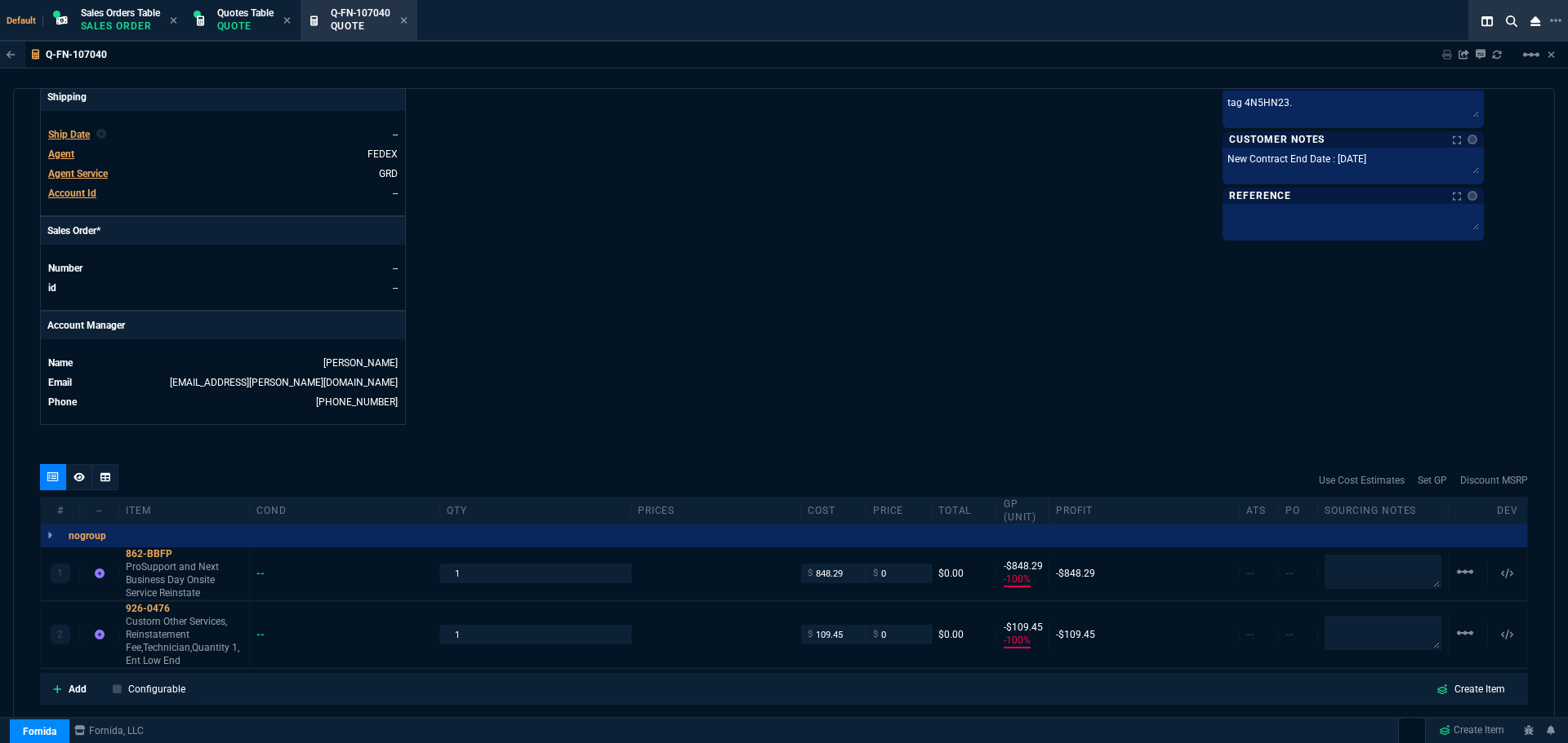
scroll to position [746, 0]
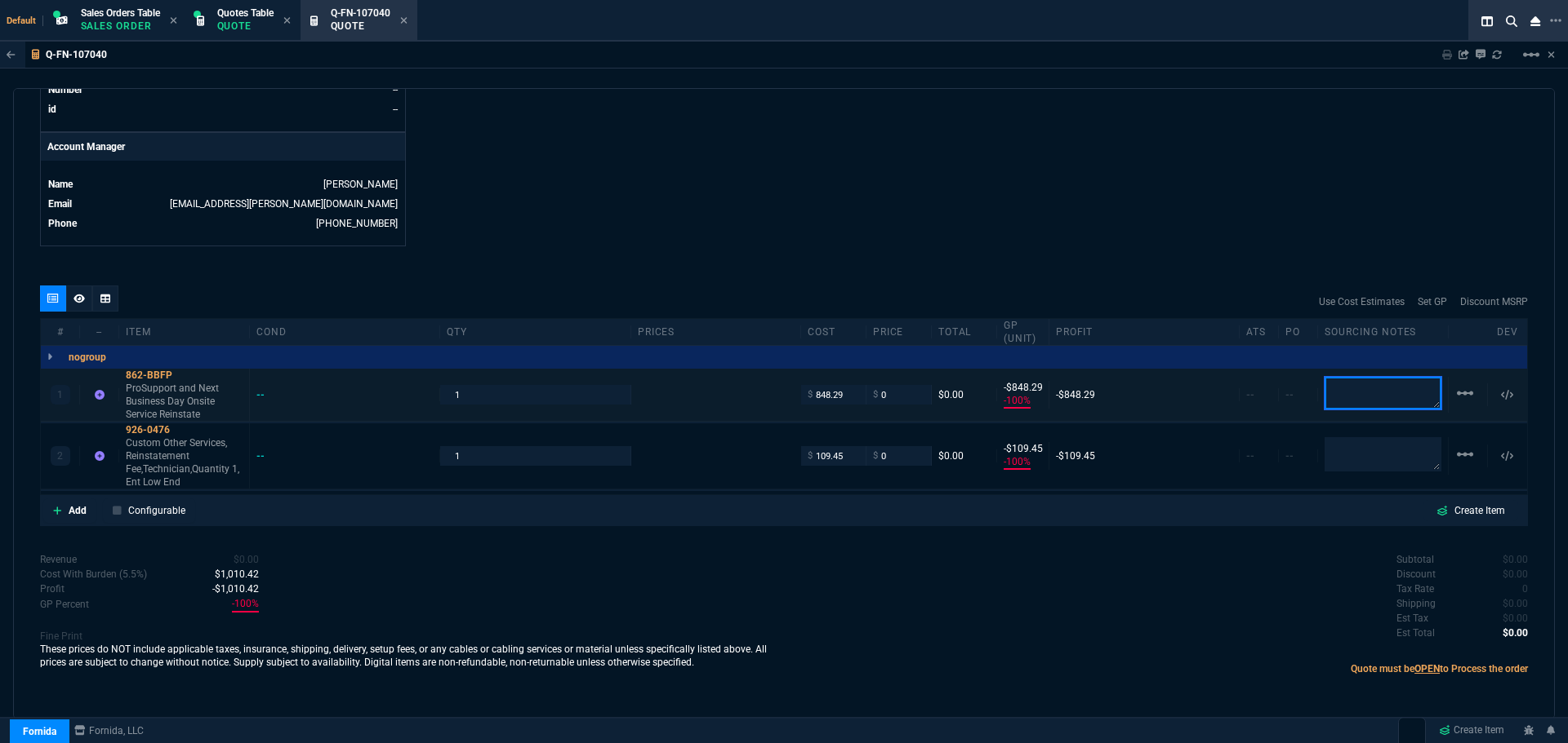
click at [1386, 398] on textarea at bounding box center [1382, 393] width 116 height 33
paste textarea "Quote 3000194810172.1"
type textarea "Quote 3000194810172.1"
click at [145, 379] on div "862-BBFP" at bounding box center [183, 376] width 116 height 13
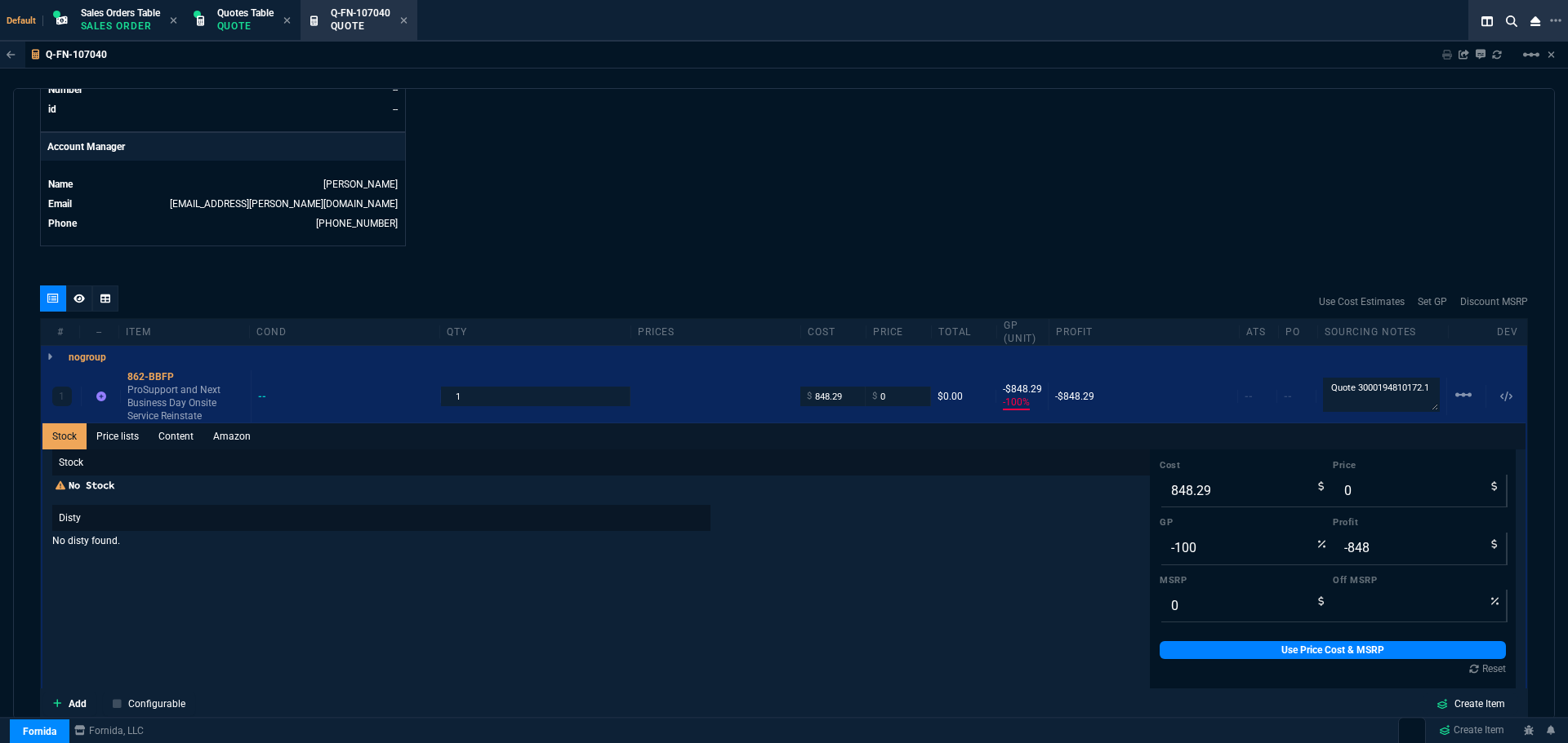
scroll to position [28, 0]
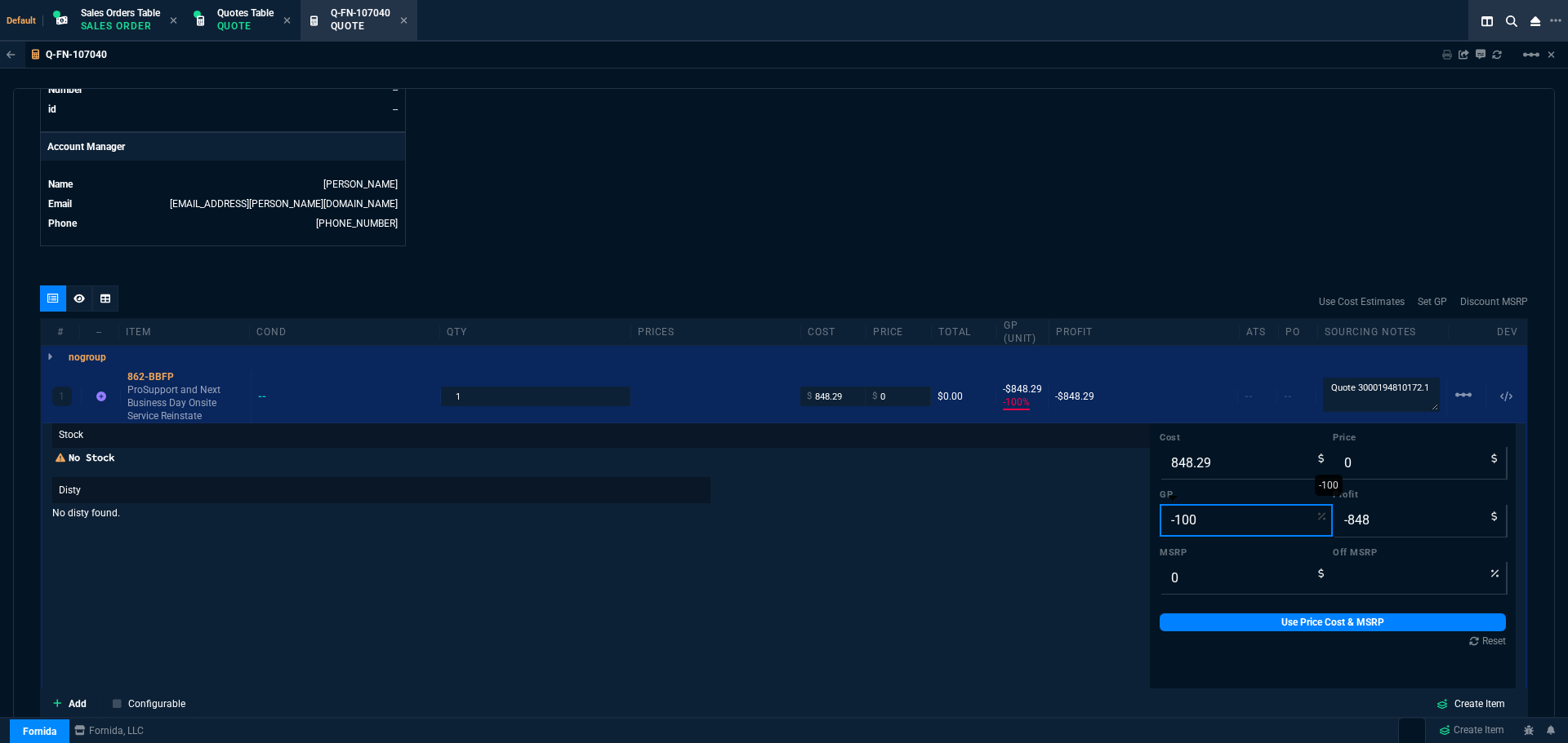
click at [1206, 521] on input "-100" at bounding box center [1246, 520] width 173 height 33
type input "1"
type input "857"
type input "9"
type input "15"
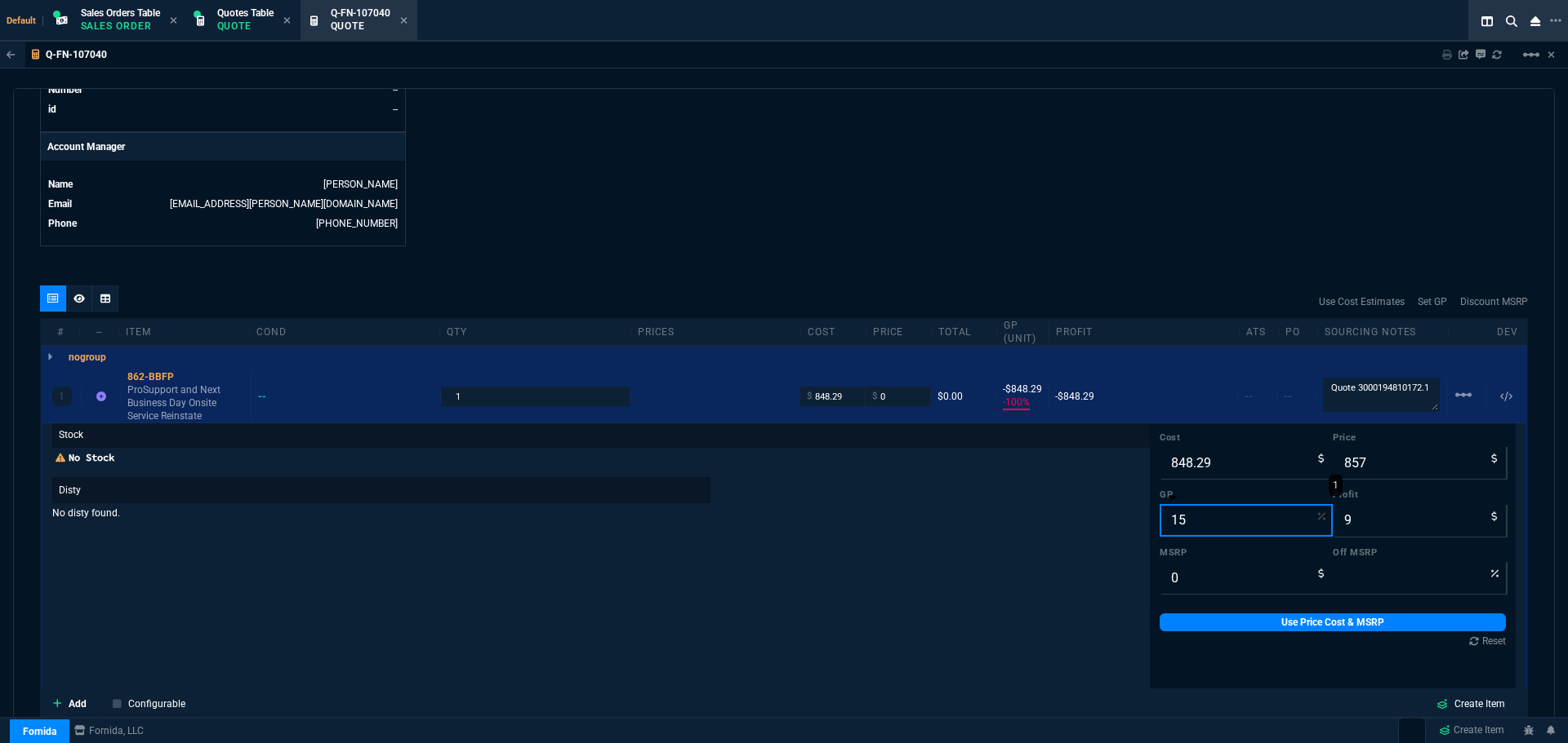
type input "998"
type input "150"
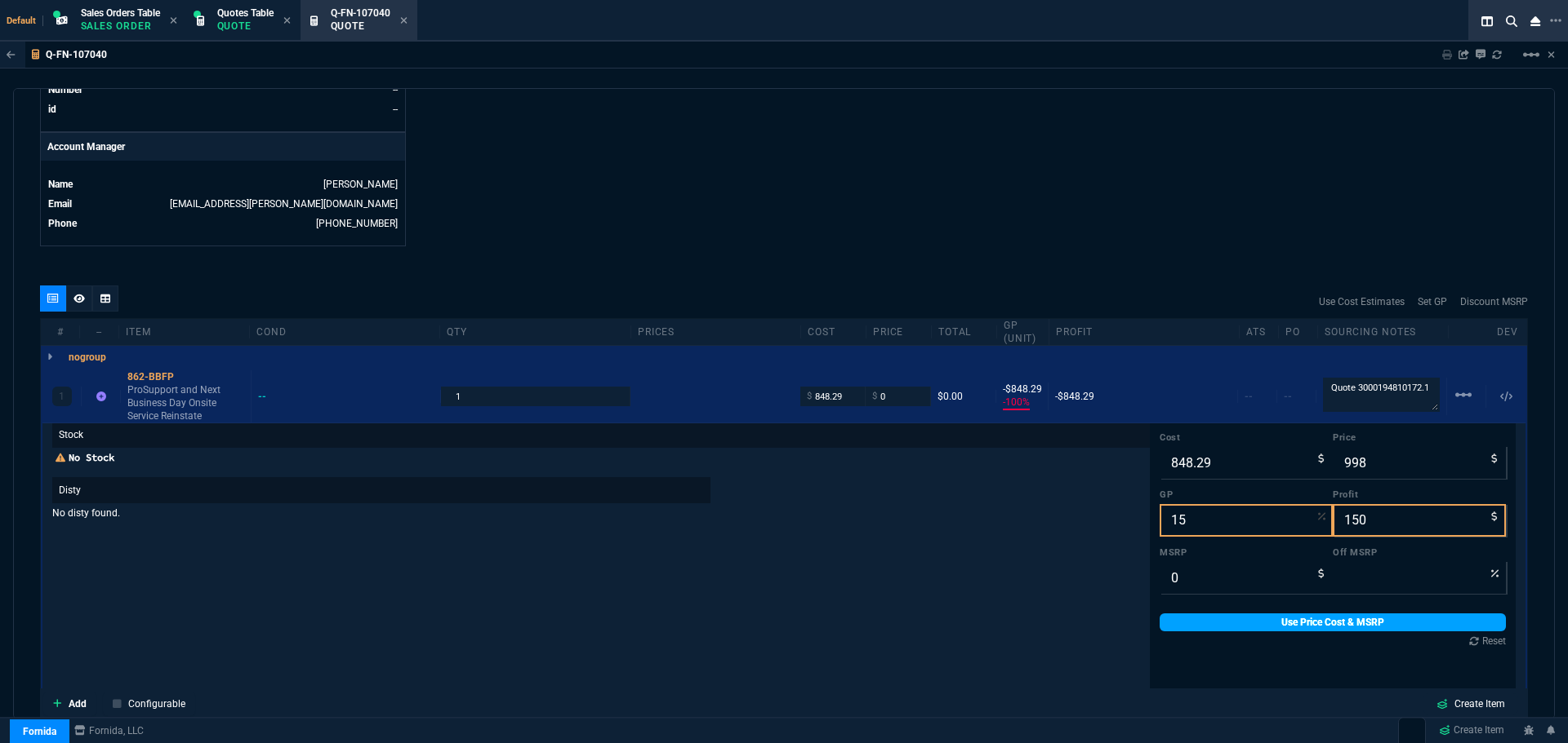
type input "15"
click at [1294, 617] on link "Use Price Cost & MSRP" at bounding box center [1333, 622] width 347 height 18
type input "998"
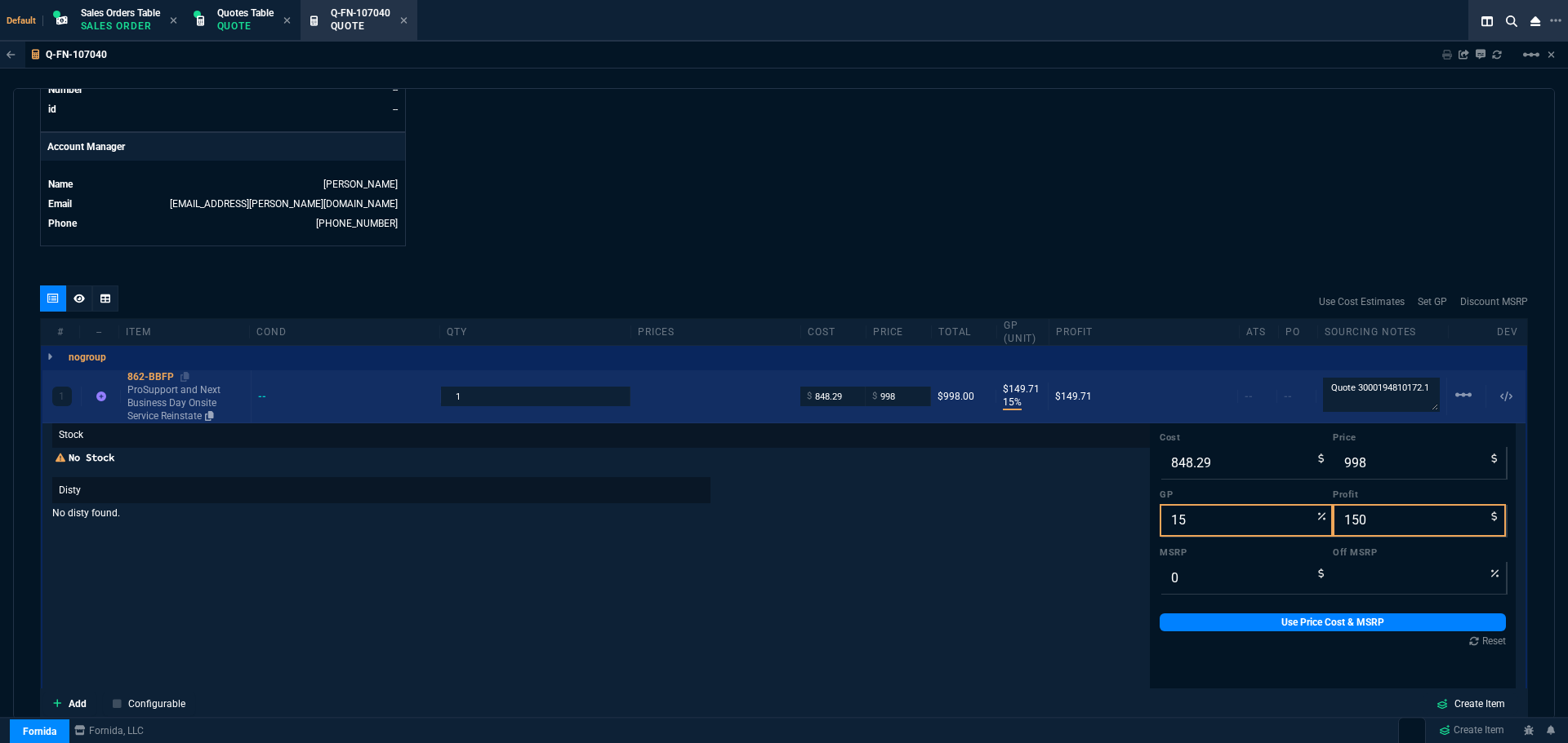
click at [147, 375] on div "862-BBFP" at bounding box center [185, 377] width 116 height 13
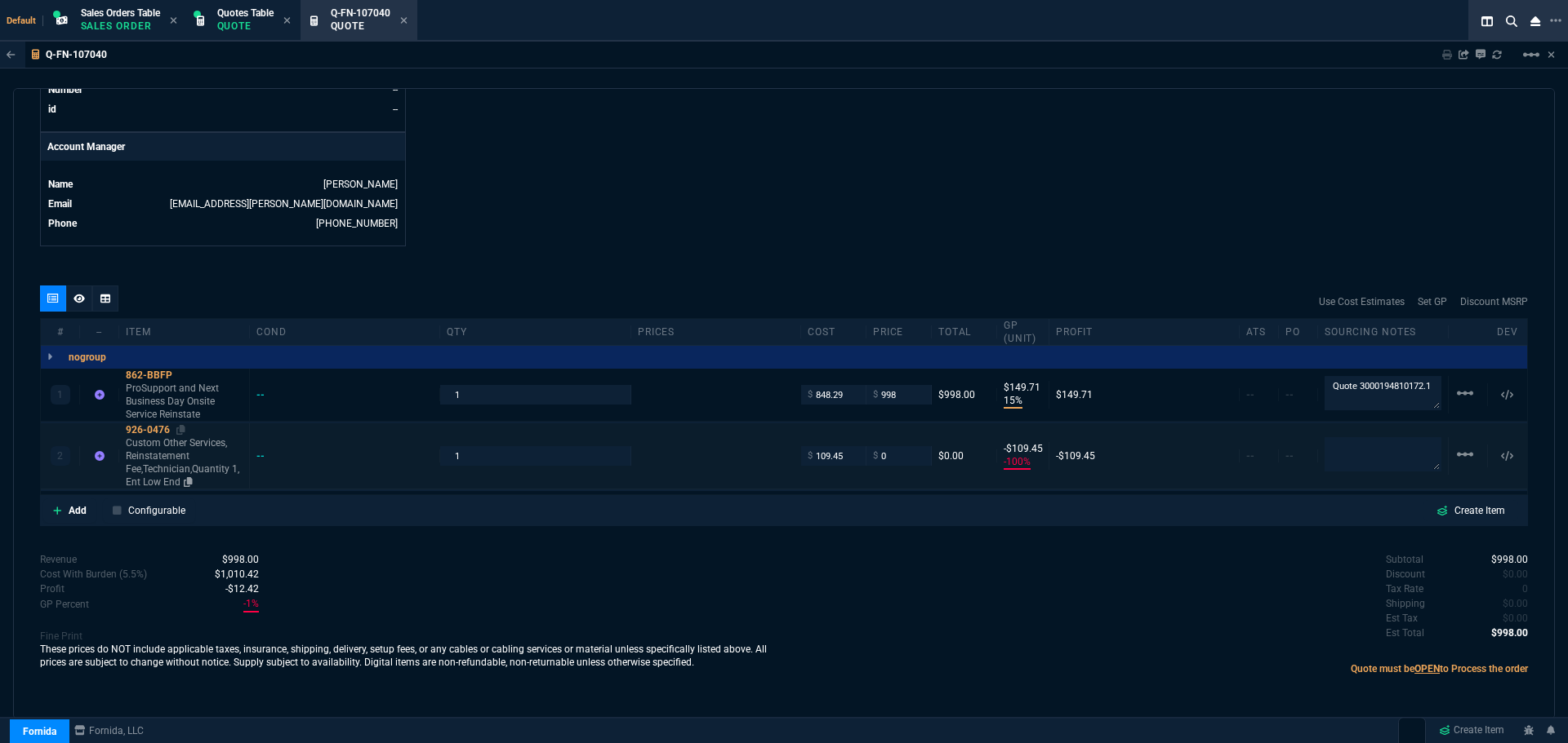
click at [151, 428] on div "926-0476" at bounding box center [183, 430] width 116 height 13
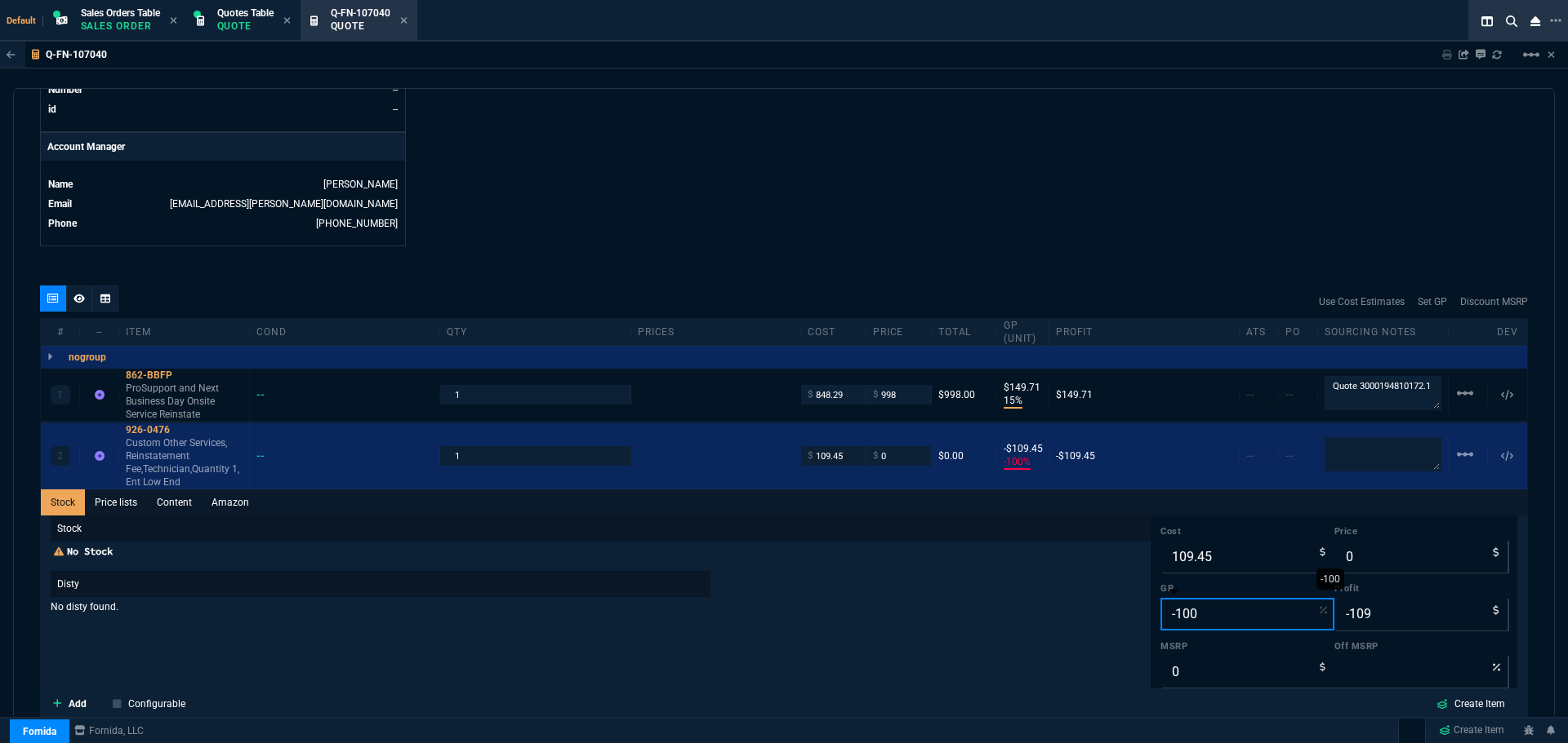
click at [1186, 612] on input "-100" at bounding box center [1247, 614] width 174 height 33
type input "1"
type input "111"
type input "2"
type input "15"
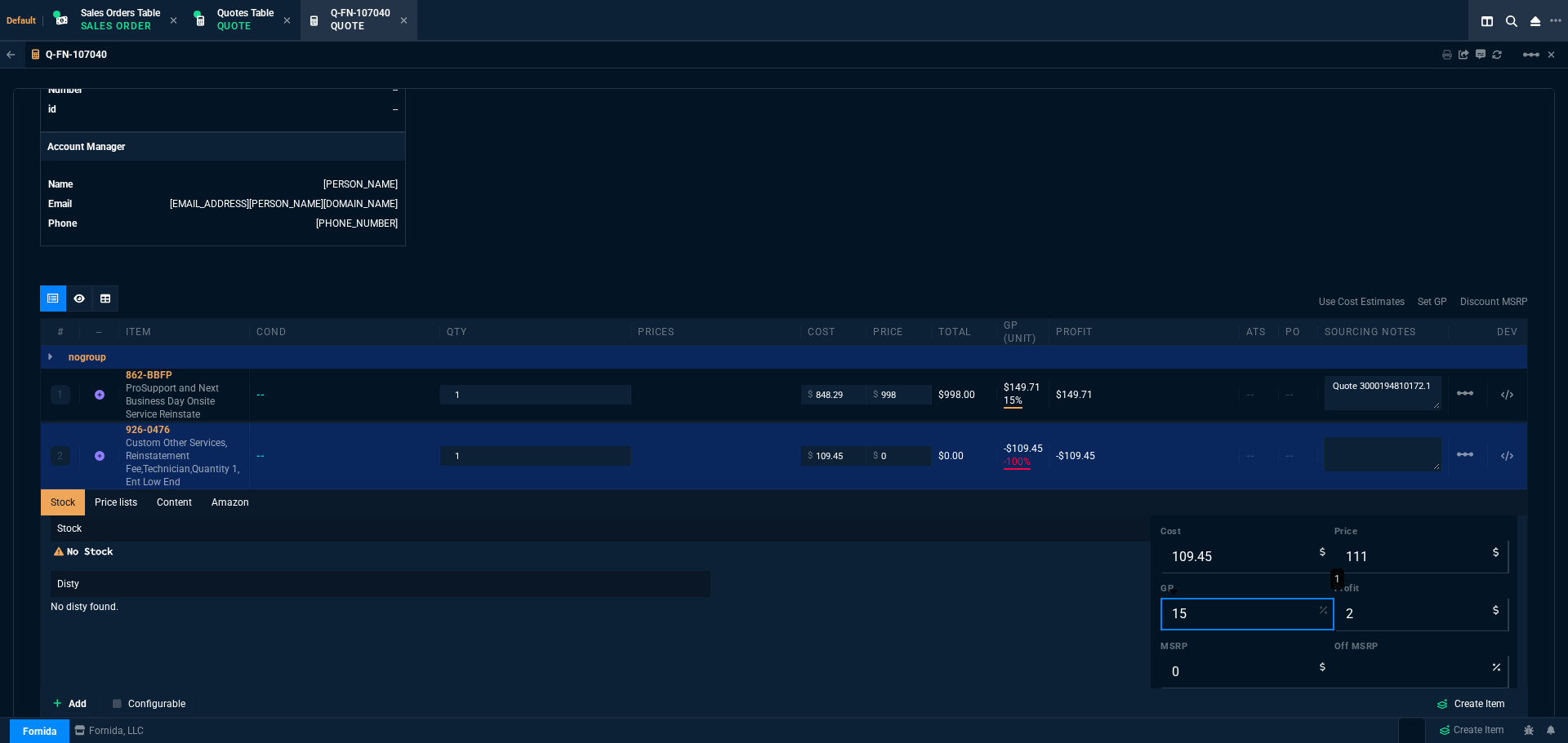
type input "129"
type input "20"
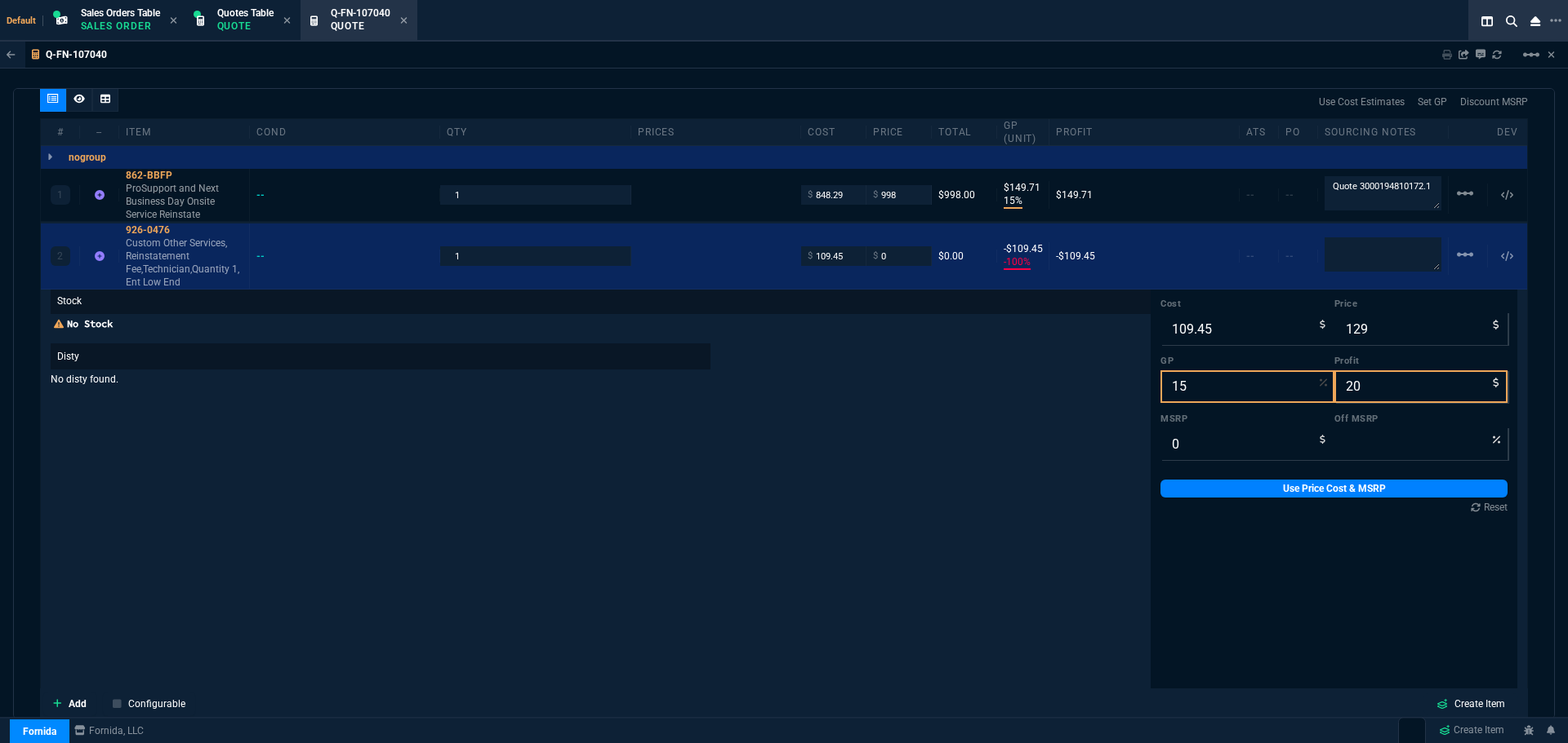
scroll to position [992, 0]
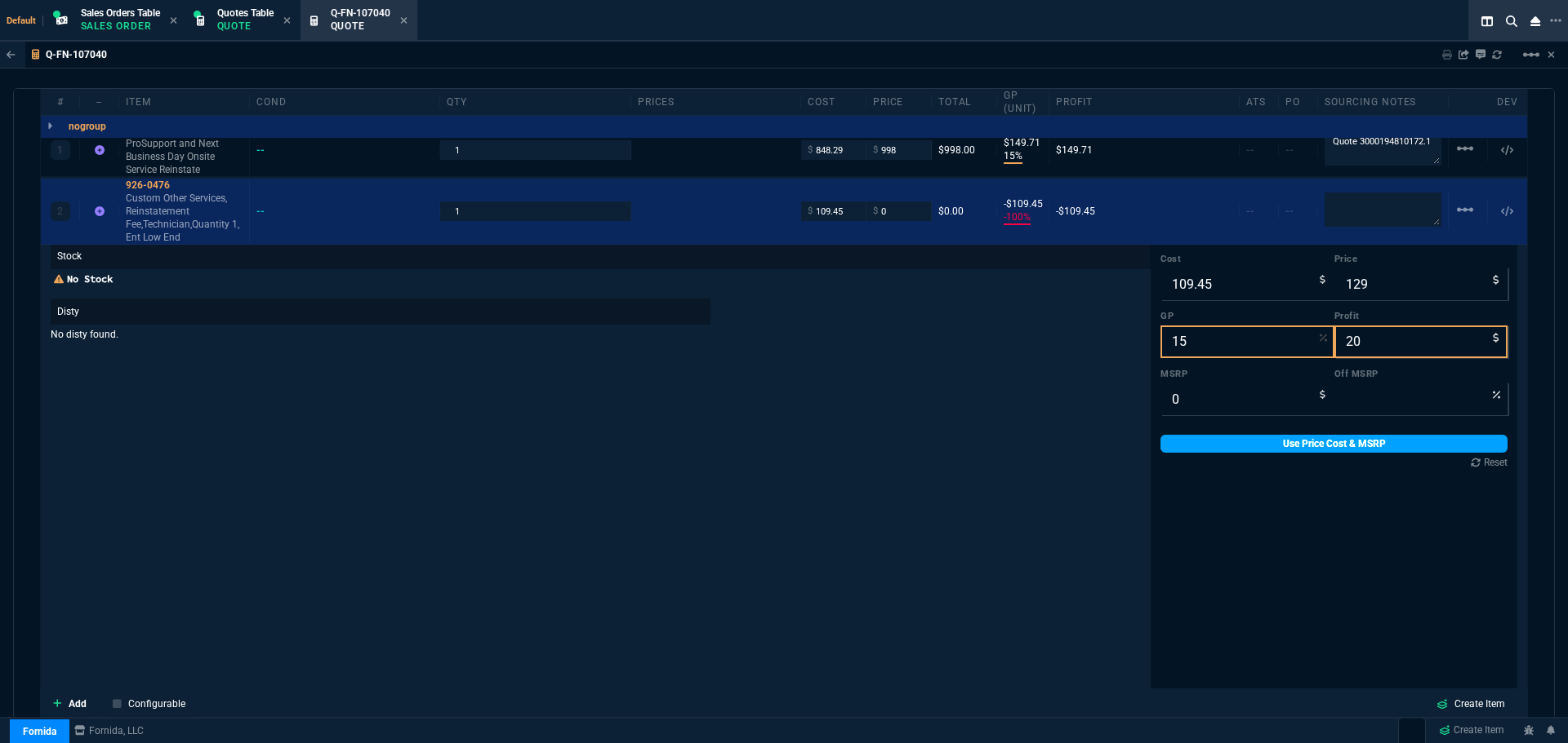
type input "15"
click at [1313, 446] on link "Use Price Cost & MSRP" at bounding box center [1334, 443] width 347 height 18
type input "129"
click at [150, 179] on div "1 862-BBFP ProSupport and Next Business Day Onsite Service Reinstate -- 1 $ 848…" at bounding box center [784, 444] width 1486 height 642
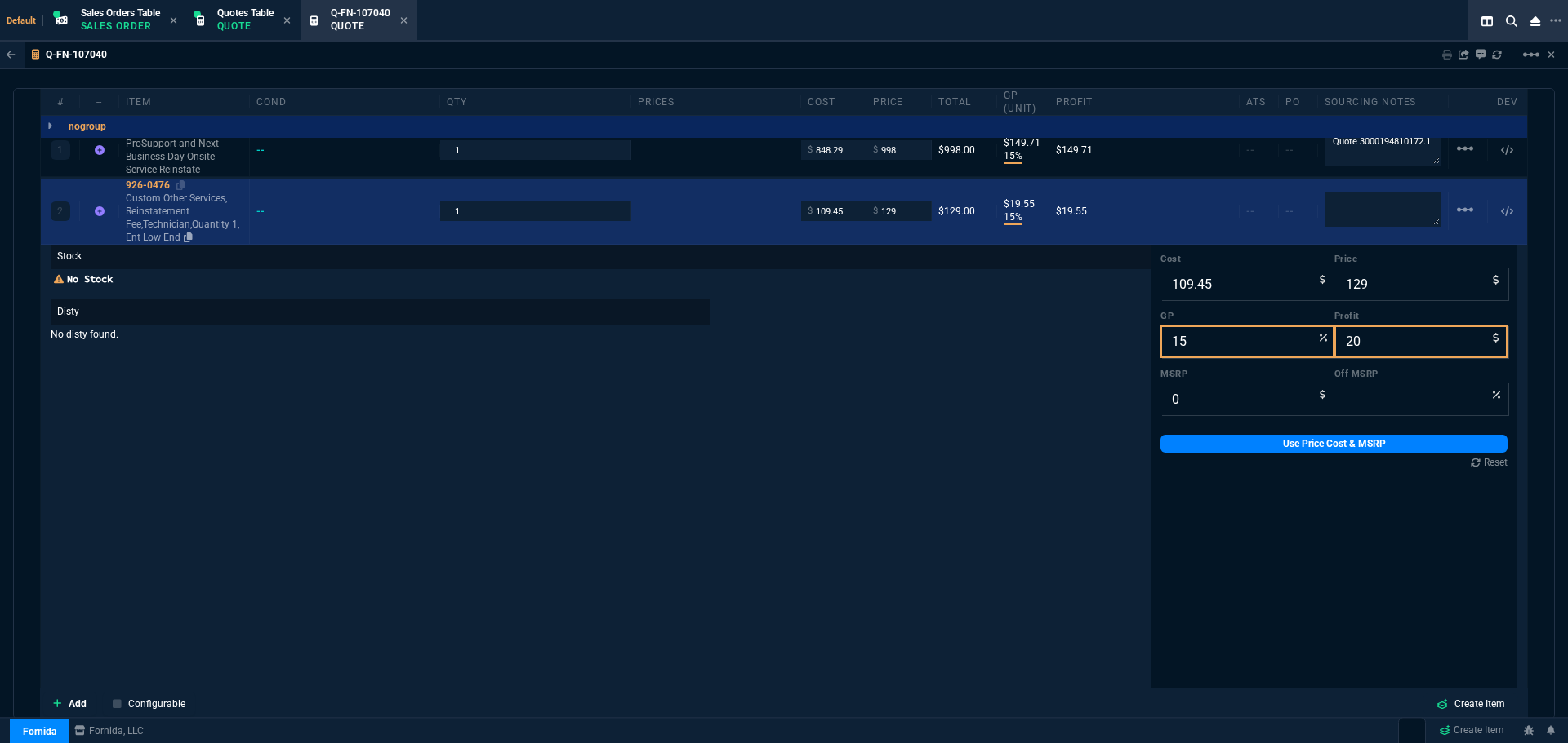
click at [146, 187] on div "926-0476" at bounding box center [183, 186] width 116 height 13
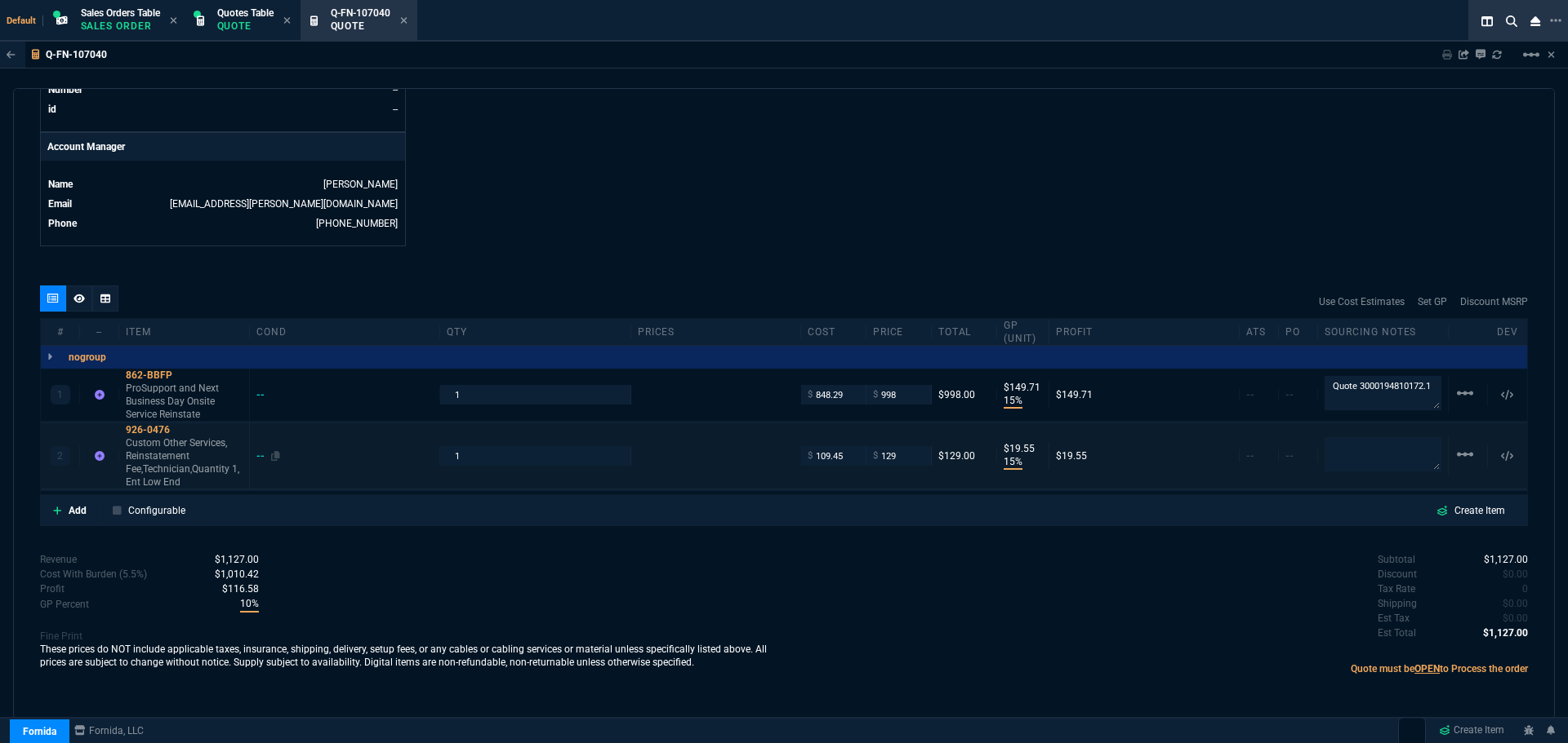
scroll to position [746, 0]
click at [722, 254] on div "quote Q-FN-107040 CLM INFORMATICA Corp draft Fornida, LLC 2609 Technology Dr Su…" at bounding box center [784, 403] width 1541 height 632
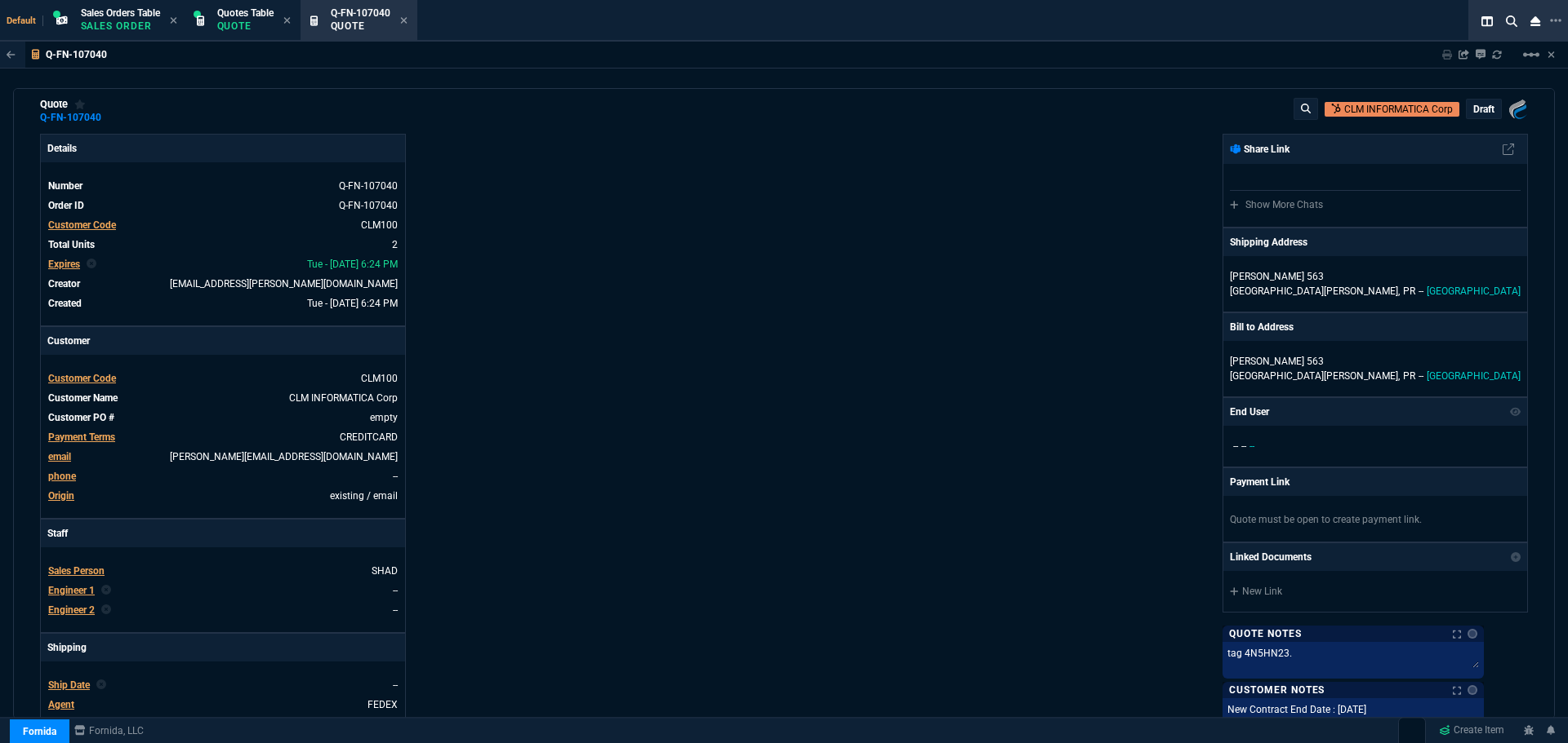
scroll to position [13, 0]
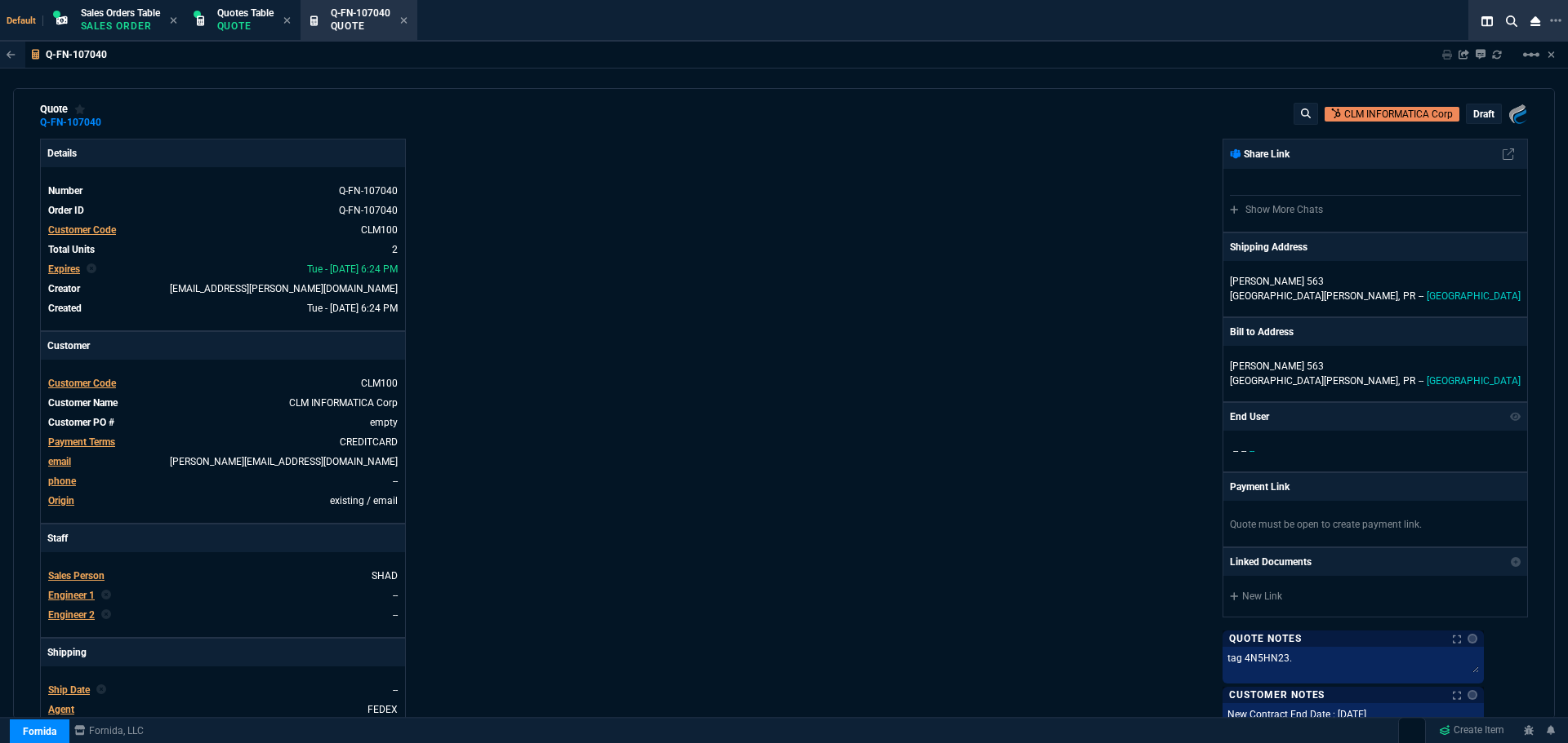
click at [1468, 107] on div "draft" at bounding box center [1483, 114] width 34 height 18
click at [1473, 113] on p "draft" at bounding box center [1483, 115] width 21 height 13
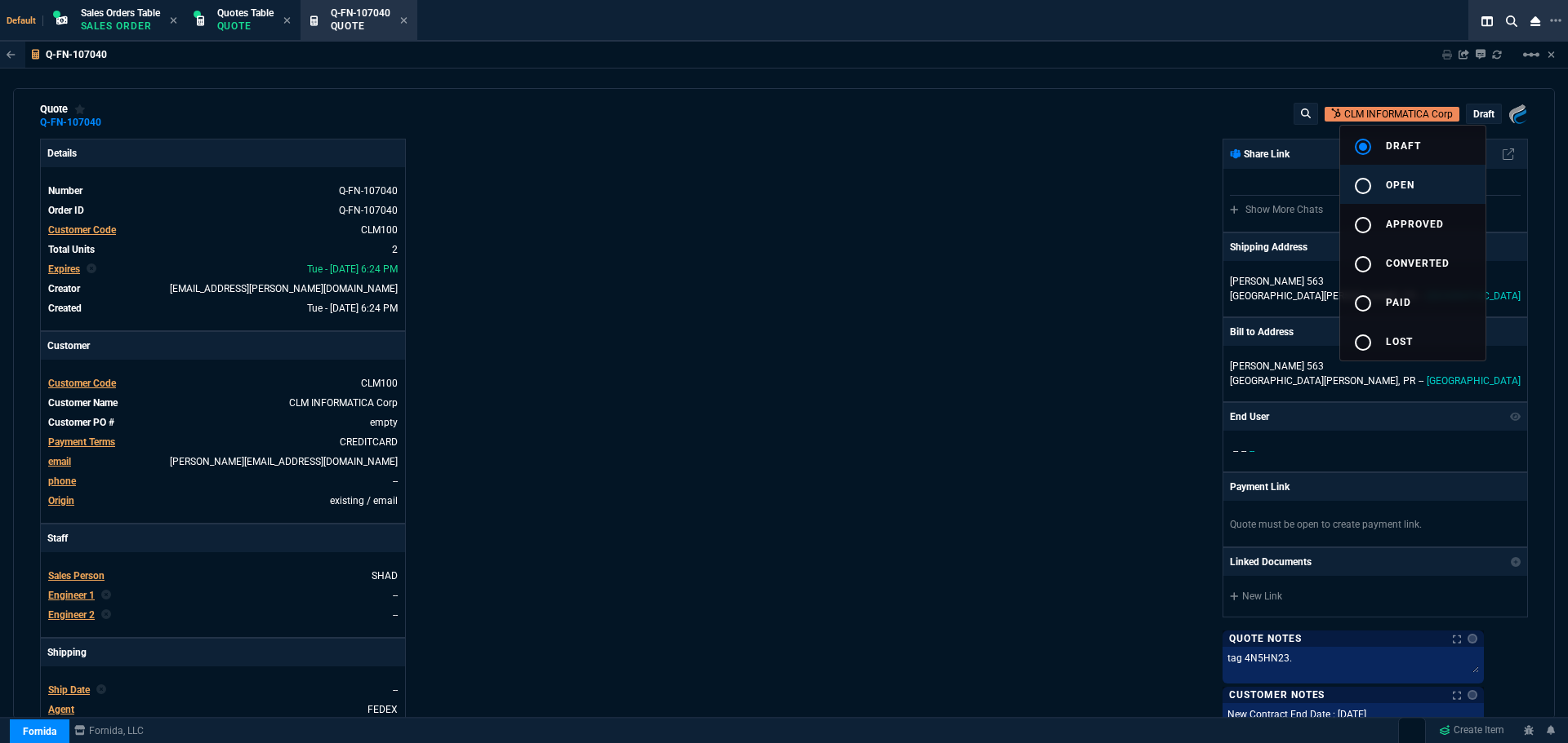
click at [1364, 187] on mat-icon "radio_button_unchecked" at bounding box center [1362, 186] width 19 height 19
click at [754, 278] on div at bounding box center [784, 372] width 1568 height 743
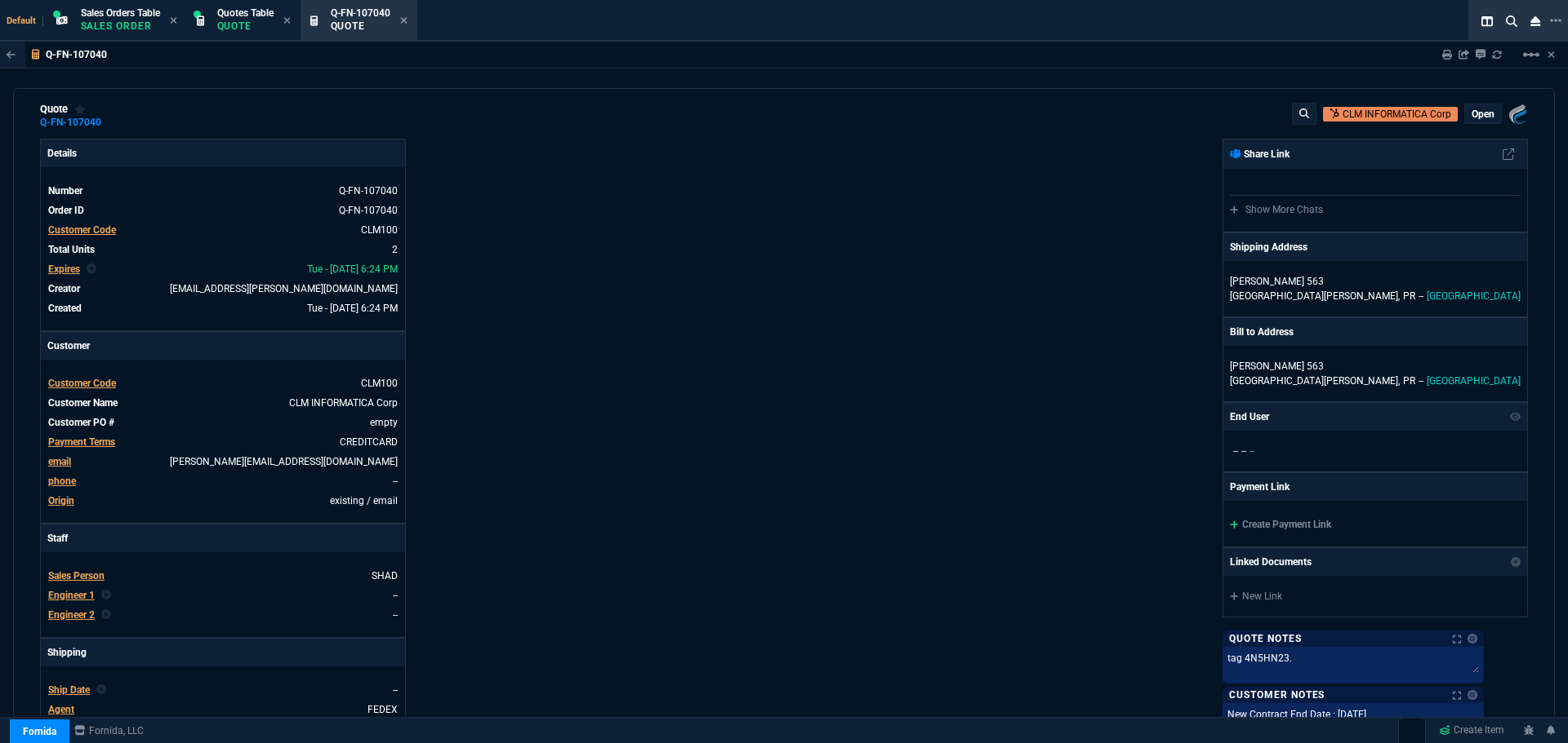
type input "15"
type input "150"
type input "15"
type input "20"
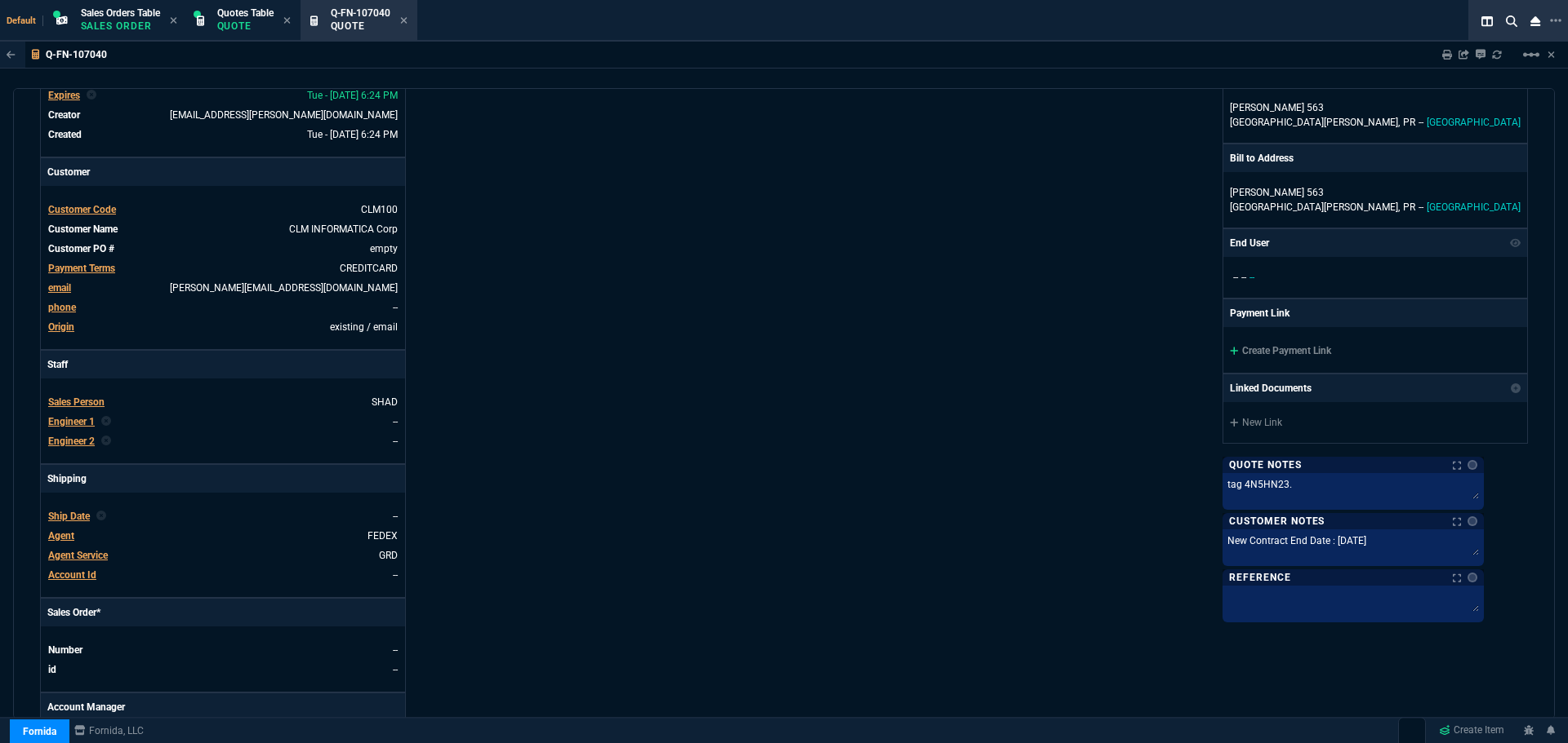
scroll to position [420, 0]
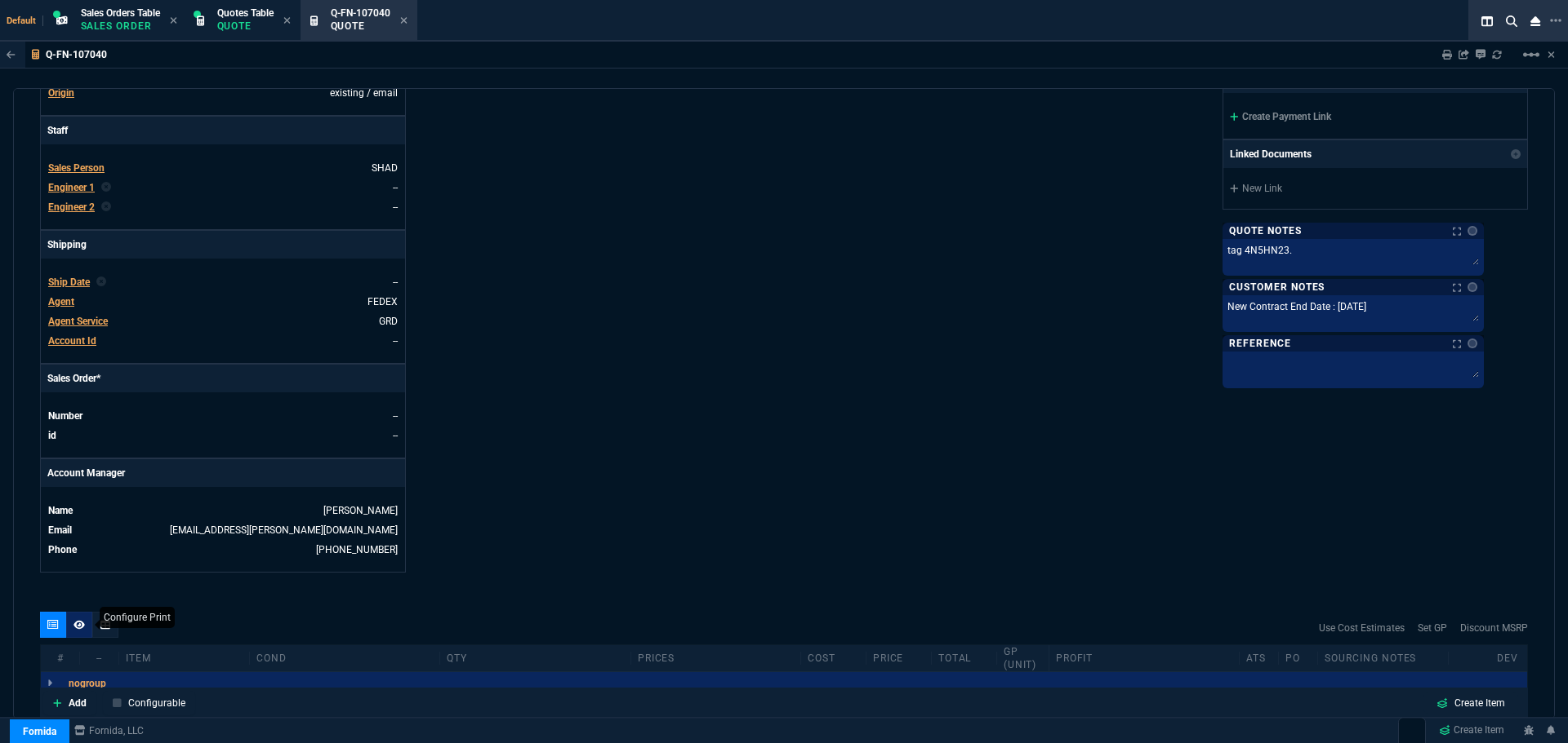
click at [74, 625] on icon at bounding box center [80, 625] width 12 height 10
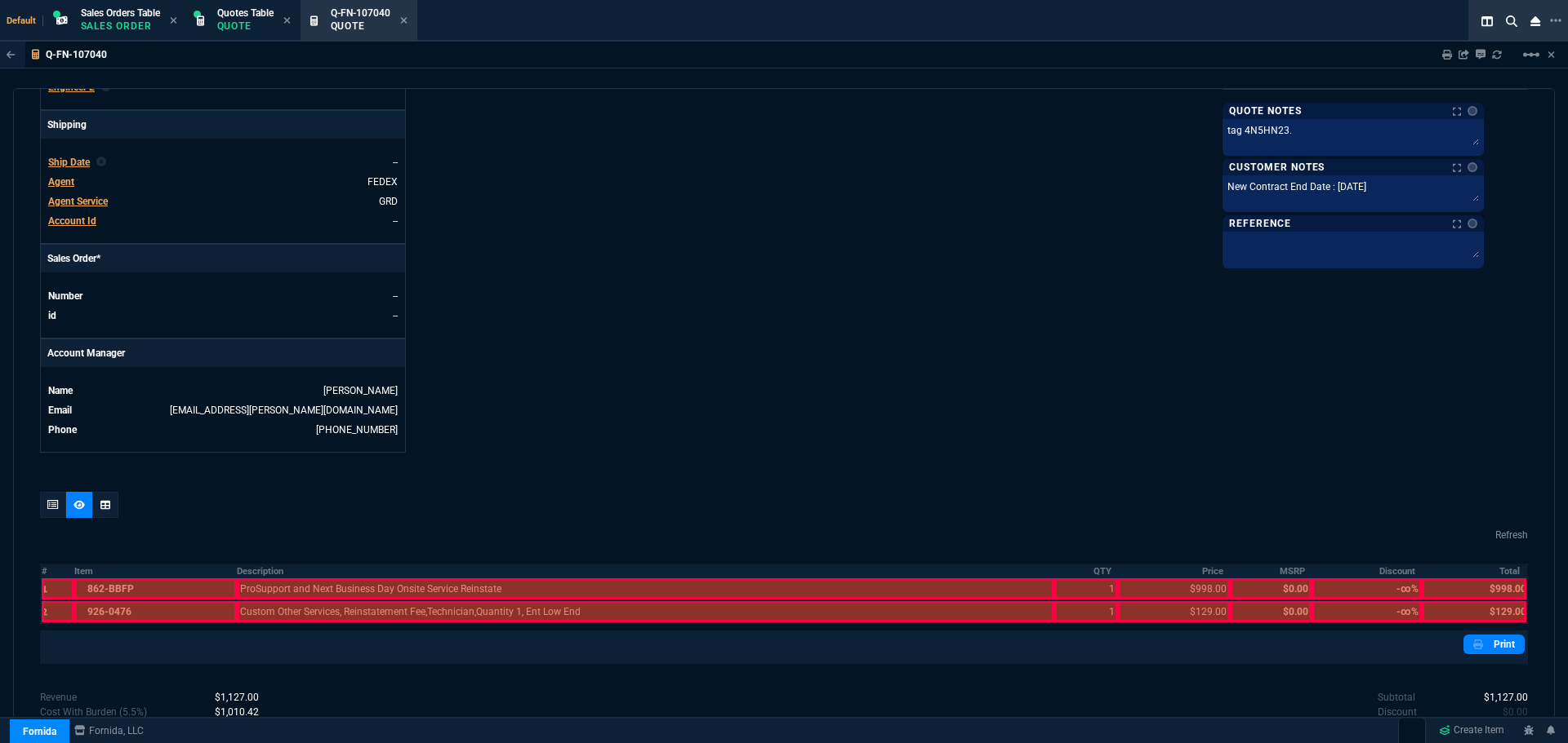
scroll to position [653, 0]
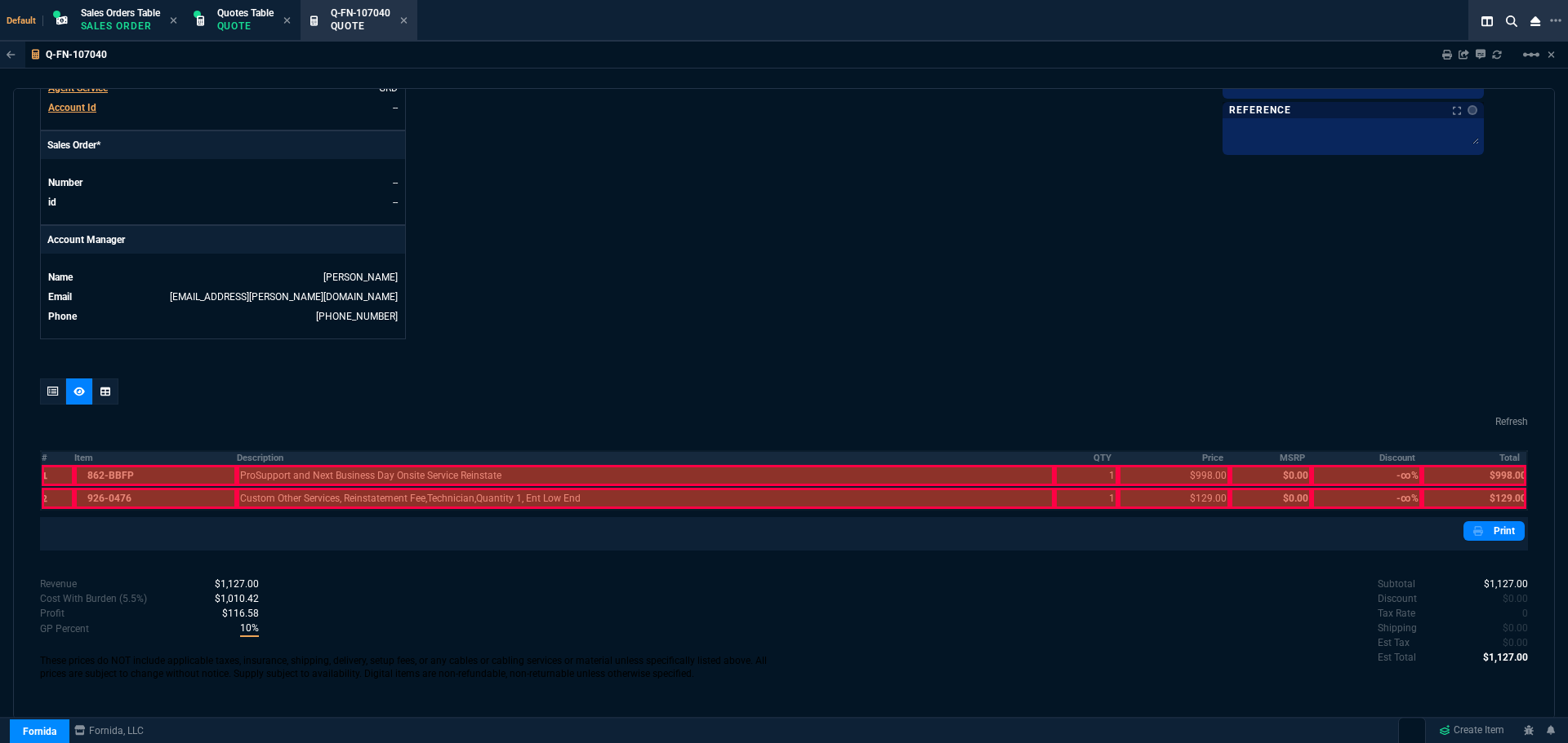
click at [241, 454] on th "Description" at bounding box center [645, 458] width 817 height 14
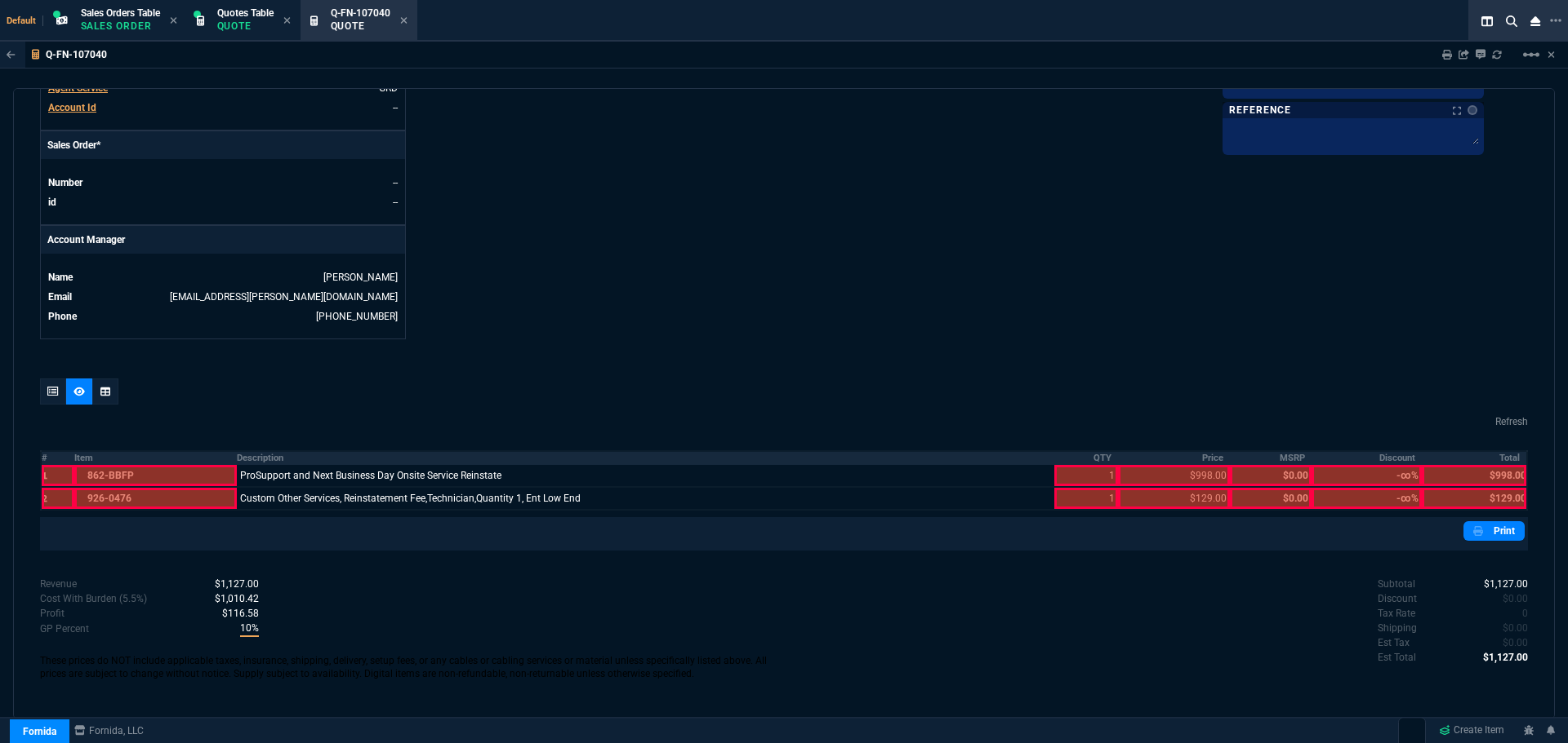
drag, startPoint x: 1087, startPoint y: 457, endPoint x: 1164, endPoint y: 445, distance: 77.9
click at [1087, 456] on th "QTY" at bounding box center [1086, 458] width 64 height 14
click at [1190, 450] on nx-fornida-quote-printed-lines-table "Refresh # Item Description QTY Price MSRP Discount Total 1 862-BBFP ProSupport …" at bounding box center [784, 461] width 1488 height 100
click at [1492, 456] on th "Total" at bounding box center [1474, 458] width 105 height 14
click at [1200, 457] on th "Price" at bounding box center [1174, 458] width 112 height 14
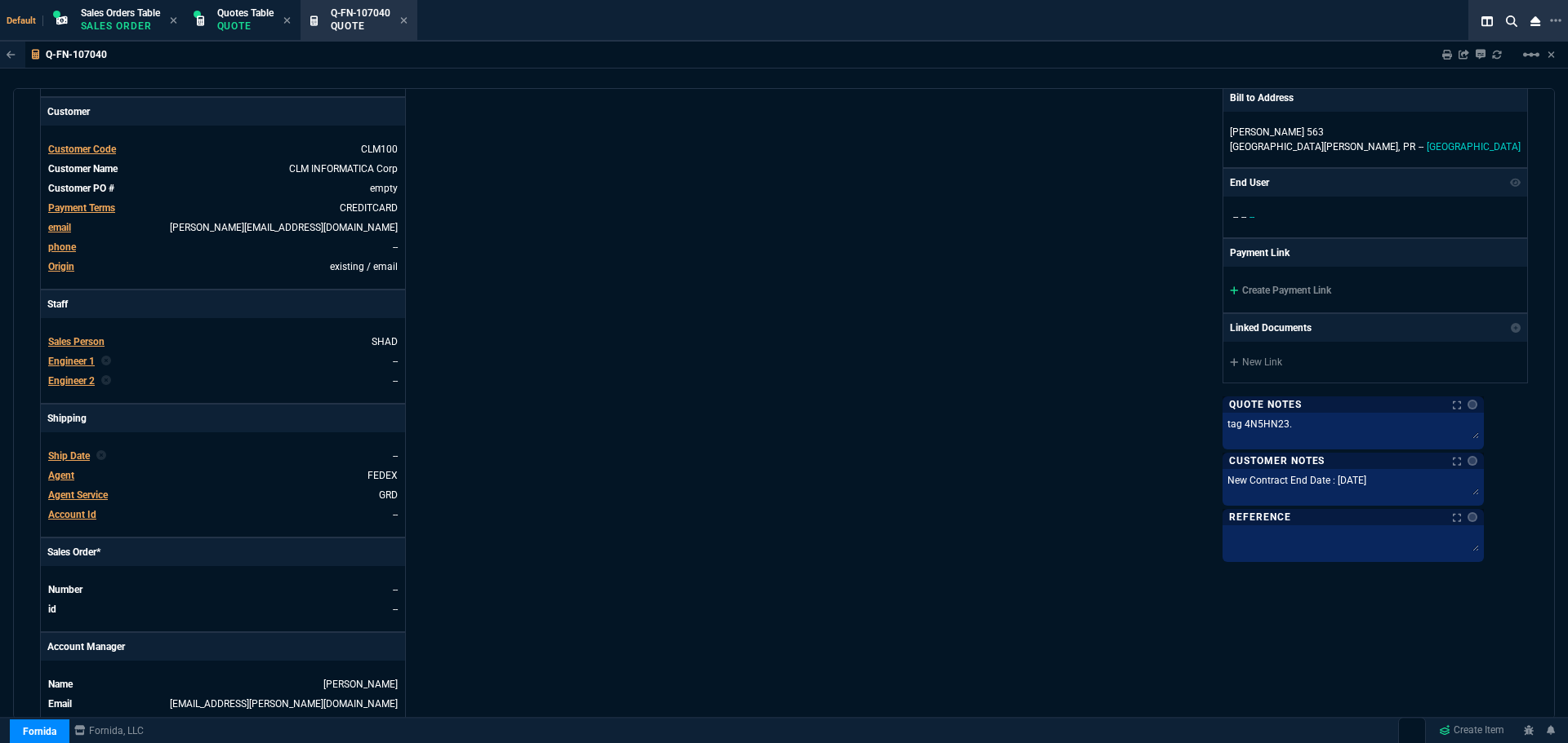
scroll to position [246, 0]
click at [1305, 291] on link "Create Payment Link" at bounding box center [1280, 291] width 101 height 12
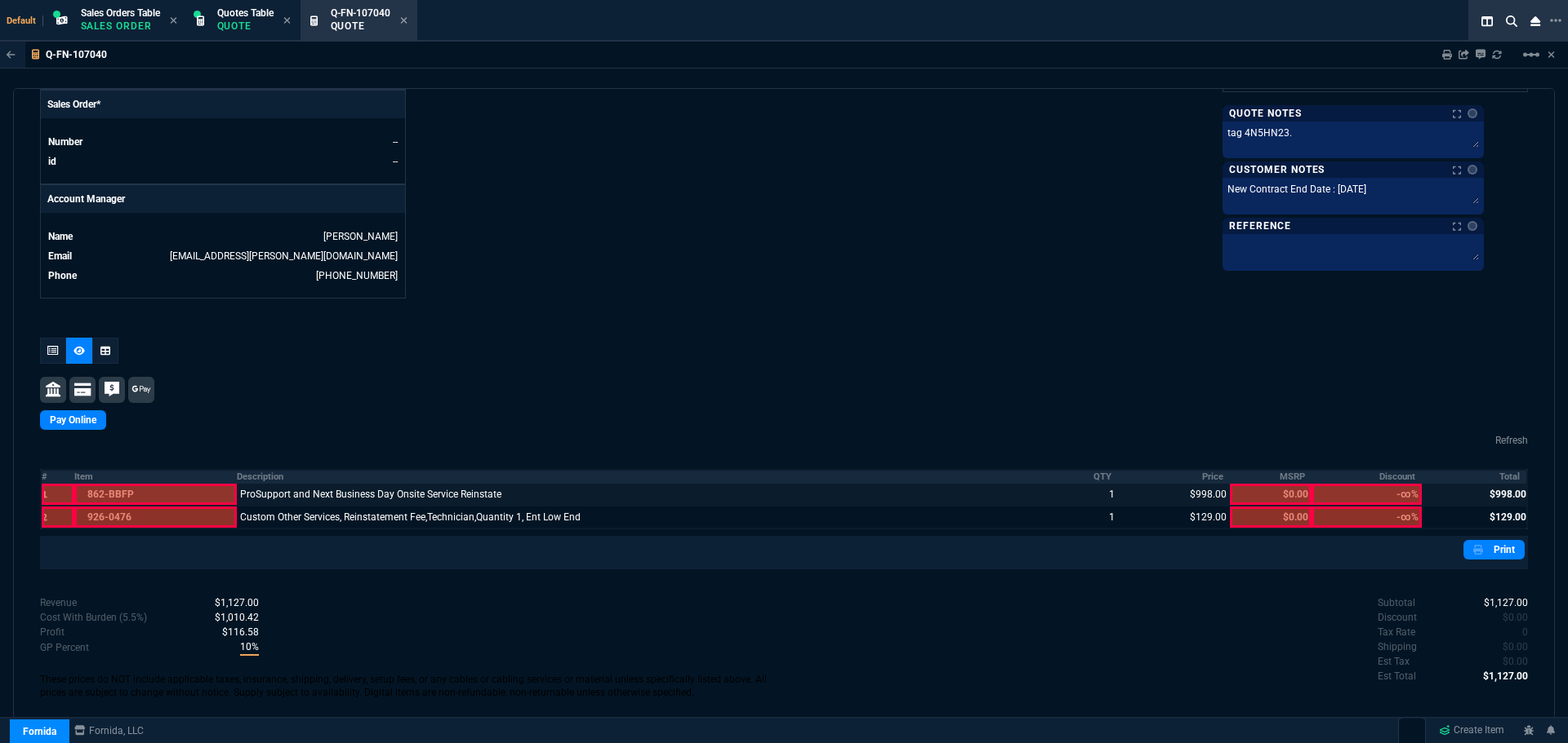
scroll to position [713, 0]
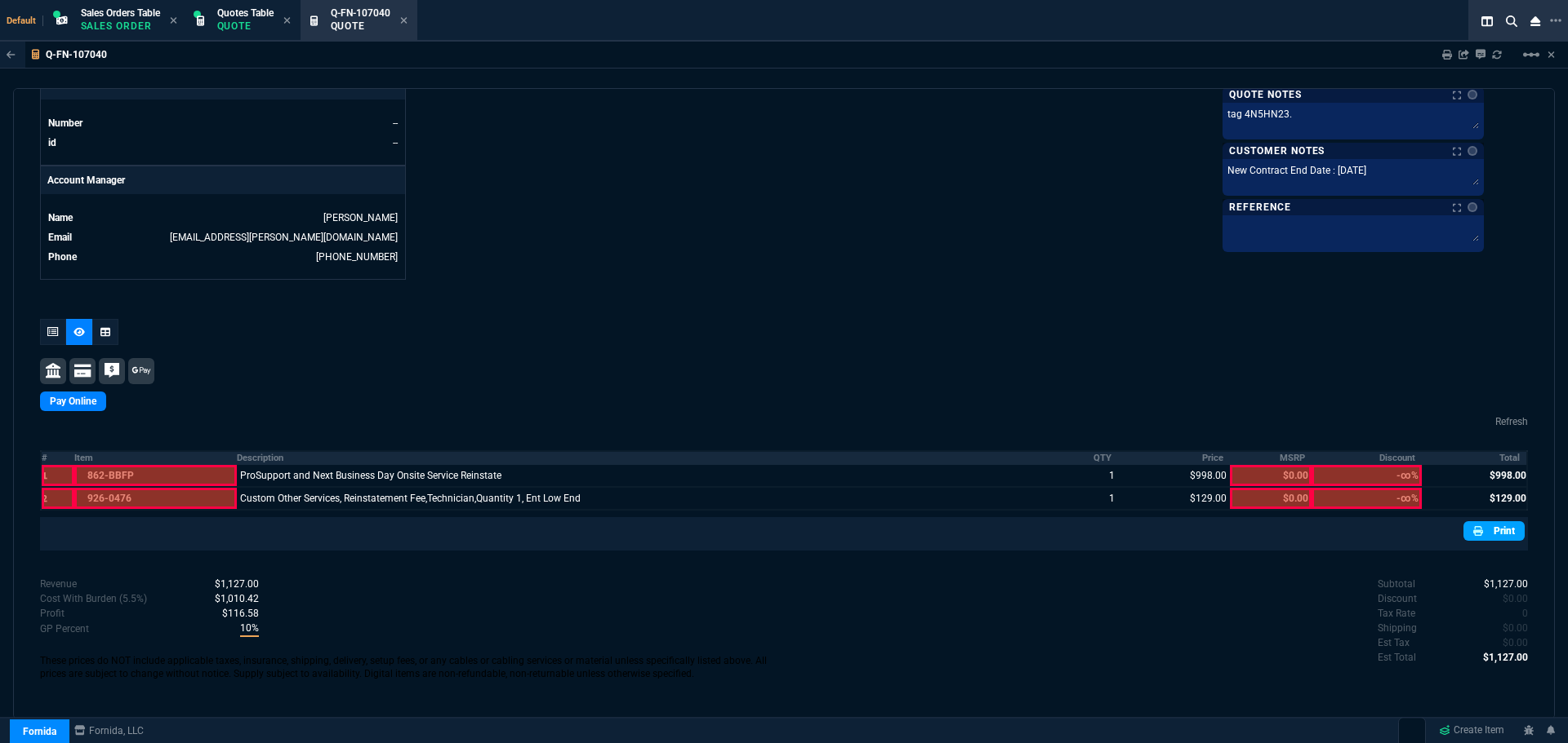
click at [1480, 530] on link "Print" at bounding box center [1493, 530] width 61 height 19
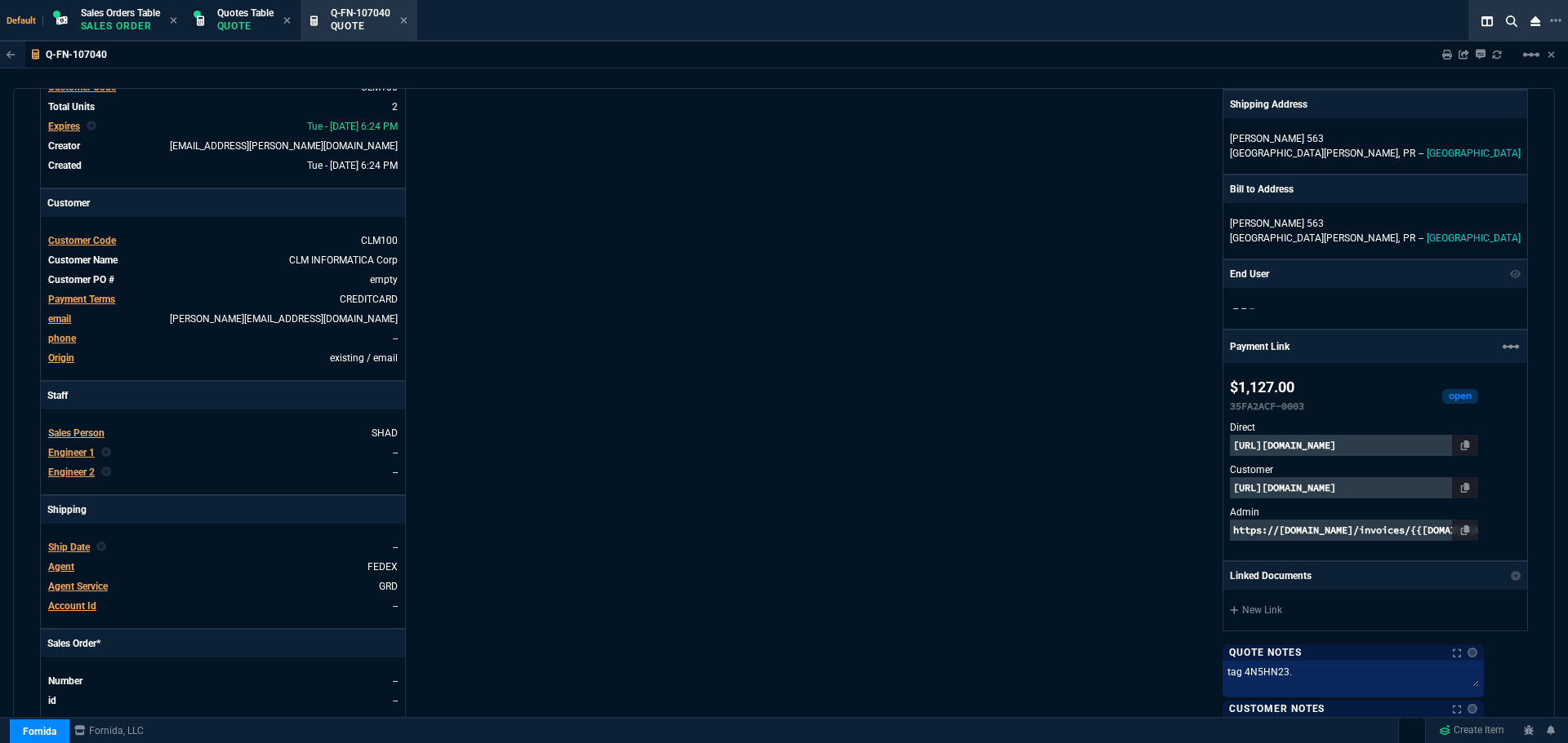
scroll to position [0, 0]
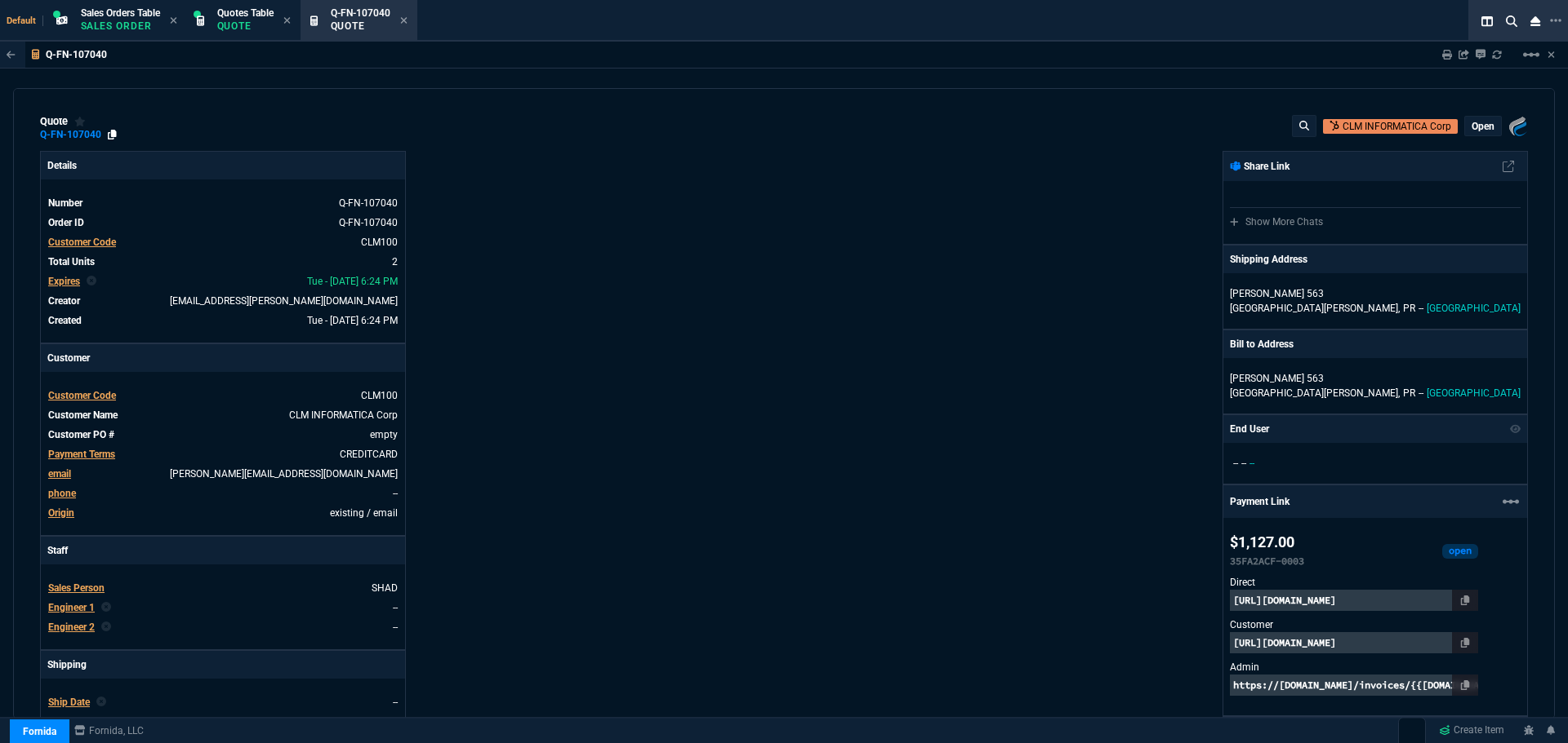
click at [111, 134] on icon at bounding box center [112, 135] width 9 height 10
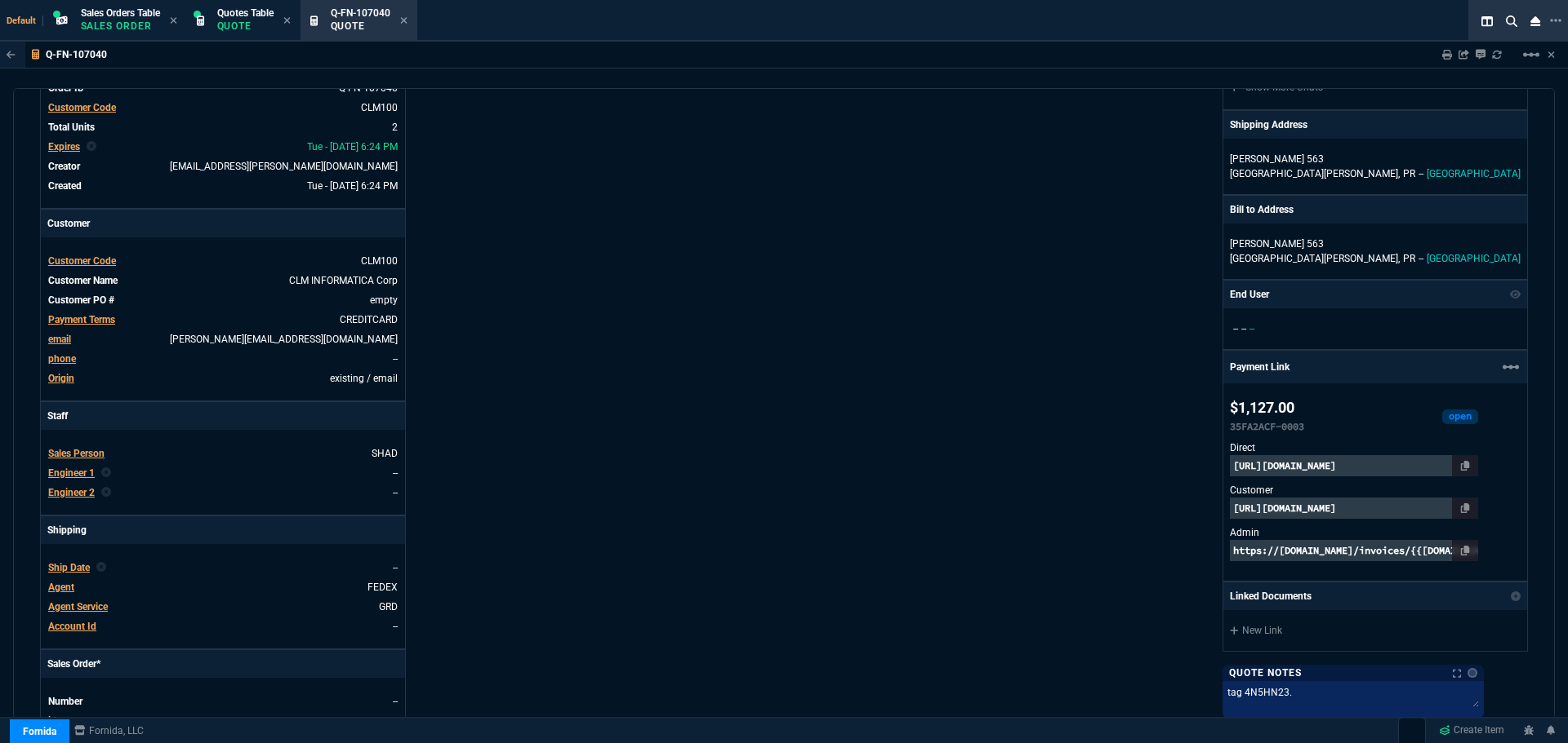
scroll to position [163, 0]
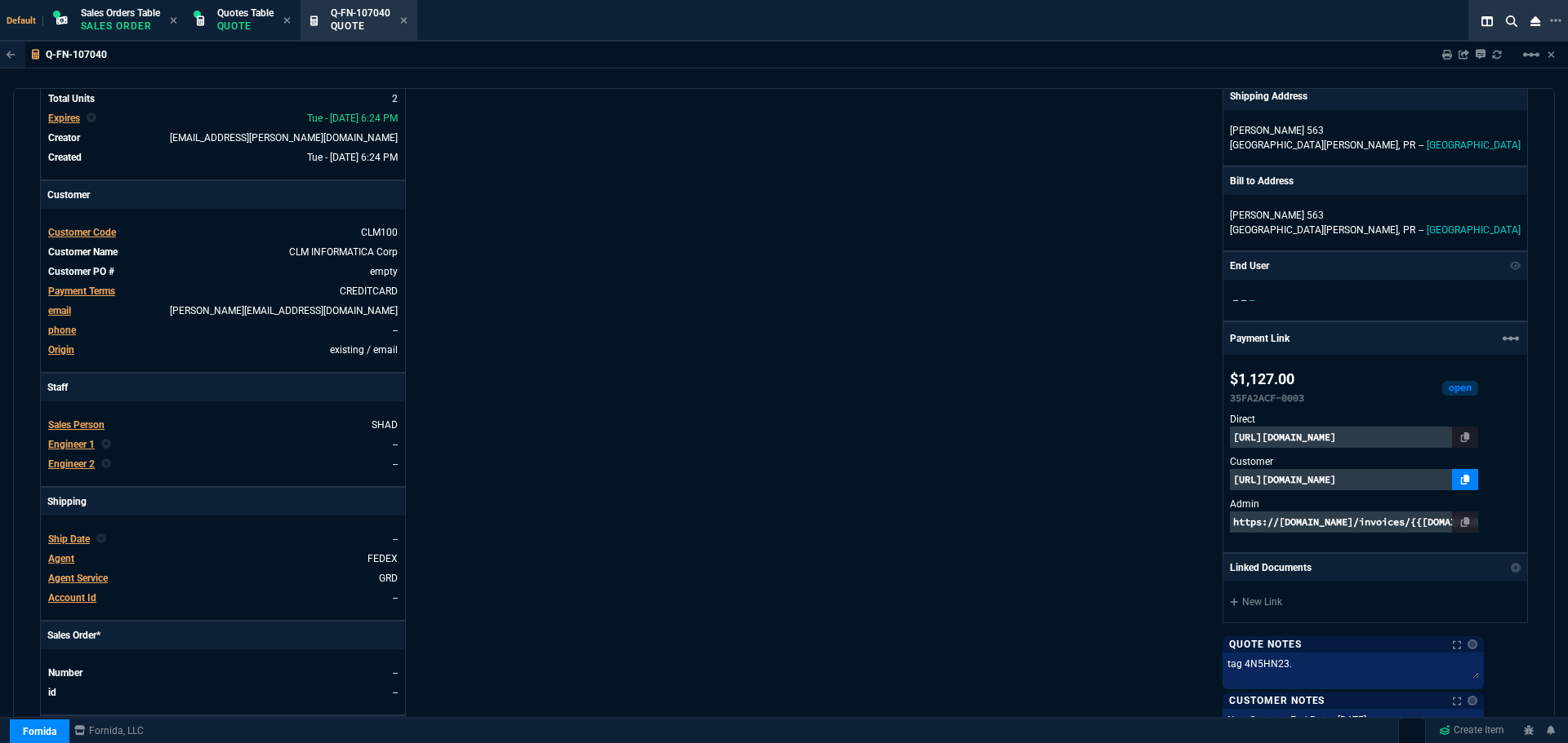
click at [1470, 483] on icon at bounding box center [1465, 480] width 9 height 10
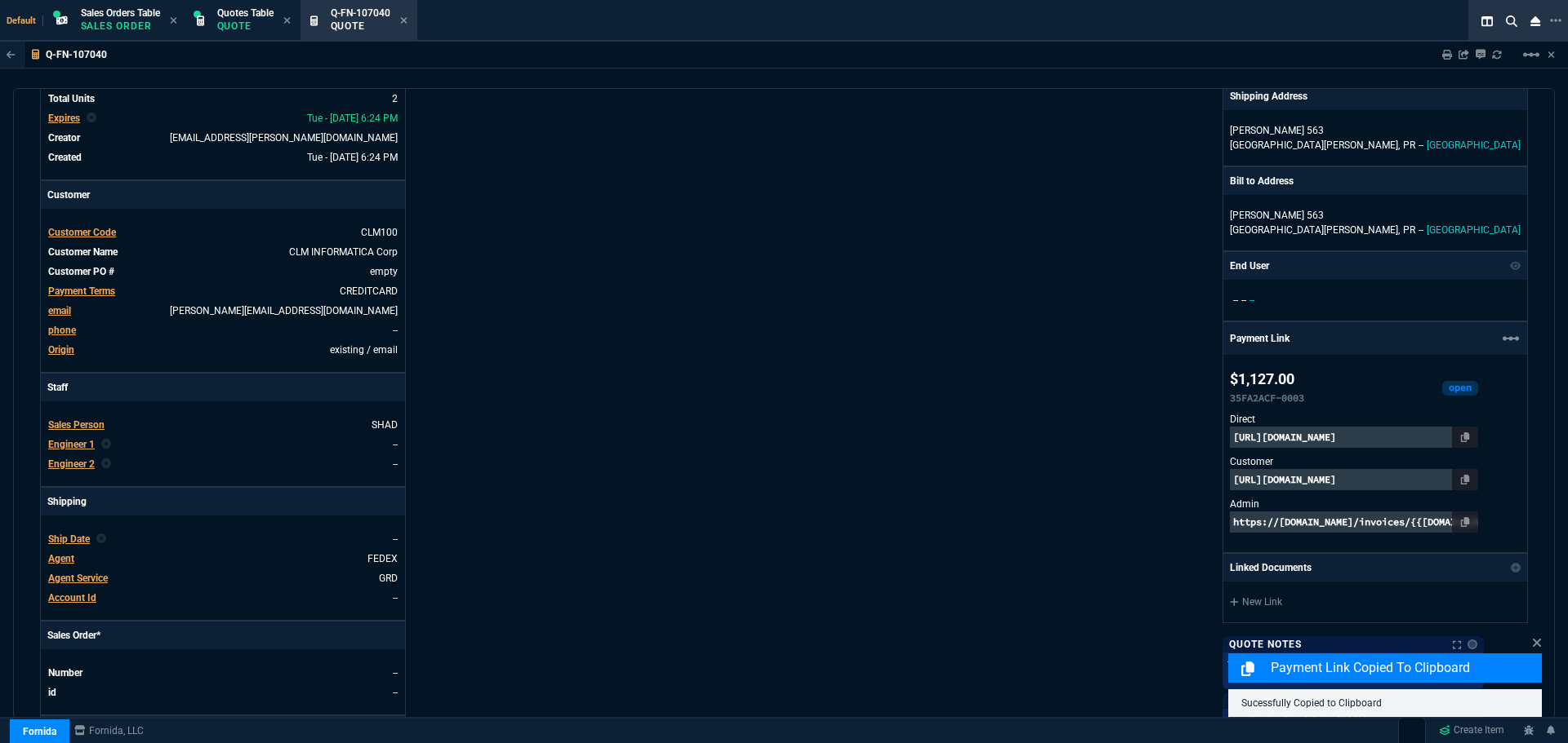
click at [1404, 480] on p "https://pay.fornida.com/public/quotes/Q-FN-107040/checkout" at bounding box center [1354, 479] width 248 height 21
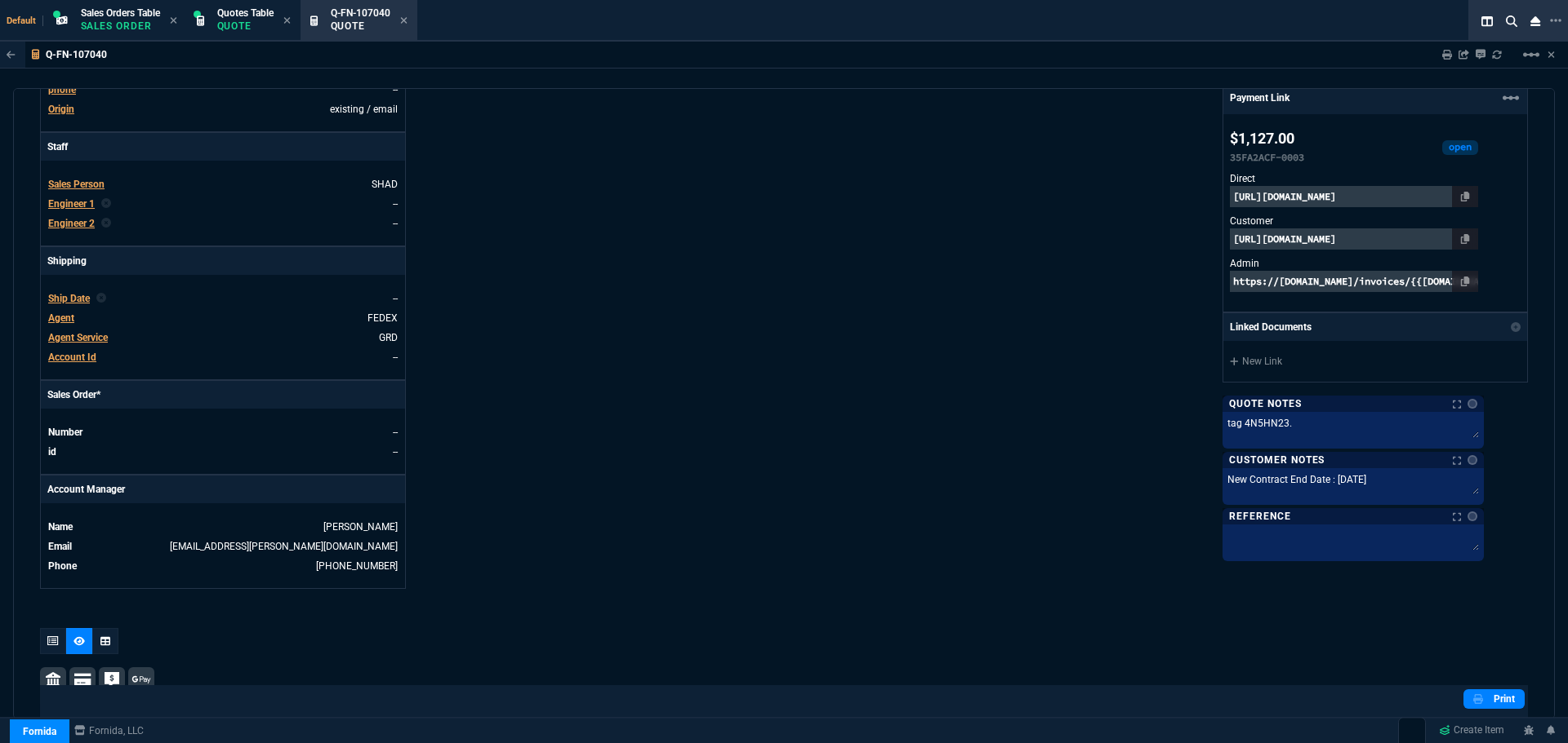
scroll to position [408, 0]
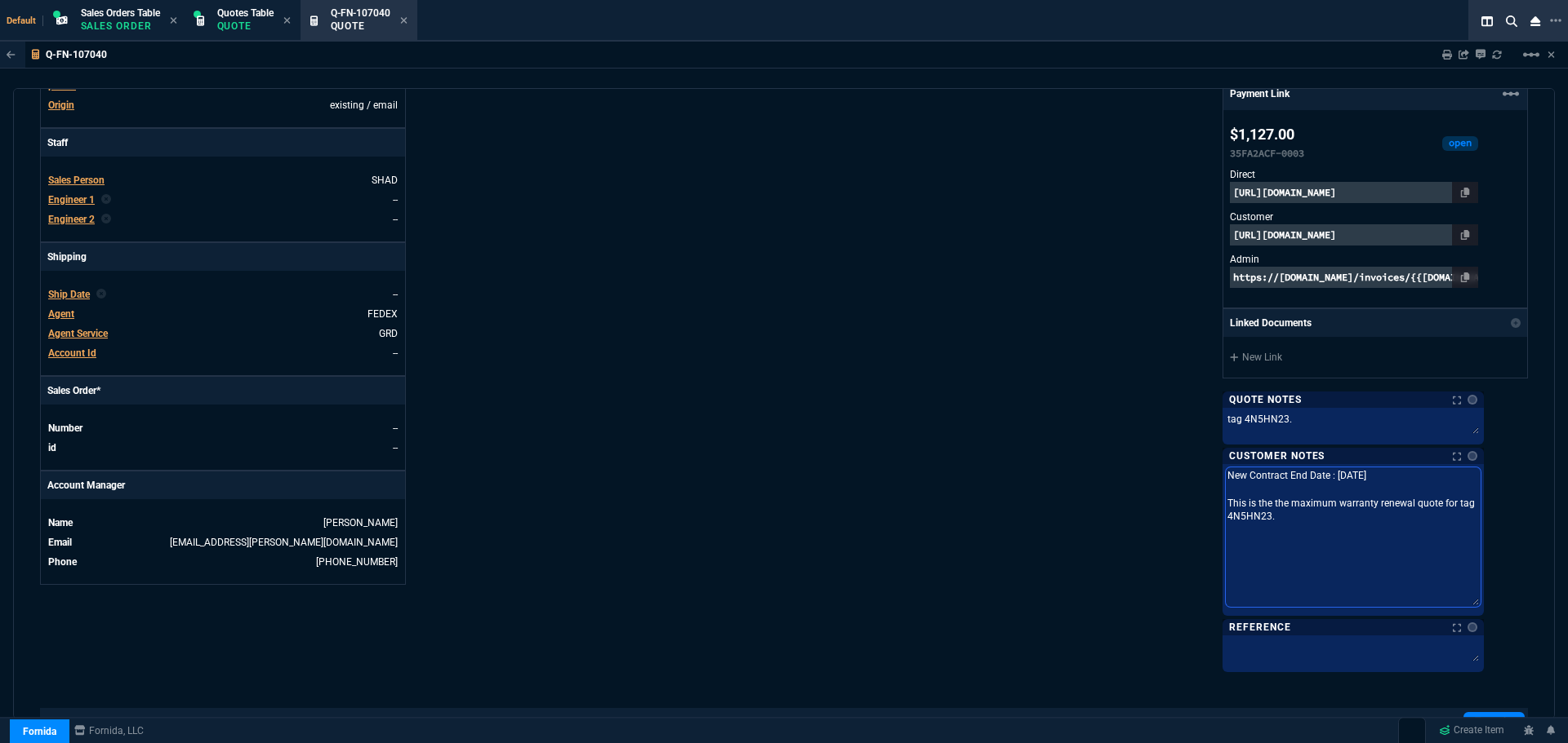
click at [1321, 480] on textarea "New Contract End Date : Apr. 27, 2027 This is the the maximum warranty renewal …" at bounding box center [1353, 537] width 254 height 140
drag, startPoint x: 1264, startPoint y: 478, endPoint x: 1299, endPoint y: 529, distance: 61.9
click at [1299, 529] on textarea "New Contract End Date : Apr. 27, 2027 This is the the maximum warranty renewal …" at bounding box center [1353, 537] width 254 height 140
